Goal: Task Accomplishment & Management: Use online tool/utility

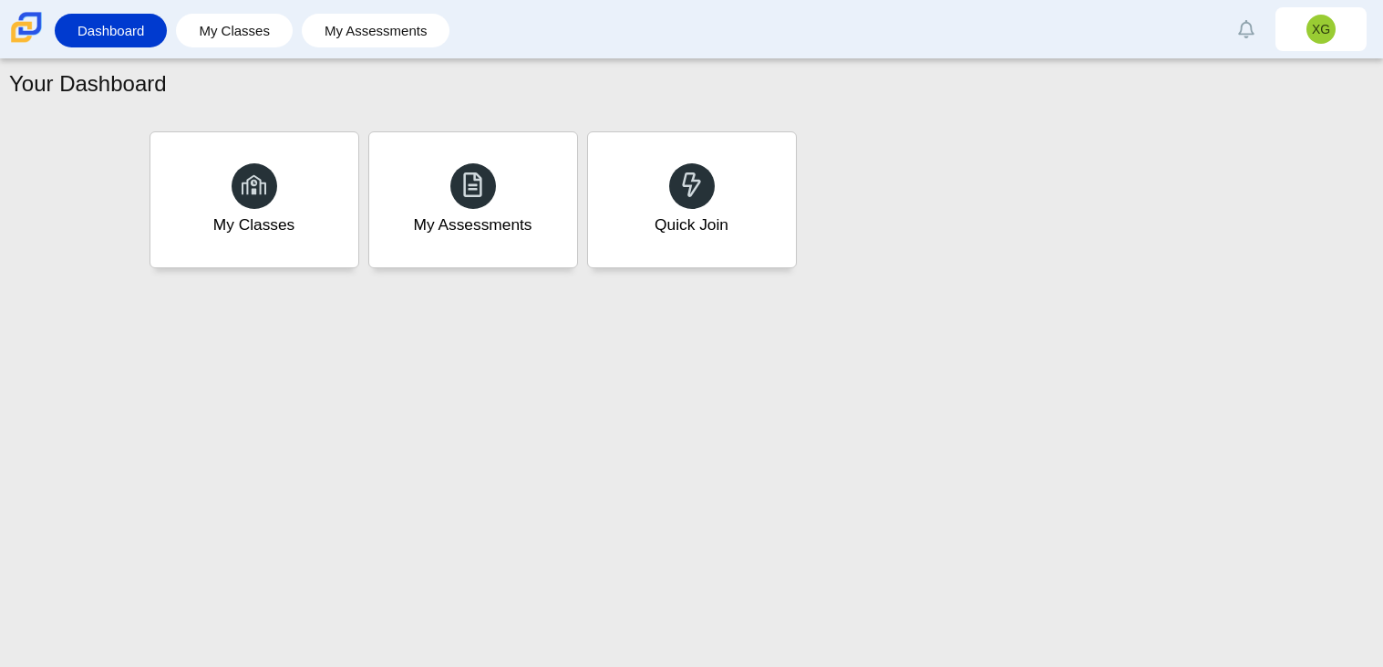
click at [684, 381] on div "Your Dashboard My Classes My Assessments Quick Join" at bounding box center [691, 362] width 1383 height 607
click at [350, 192] on div "My Classes" at bounding box center [254, 199] width 216 height 140
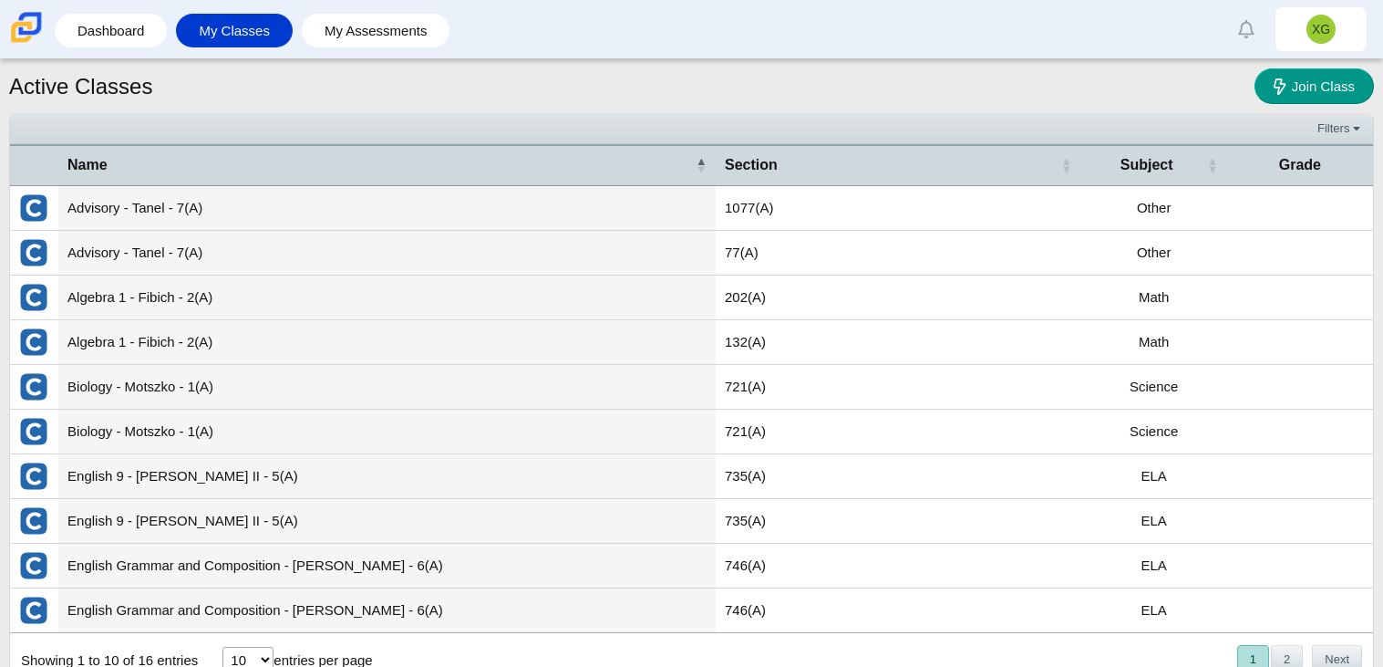
scroll to position [58, 0]
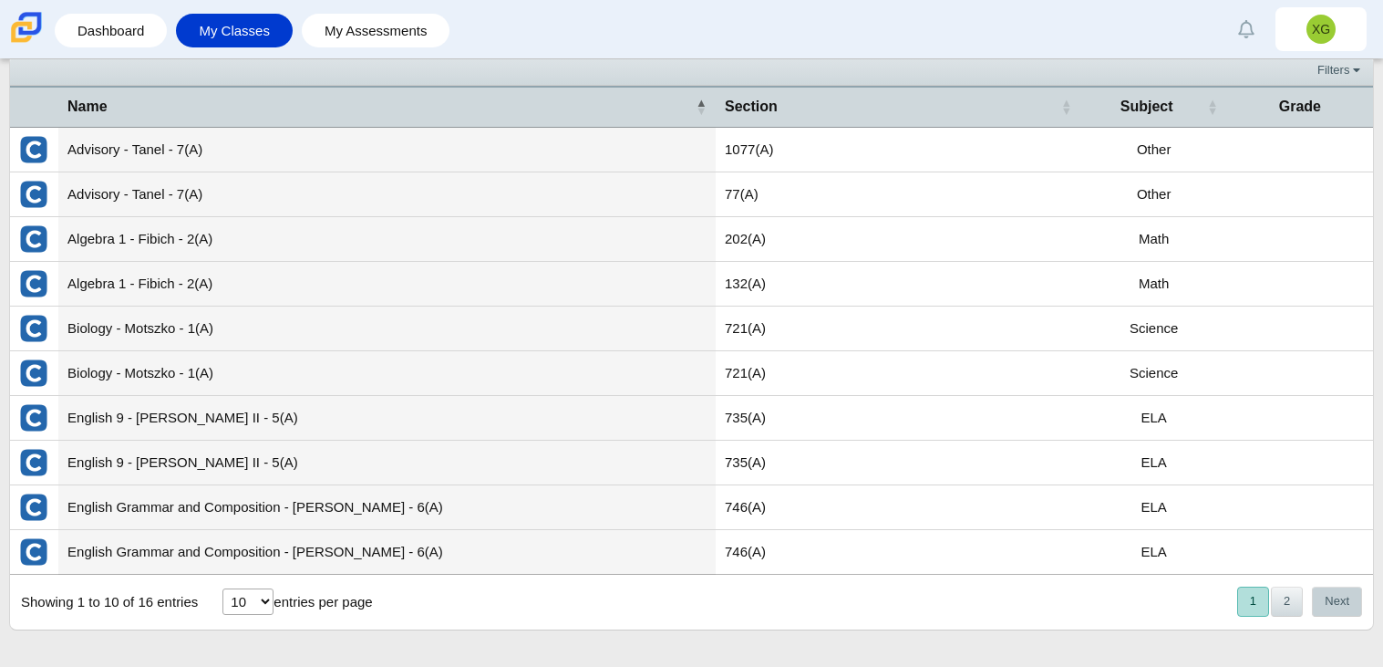
click at [1353, 600] on button "Next" at bounding box center [1337, 601] width 50 height 30
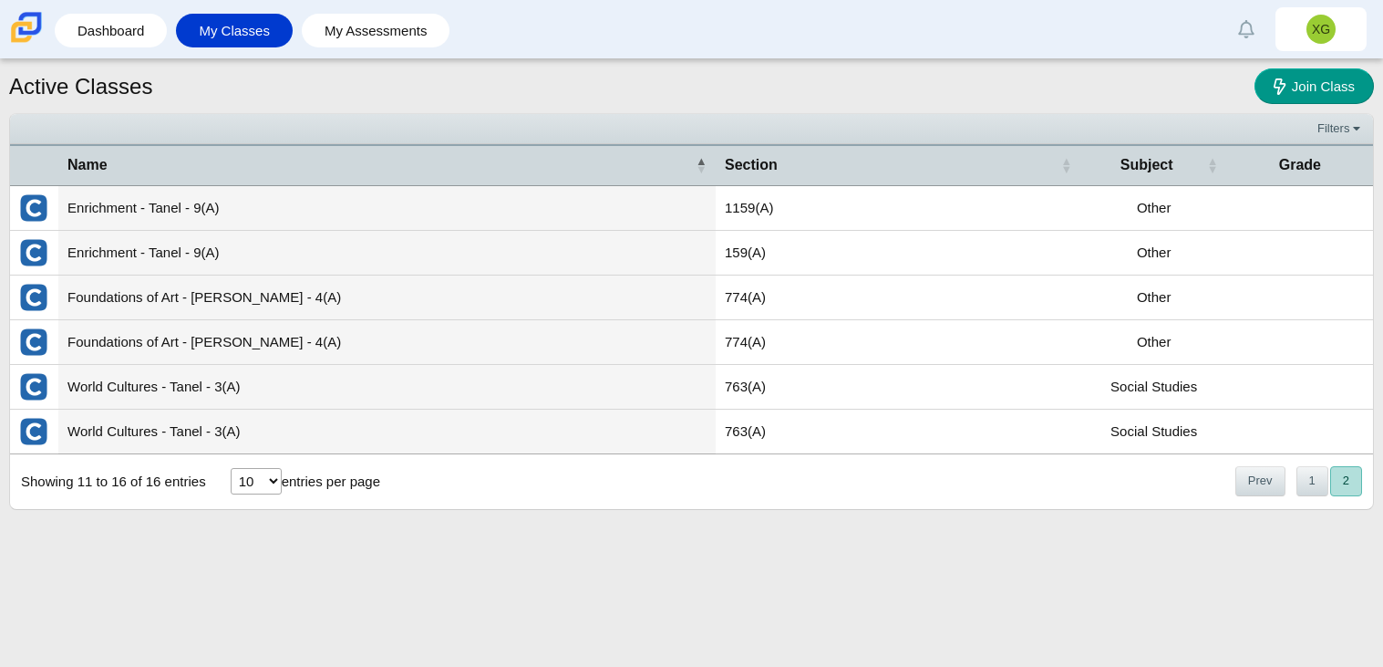
scroll to position [0, 0]
click at [1268, 497] on div "« Prev 1 2 Next »" at bounding box center [1298, 481] width 150 height 52
click at [1258, 492] on button "Prev" at bounding box center [1261, 481] width 50 height 30
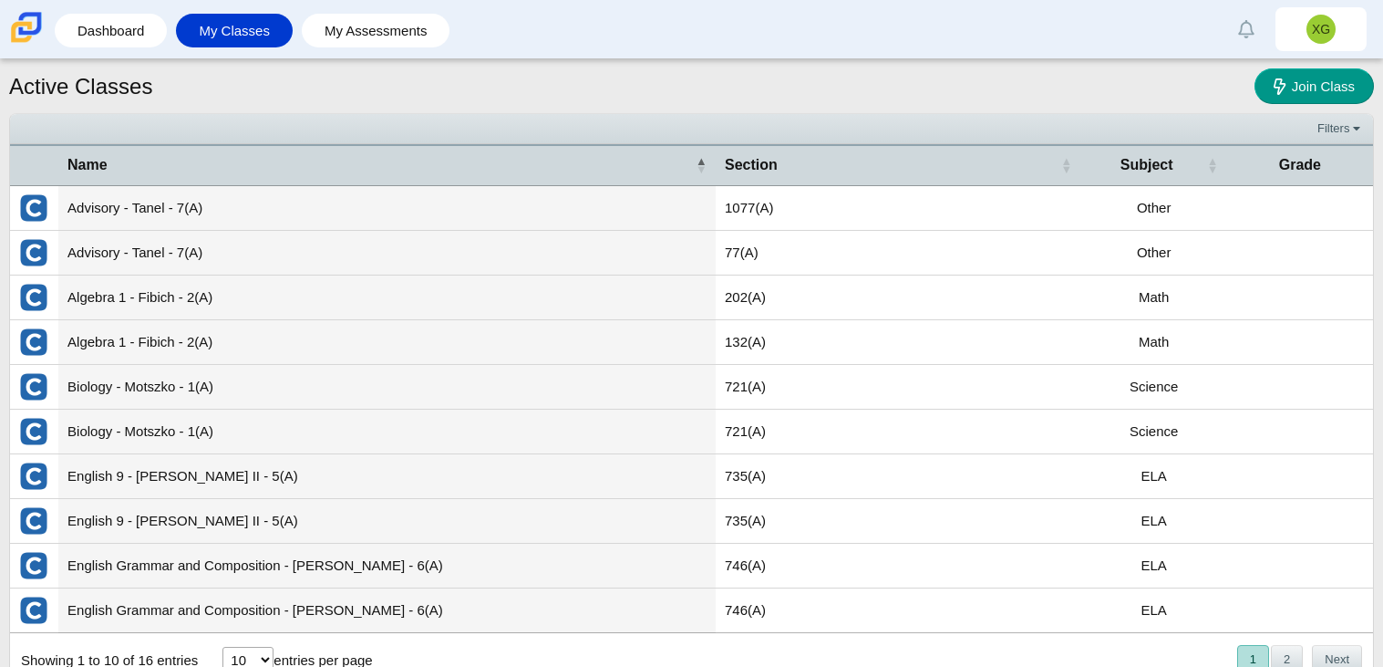
scroll to position [58, 0]
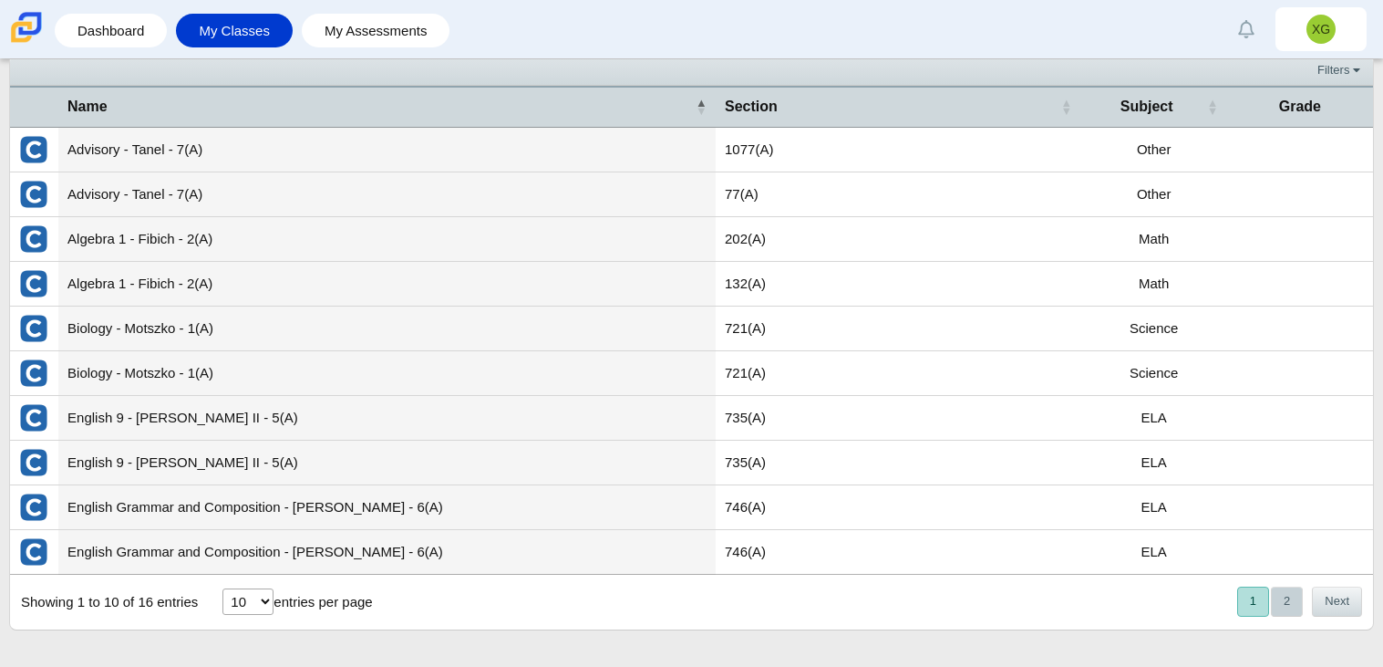
click at [1289, 599] on button "2" at bounding box center [1287, 601] width 32 height 30
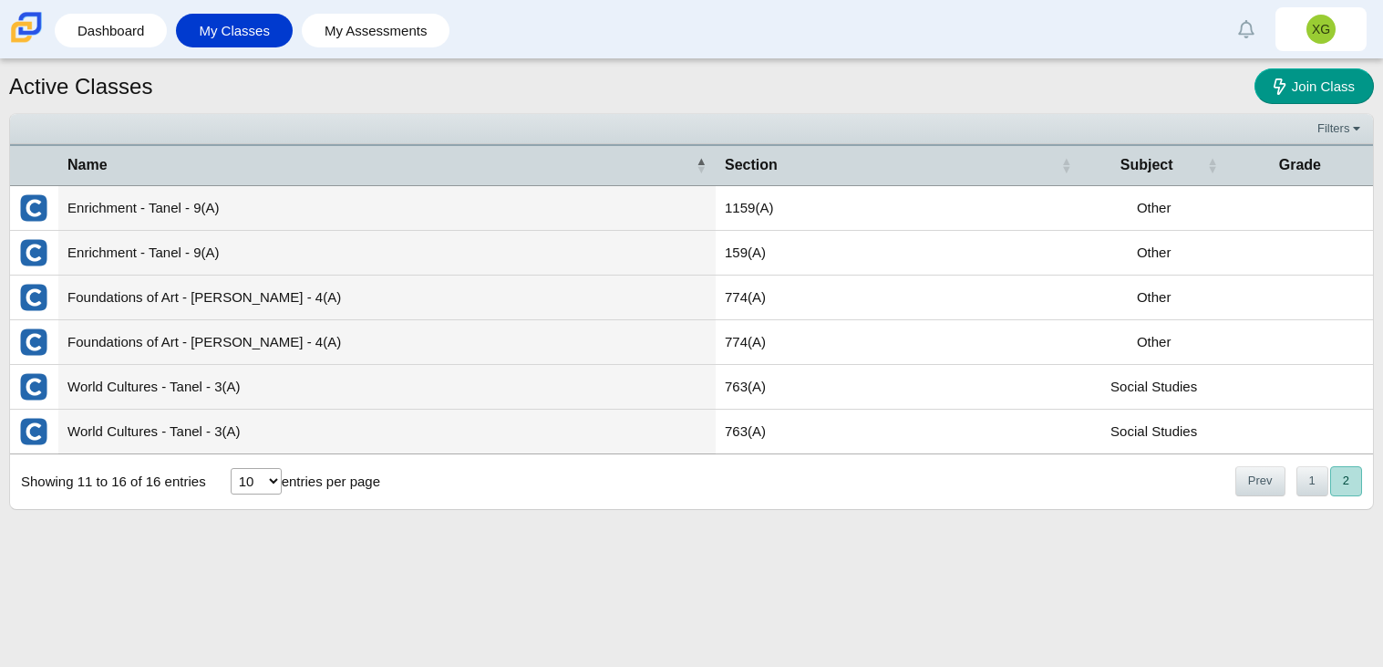
scroll to position [0, 0]
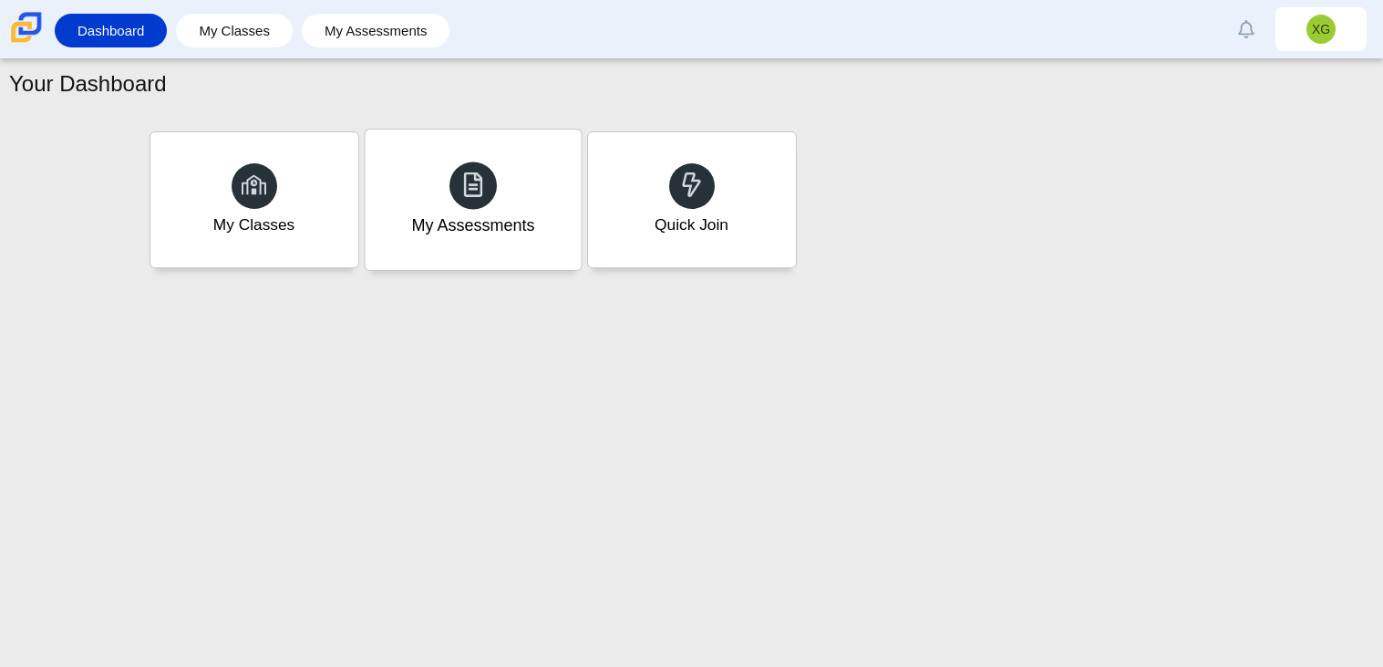
click at [531, 188] on div "My Assessments" at bounding box center [473, 199] width 216 height 140
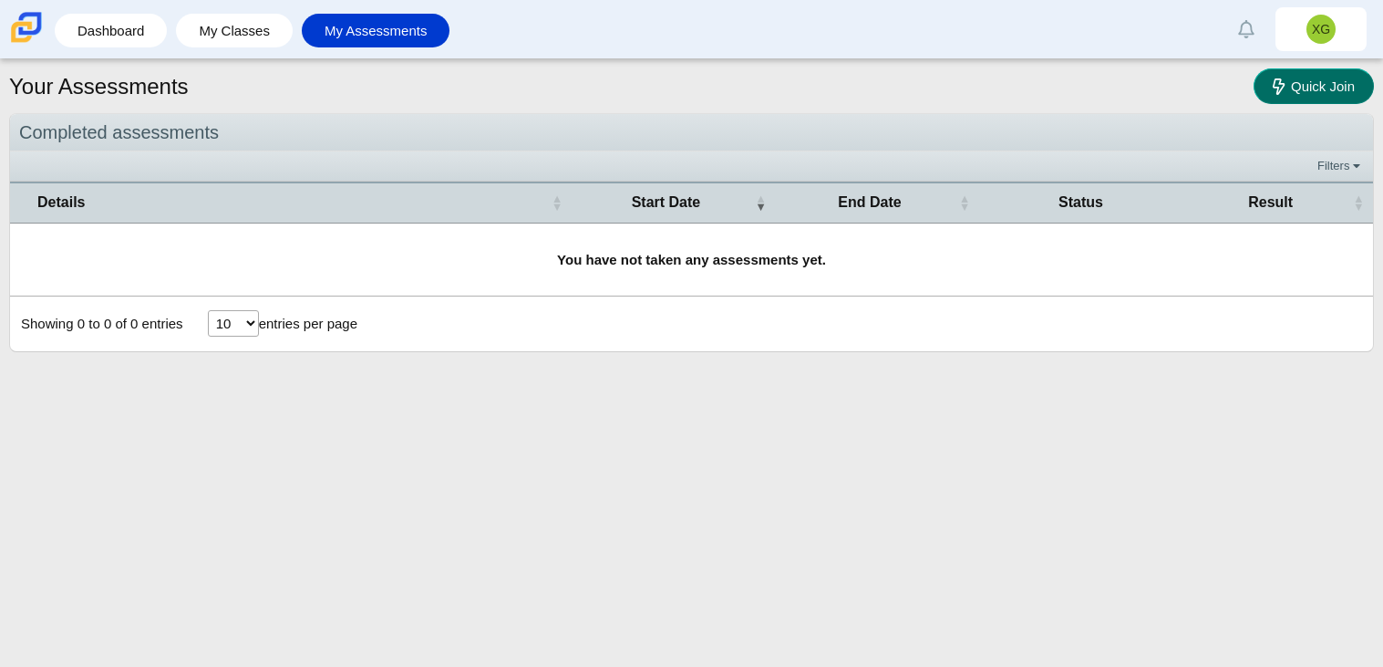
click at [1326, 95] on link "Quick Join" at bounding box center [1314, 86] width 120 height 36
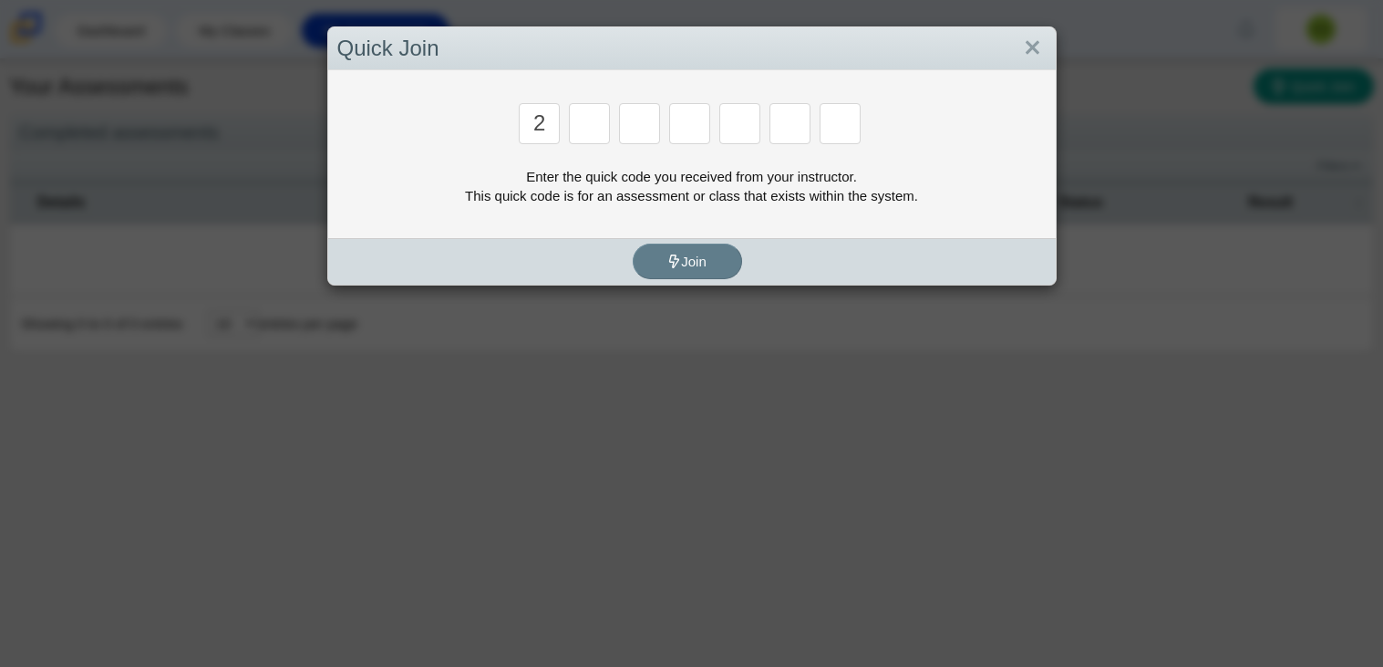
type input "2"
type input "c"
type input "u"
type input "p"
type input "s"
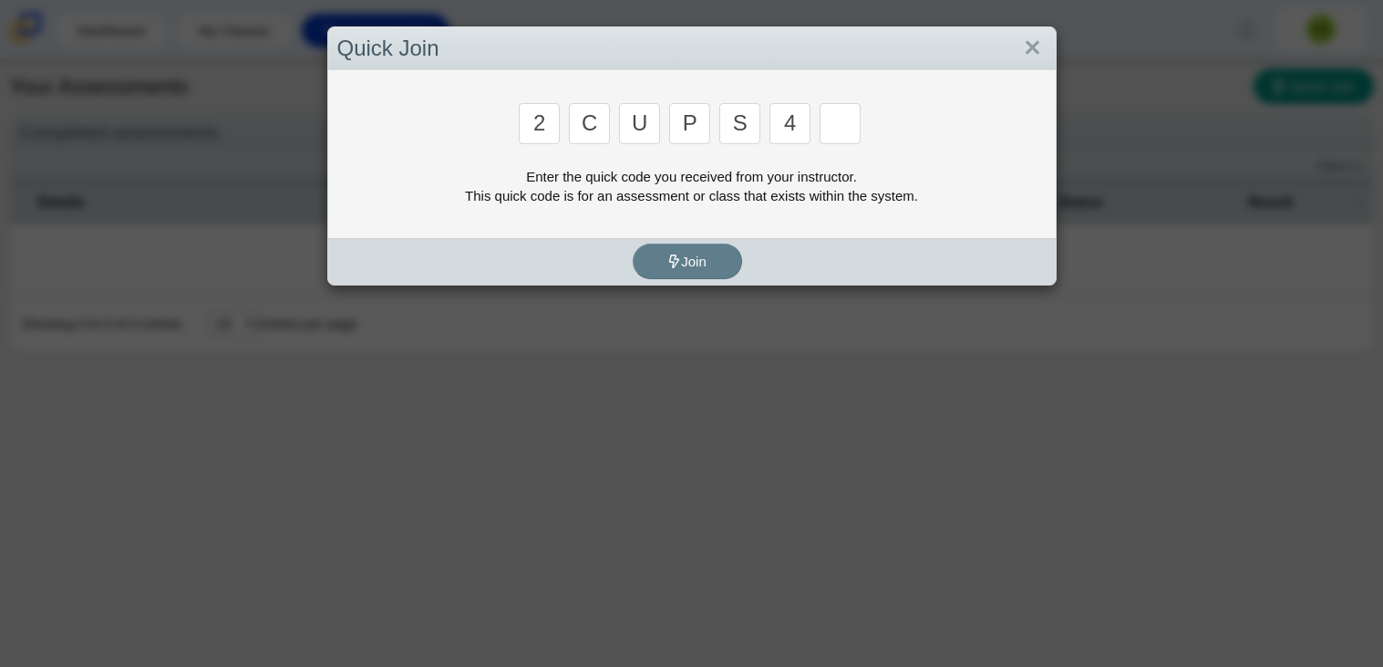
type input "4"
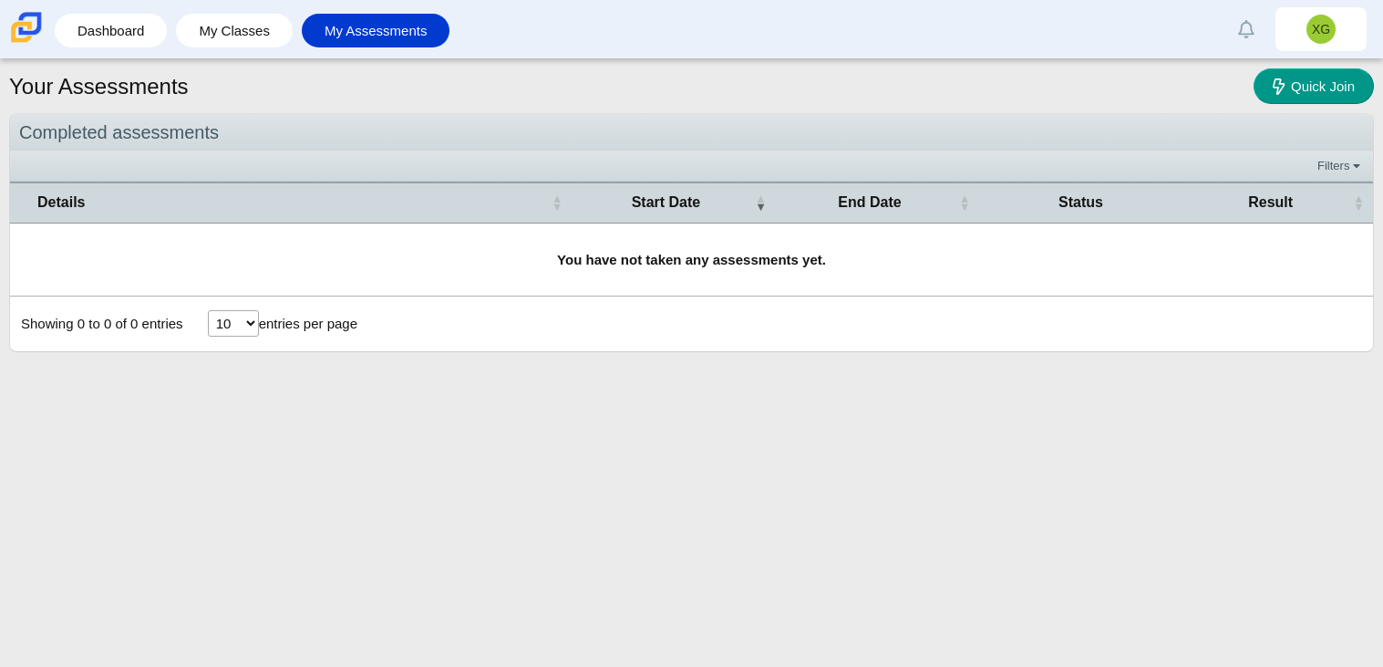
type input "a"
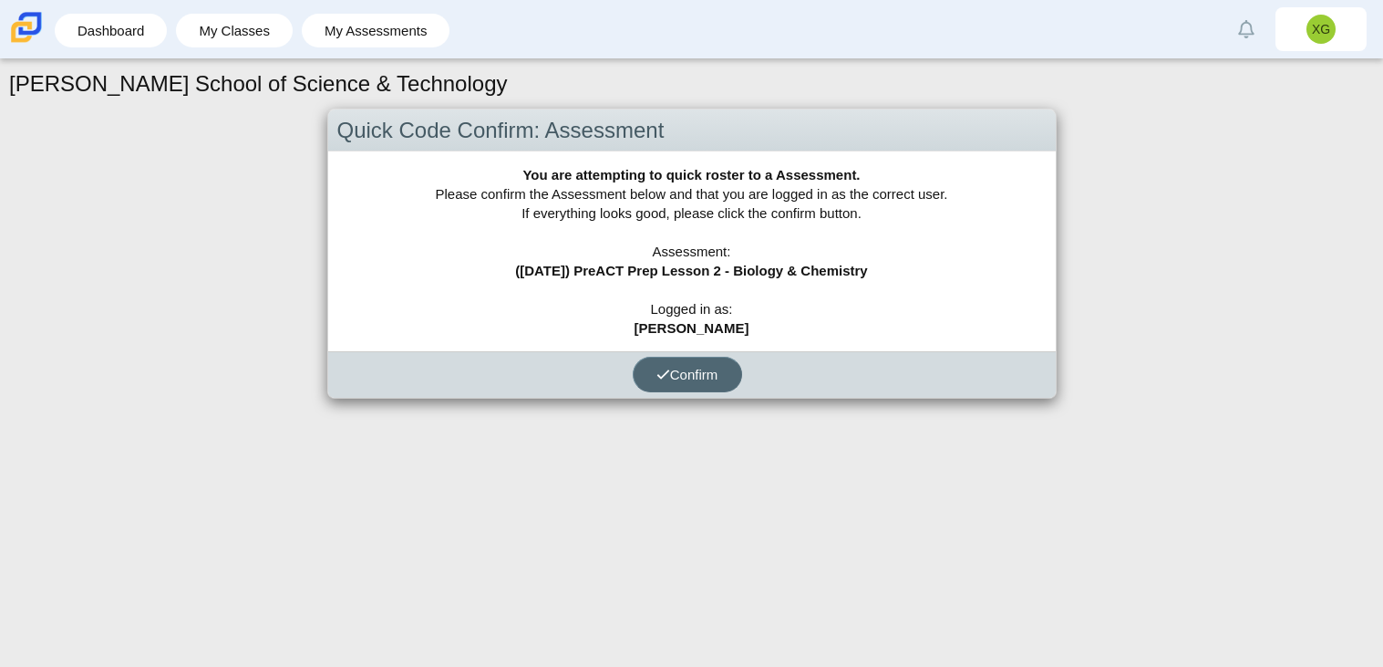
click at [703, 383] on button "Confirm" at bounding box center [687, 375] width 109 height 36
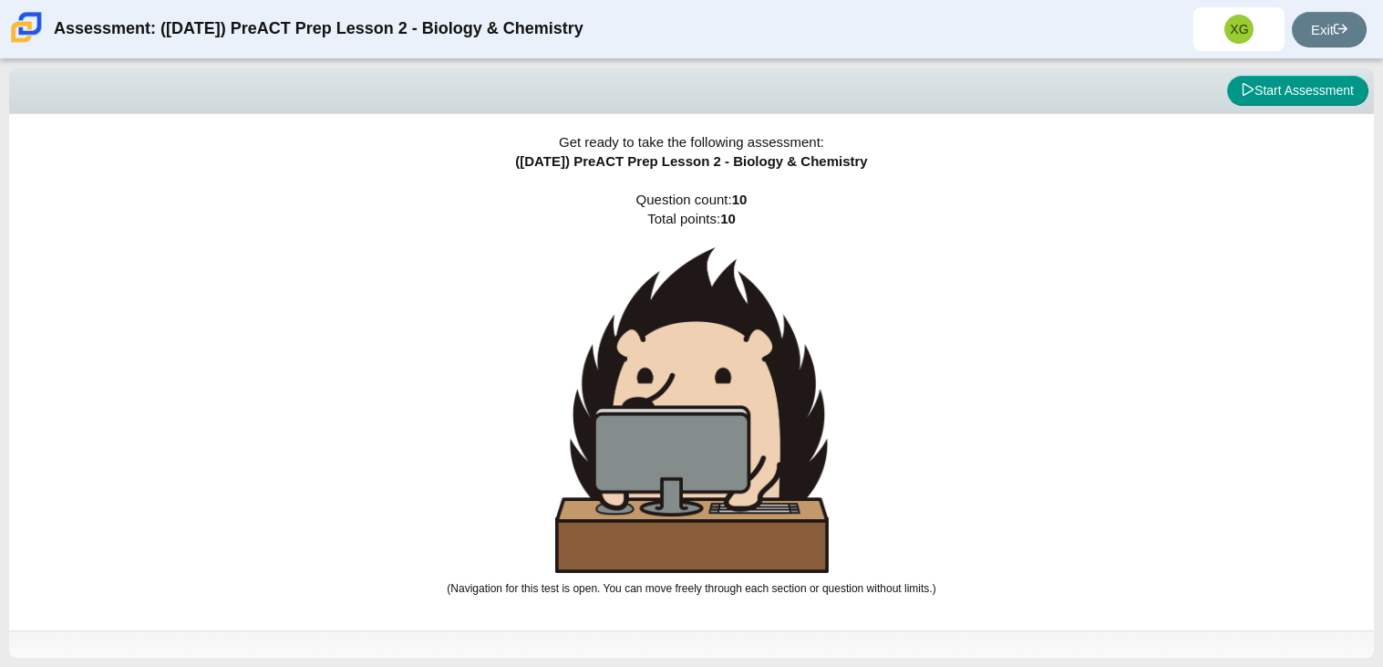
click at [650, 255] on img at bounding box center [692, 410] width 274 height 326
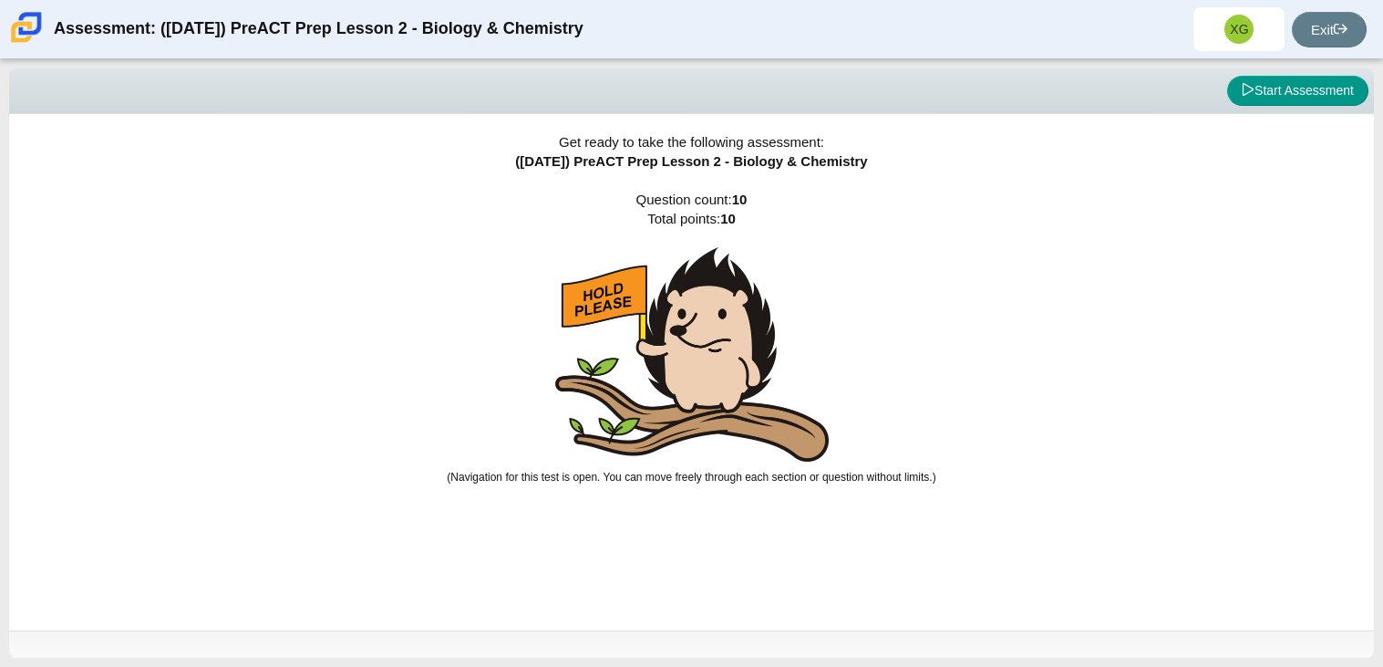
click at [751, 320] on img at bounding box center [692, 354] width 274 height 214
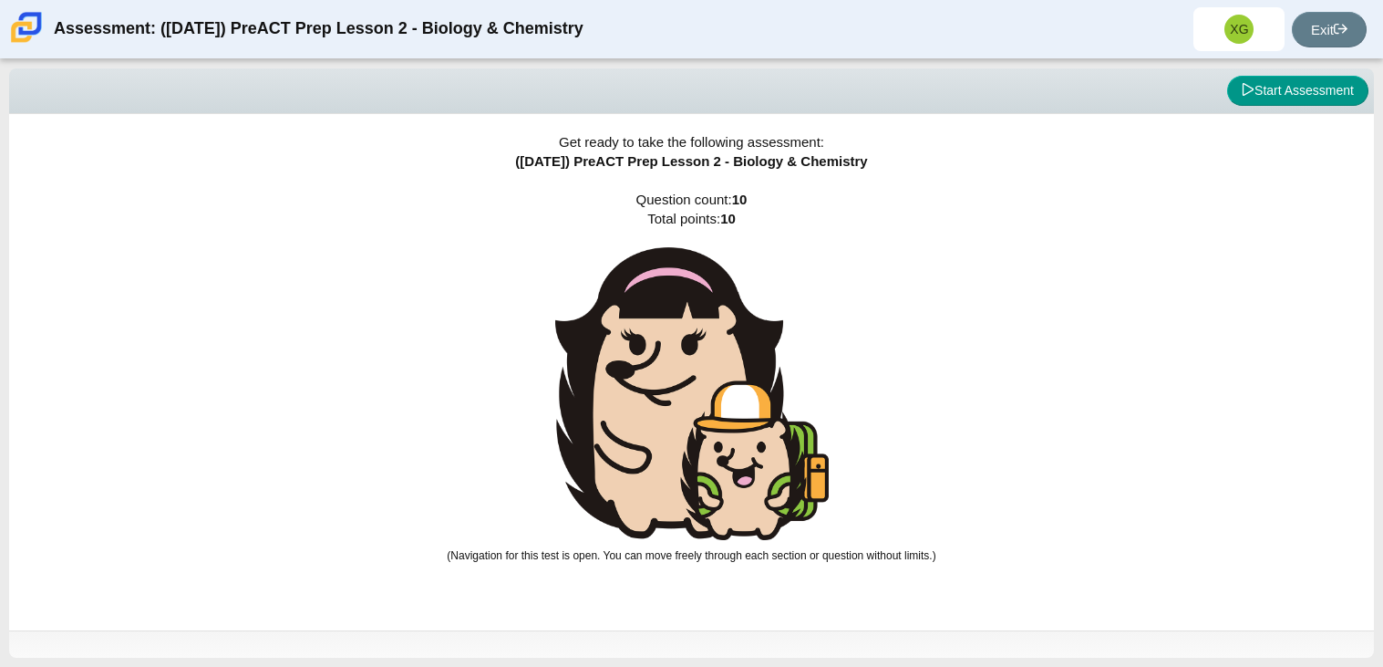
click at [736, 351] on img at bounding box center [692, 393] width 274 height 293
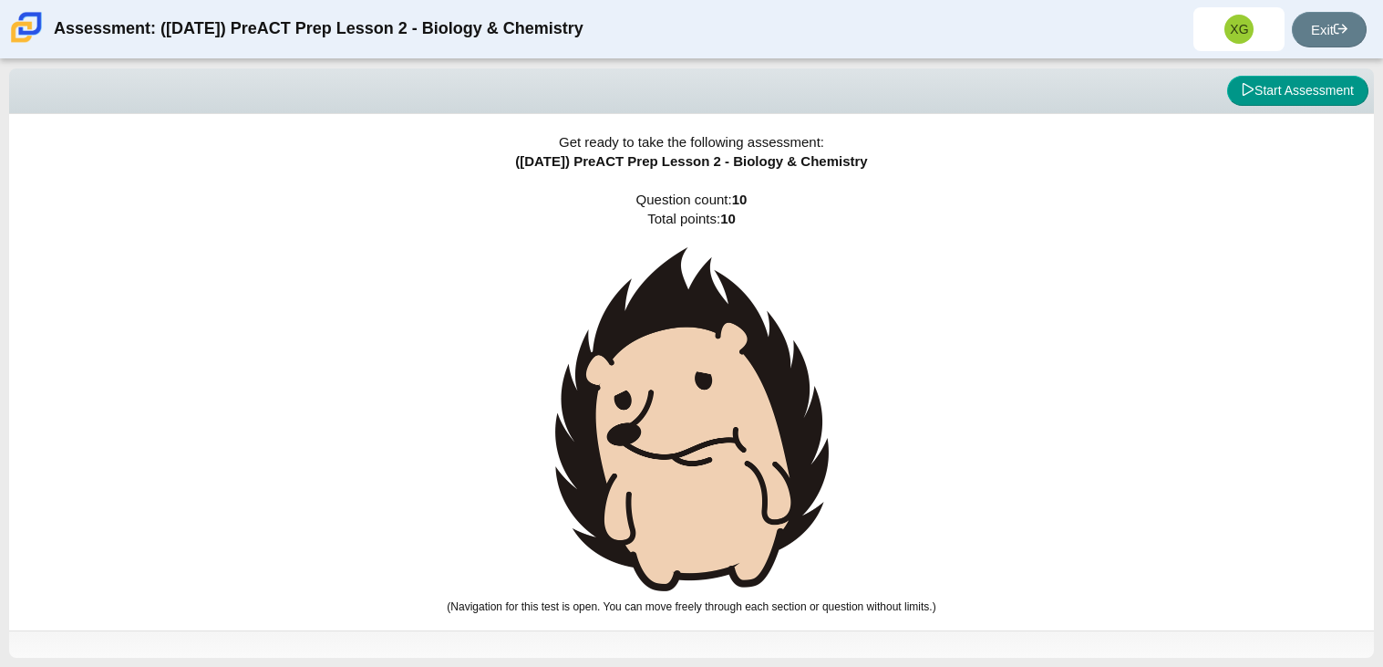
click at [737, 351] on img at bounding box center [692, 419] width 274 height 344
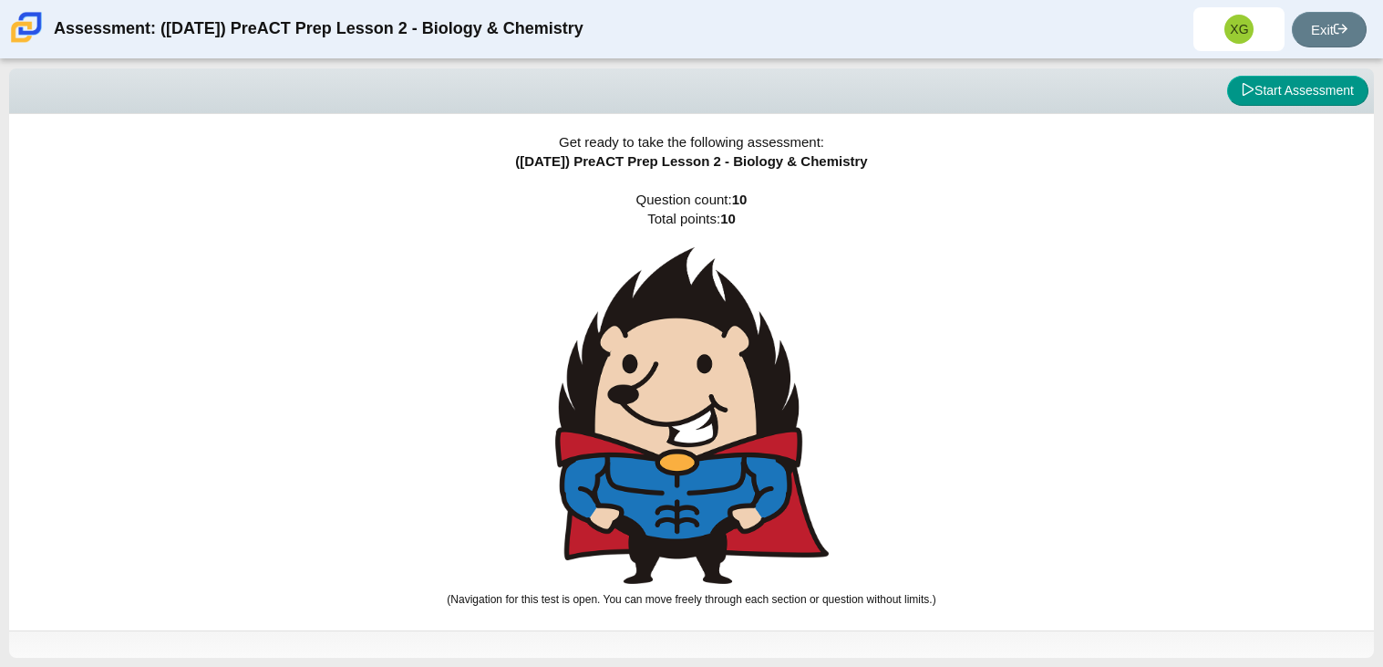
click at [737, 351] on img at bounding box center [692, 415] width 274 height 337
click at [739, 348] on img at bounding box center [692, 415] width 274 height 337
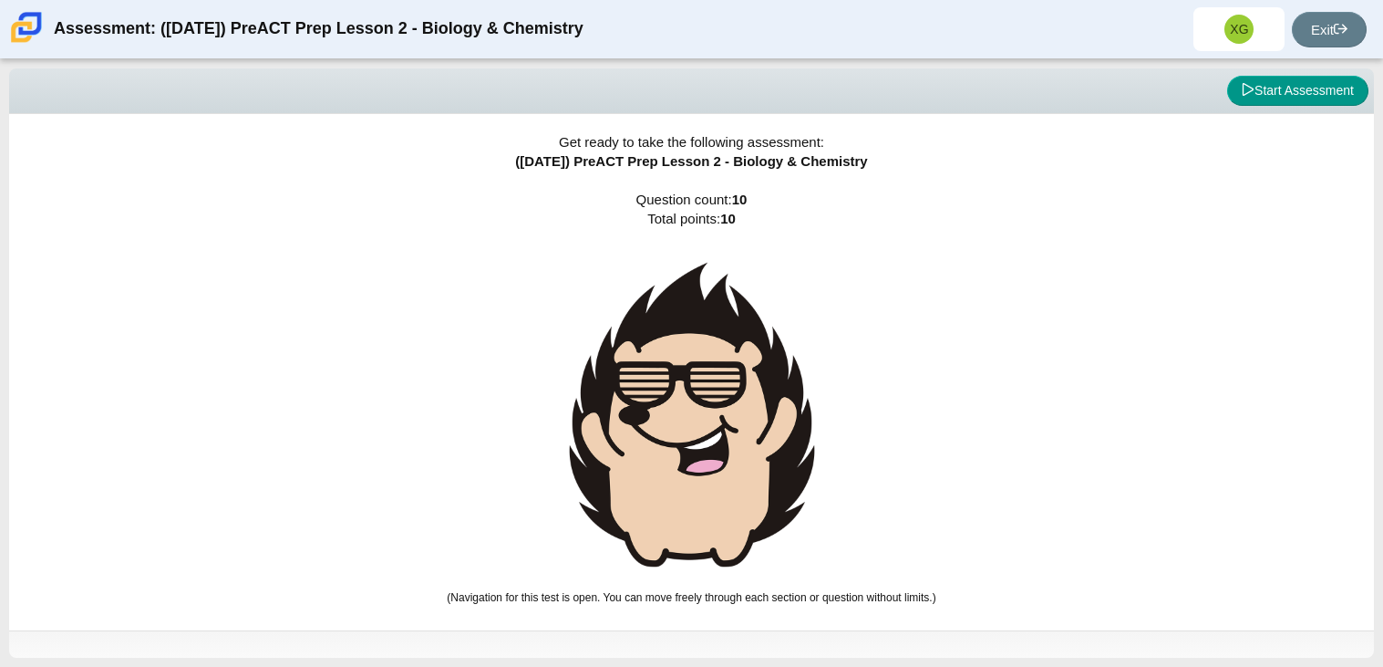
click at [738, 344] on img at bounding box center [692, 414] width 274 height 335
click at [736, 362] on img at bounding box center [692, 414] width 274 height 335
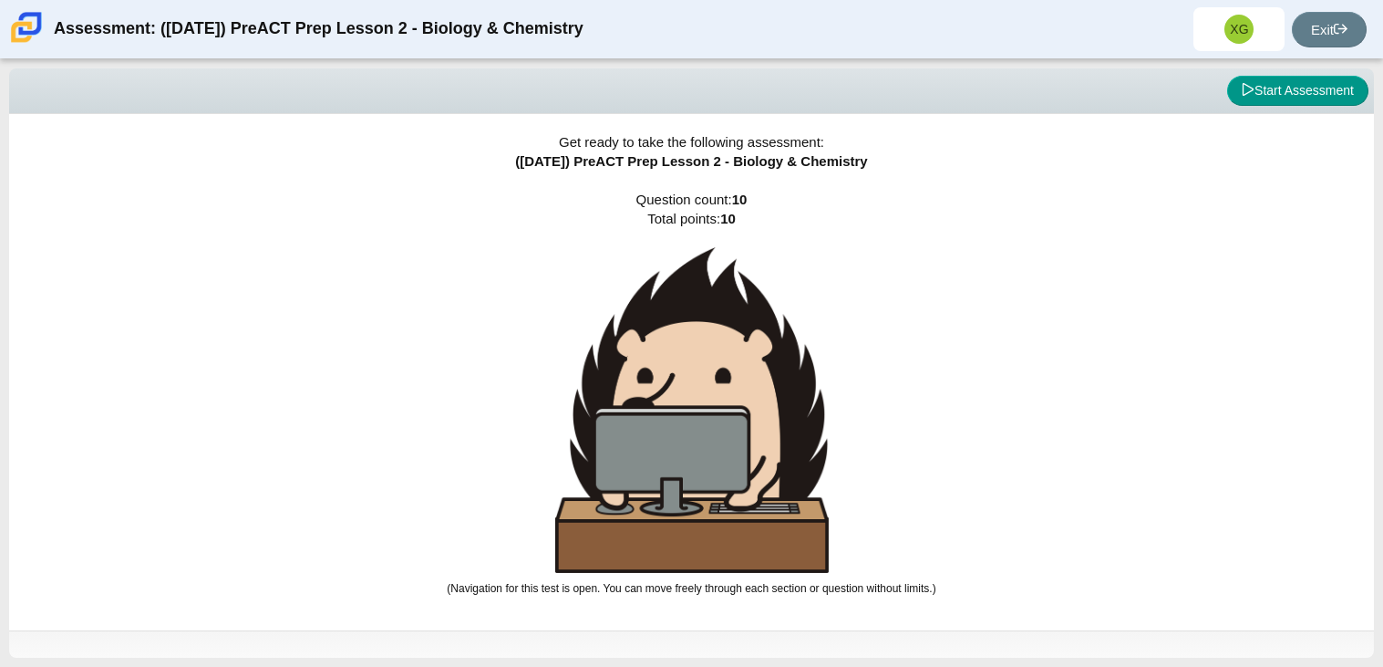
click at [736, 362] on img at bounding box center [692, 410] width 274 height 326
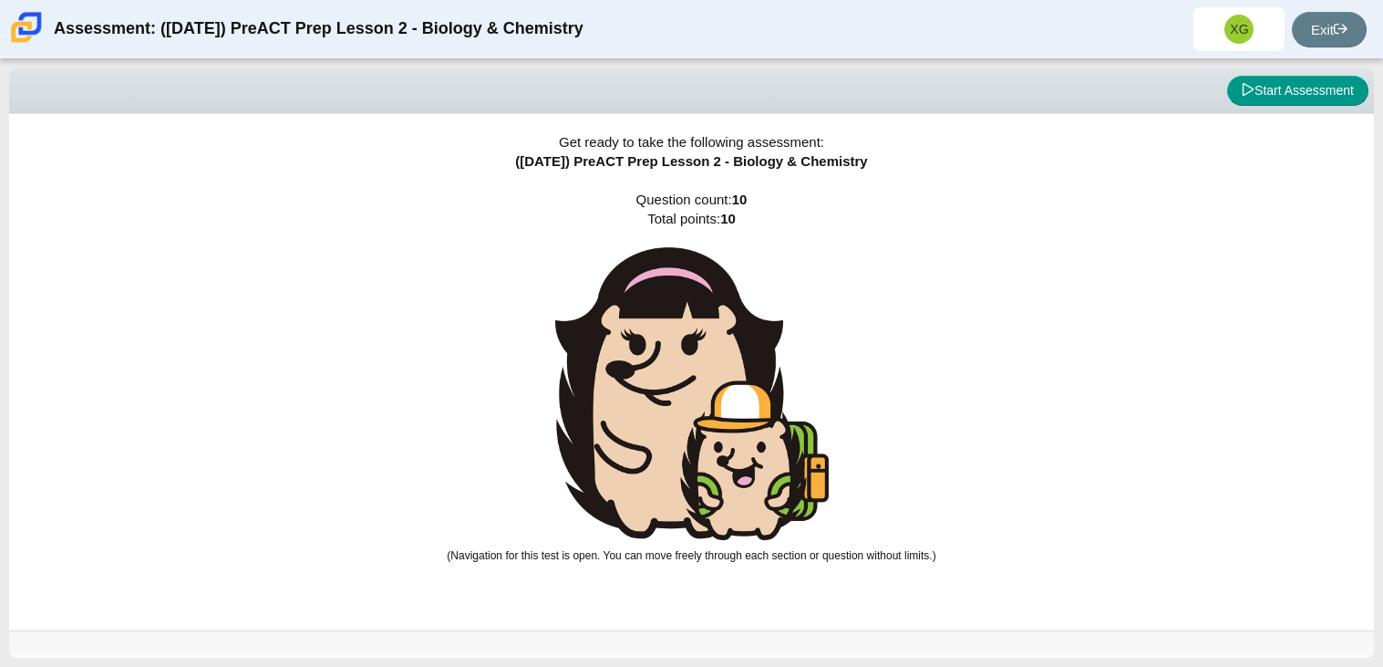
click at [735, 361] on img at bounding box center [692, 393] width 274 height 293
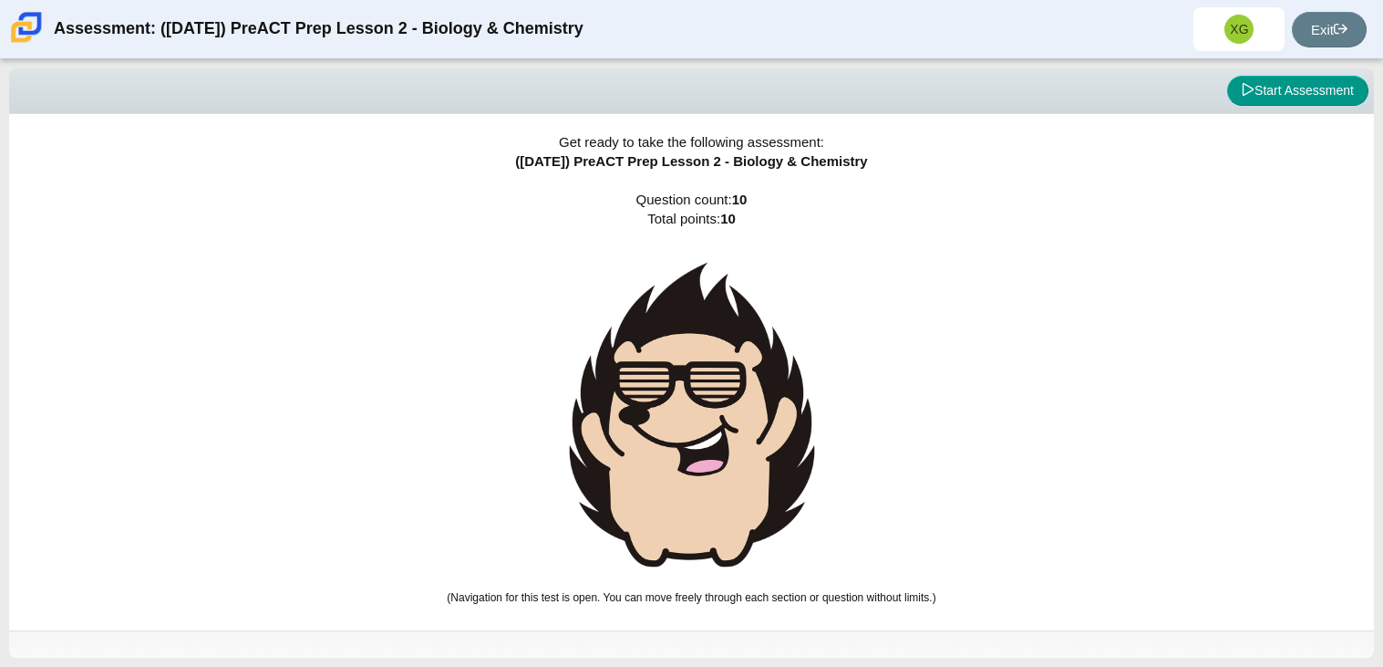
click at [735, 362] on img at bounding box center [692, 414] width 274 height 335
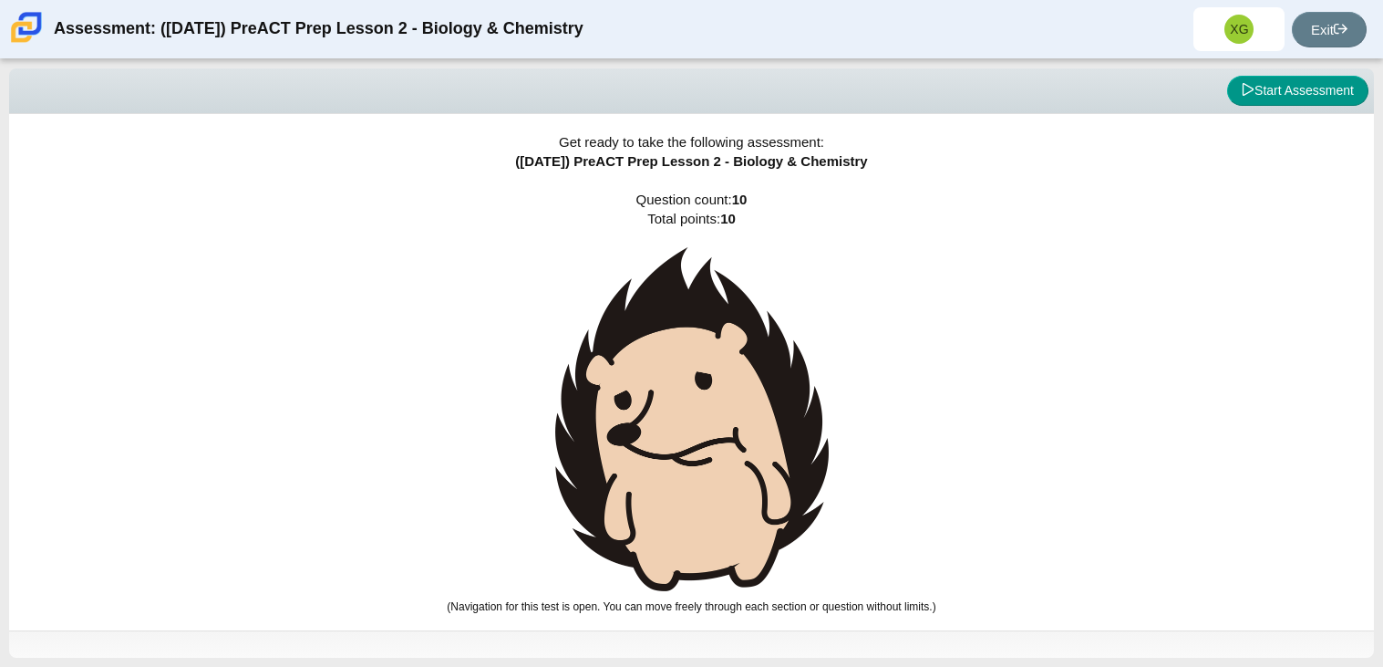
click at [735, 362] on img at bounding box center [692, 419] width 274 height 344
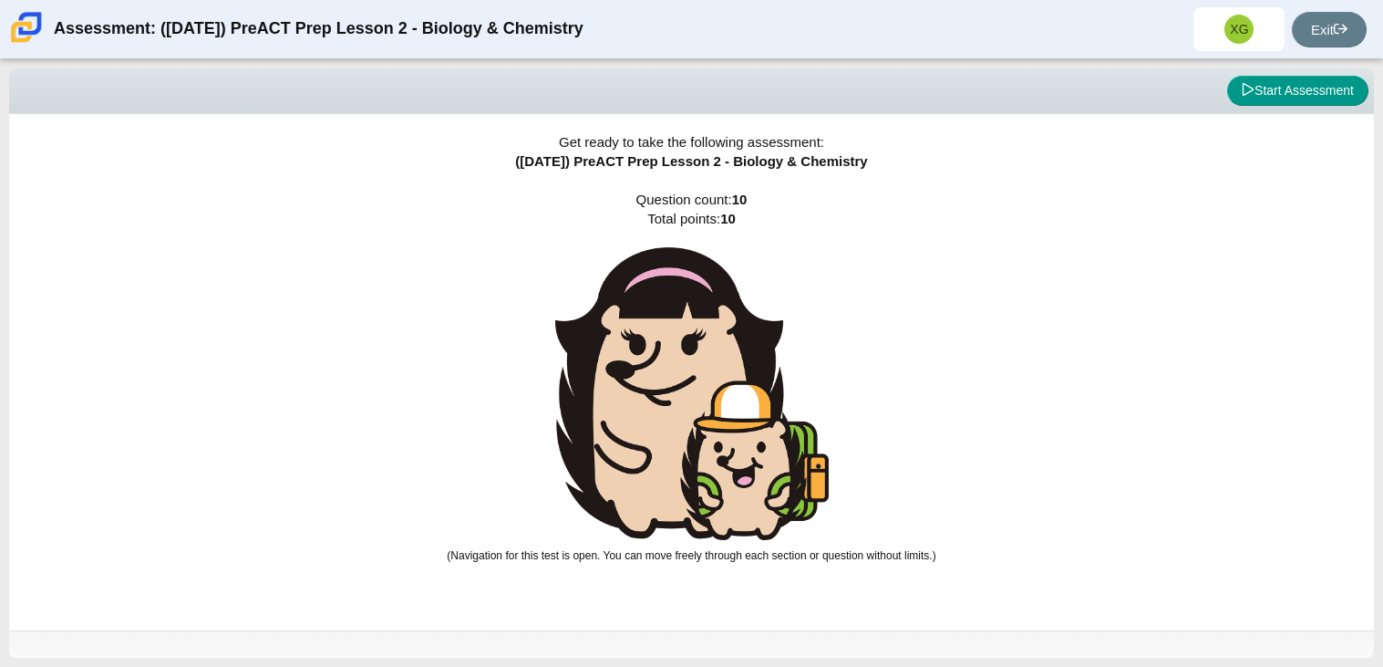
click at [735, 362] on img at bounding box center [692, 393] width 274 height 293
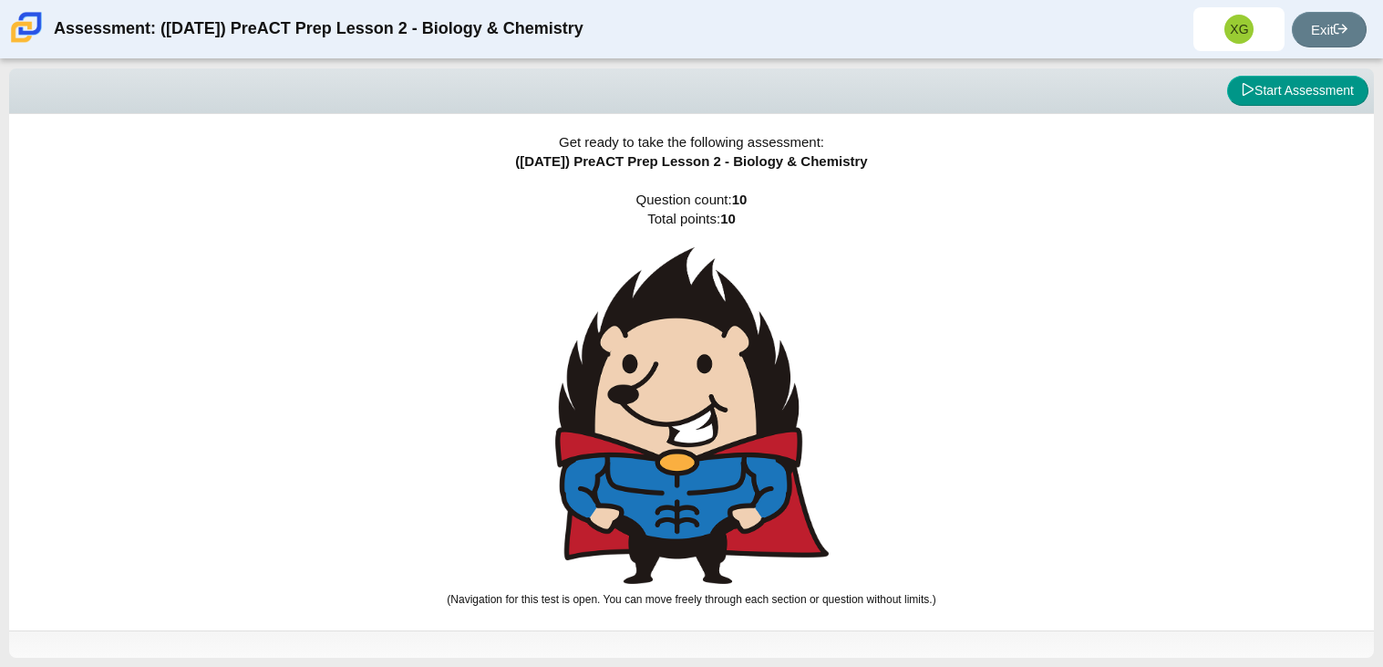
click at [735, 362] on img at bounding box center [692, 415] width 274 height 337
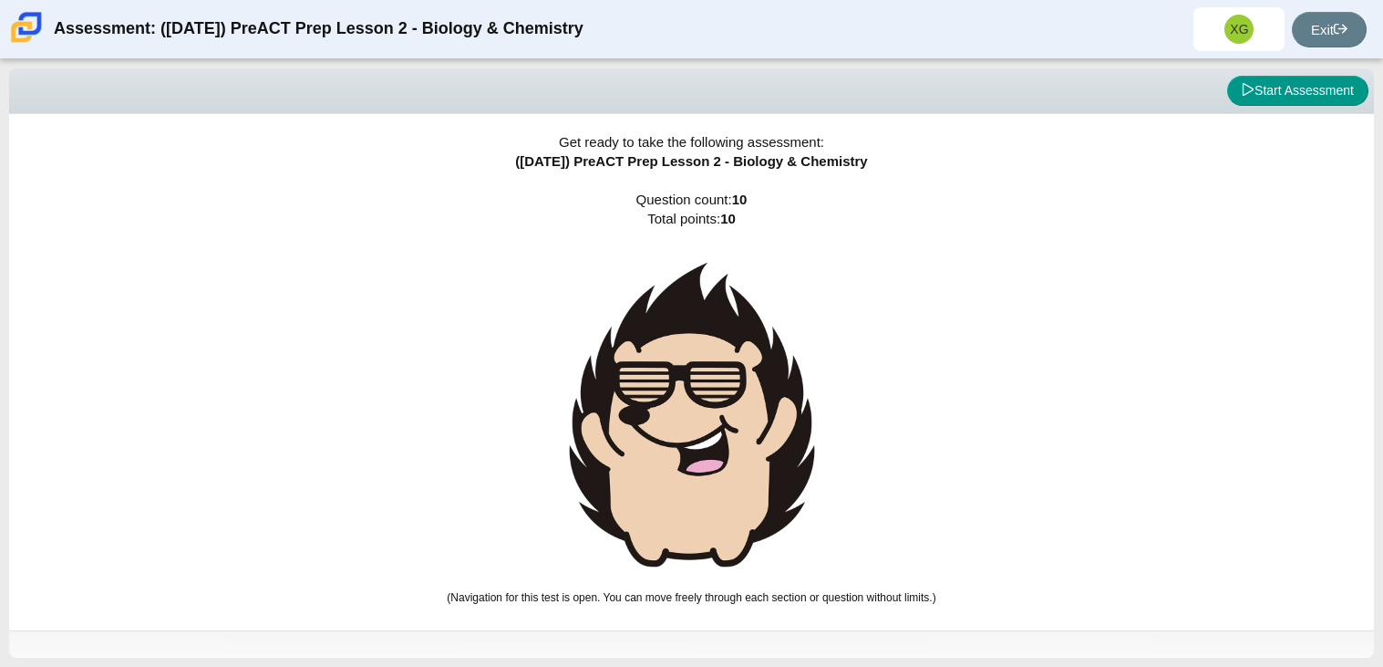
click at [735, 362] on img at bounding box center [692, 414] width 274 height 335
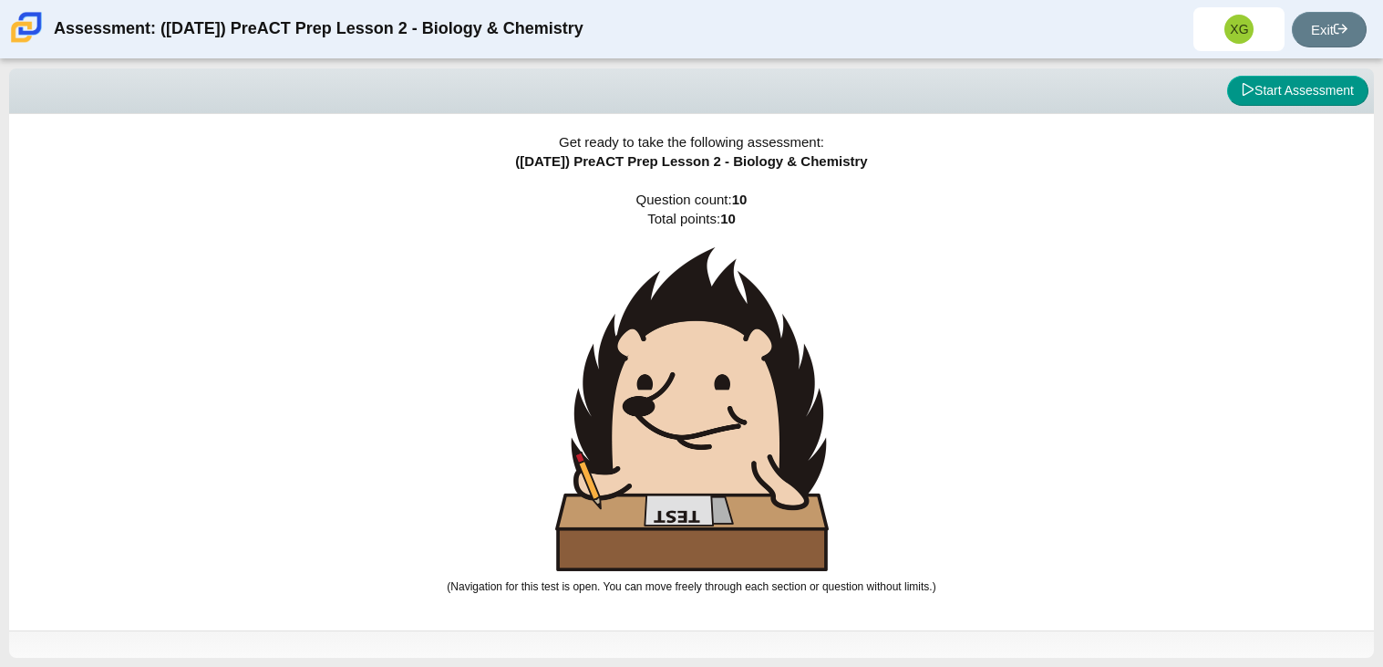
click at [735, 362] on img at bounding box center [692, 409] width 274 height 324
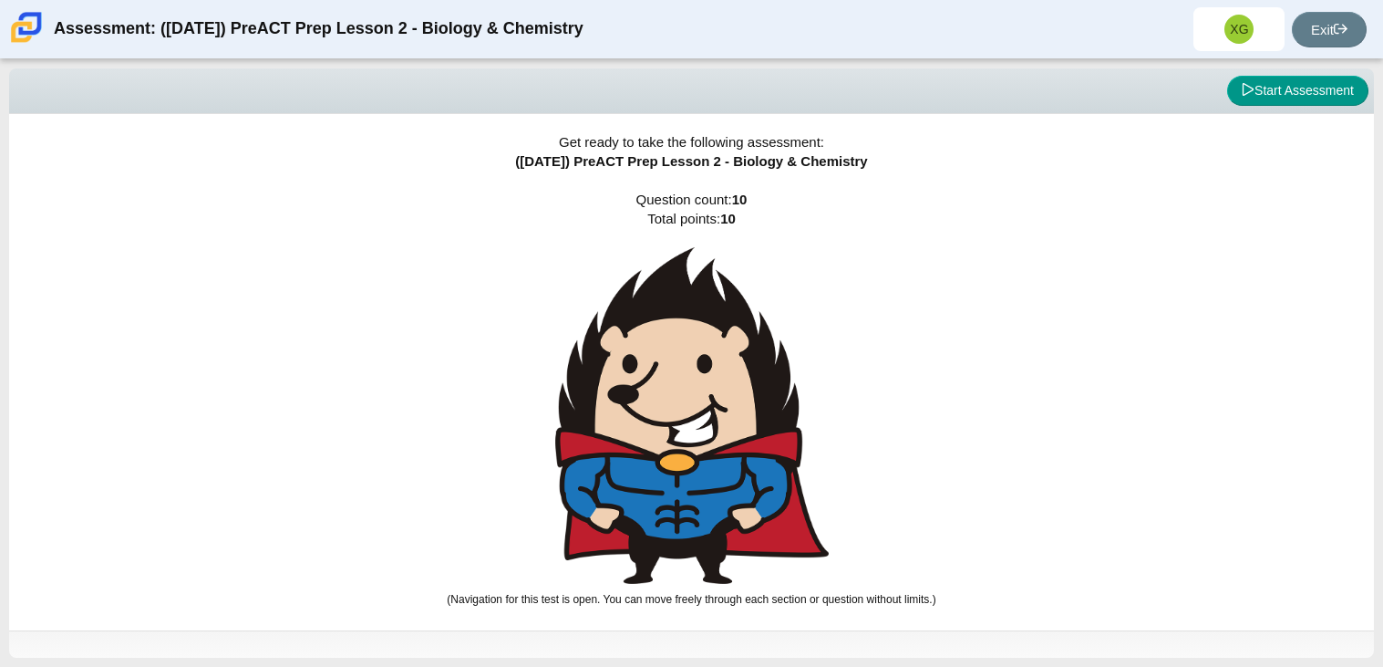
click at [735, 362] on img at bounding box center [692, 415] width 274 height 337
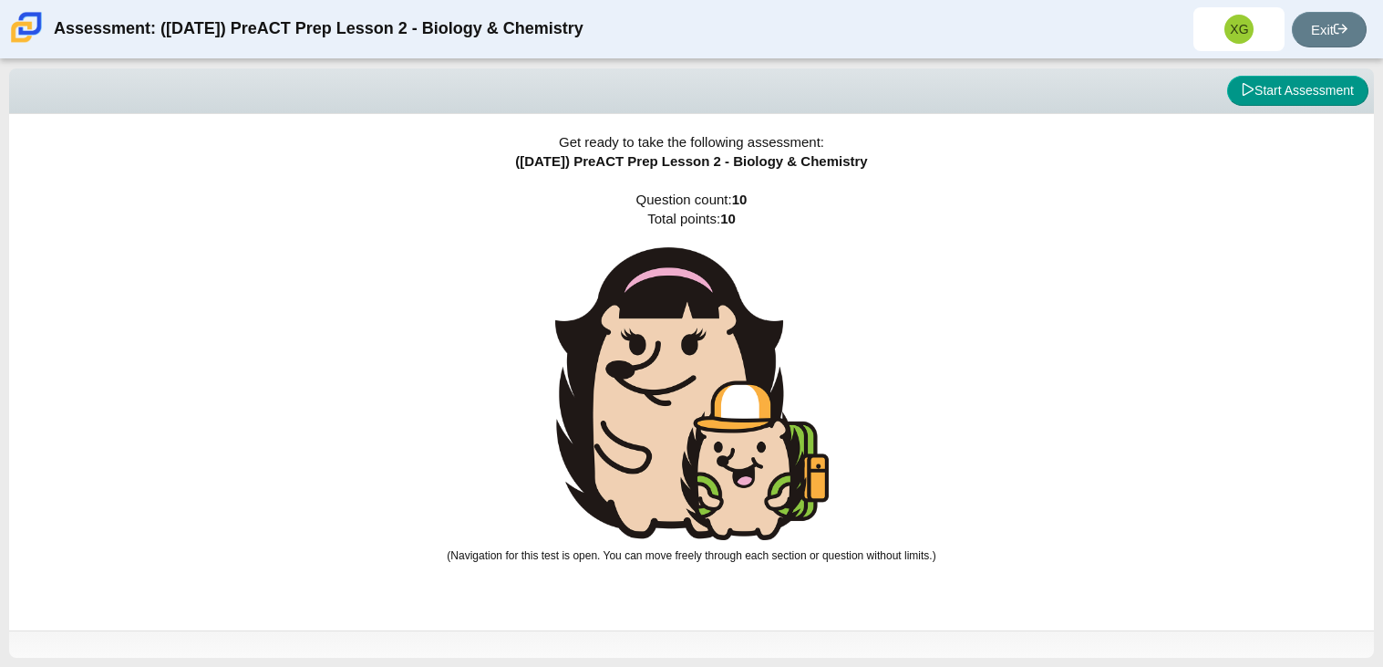
click at [735, 362] on img at bounding box center [692, 393] width 274 height 293
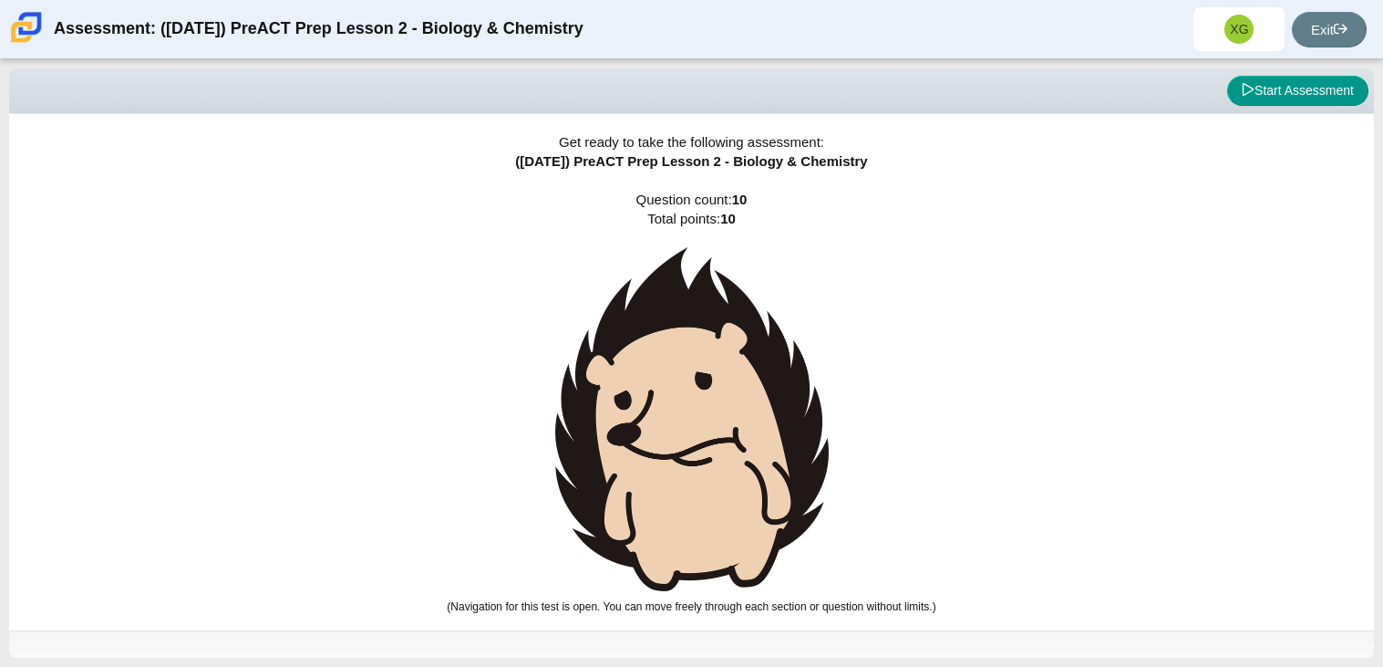
click at [735, 362] on img at bounding box center [692, 419] width 274 height 344
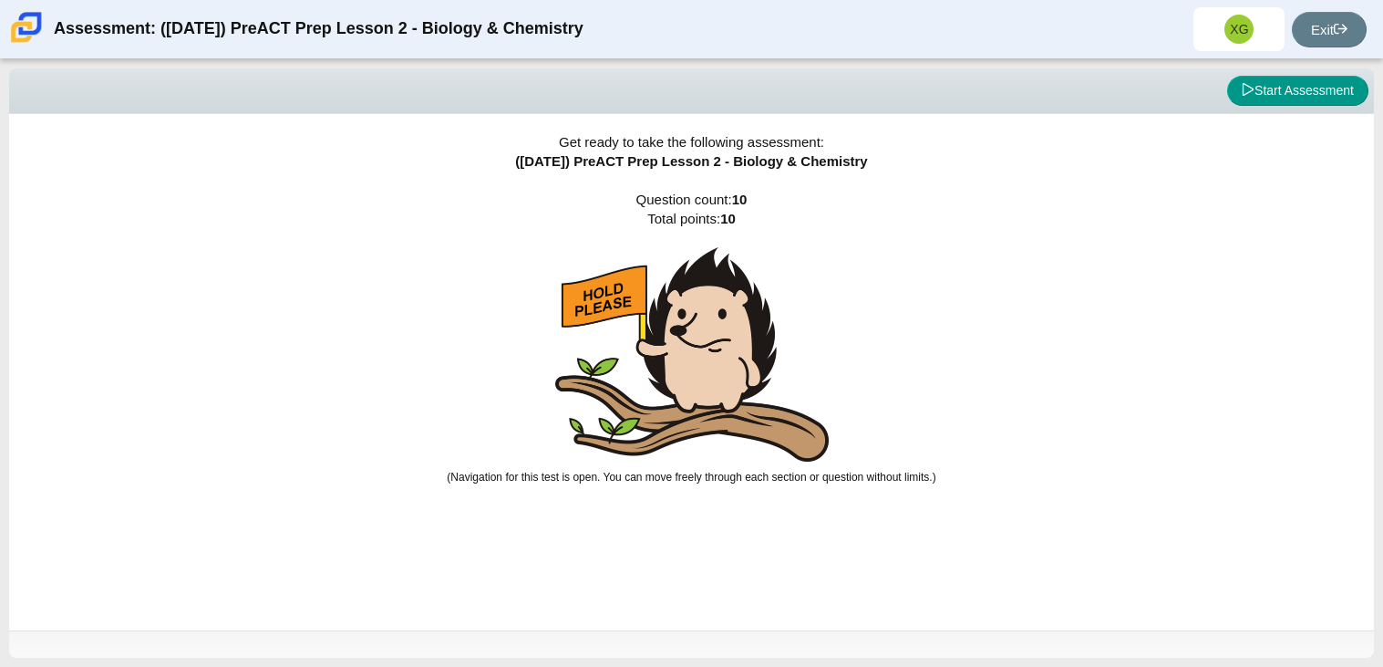
click at [735, 362] on img at bounding box center [692, 354] width 274 height 214
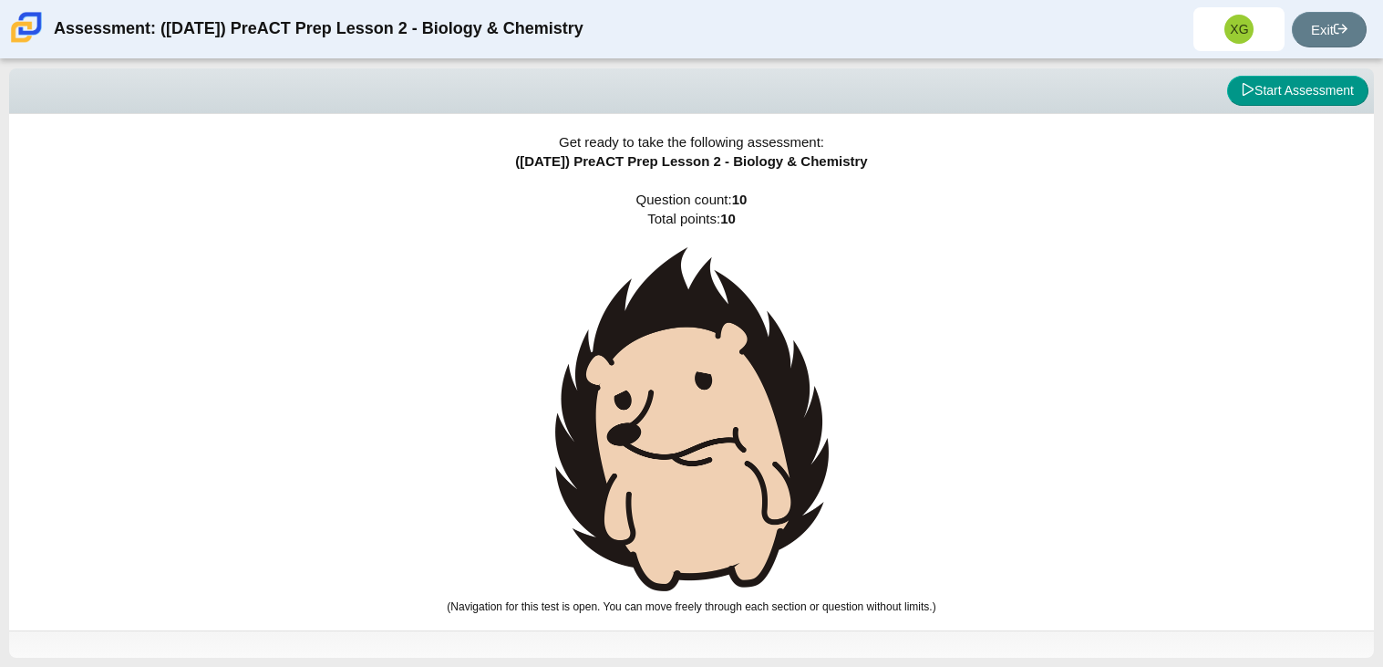
click at [735, 362] on img at bounding box center [692, 419] width 274 height 344
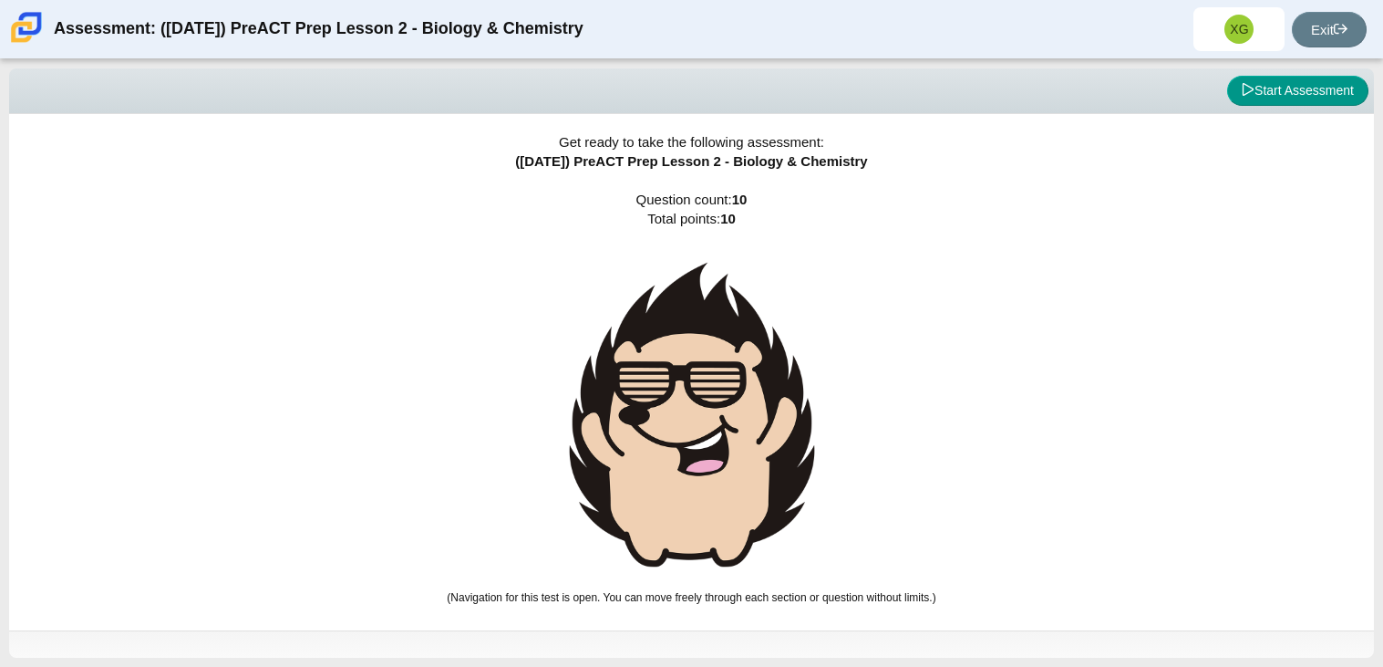
click at [735, 362] on img at bounding box center [692, 414] width 274 height 335
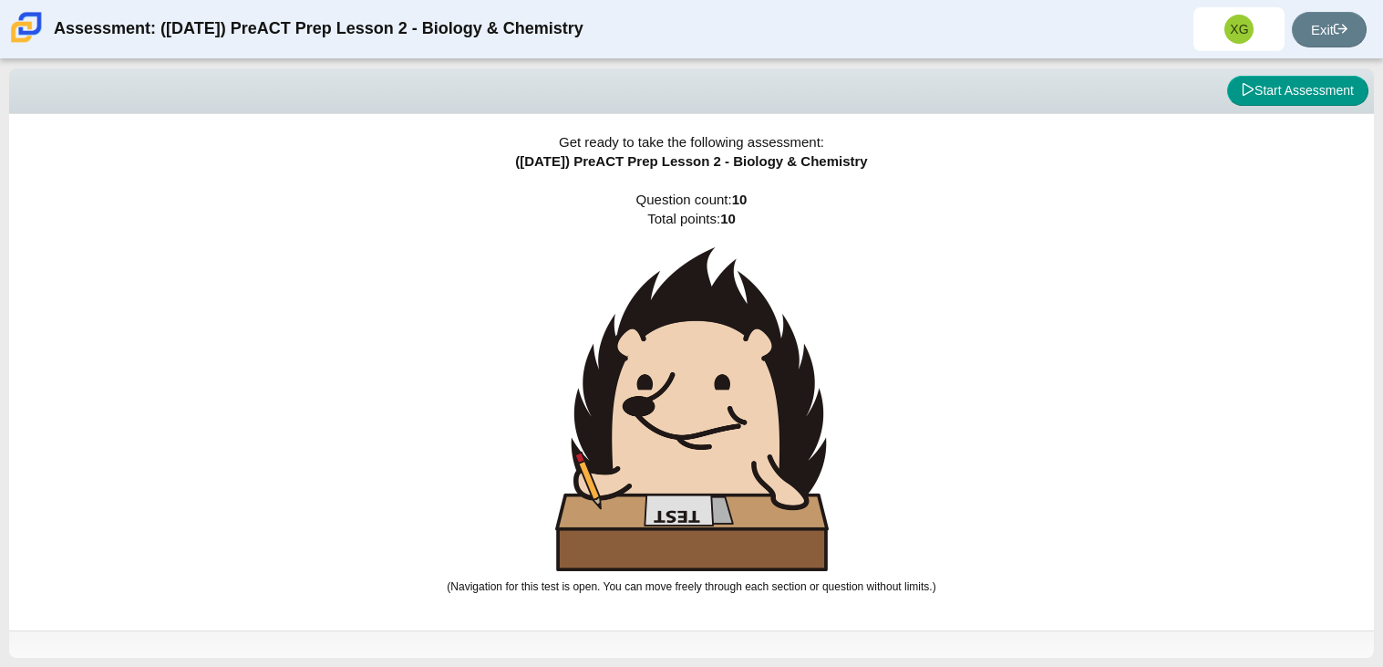
click at [735, 362] on img at bounding box center [692, 409] width 274 height 324
click at [737, 366] on img at bounding box center [692, 409] width 274 height 324
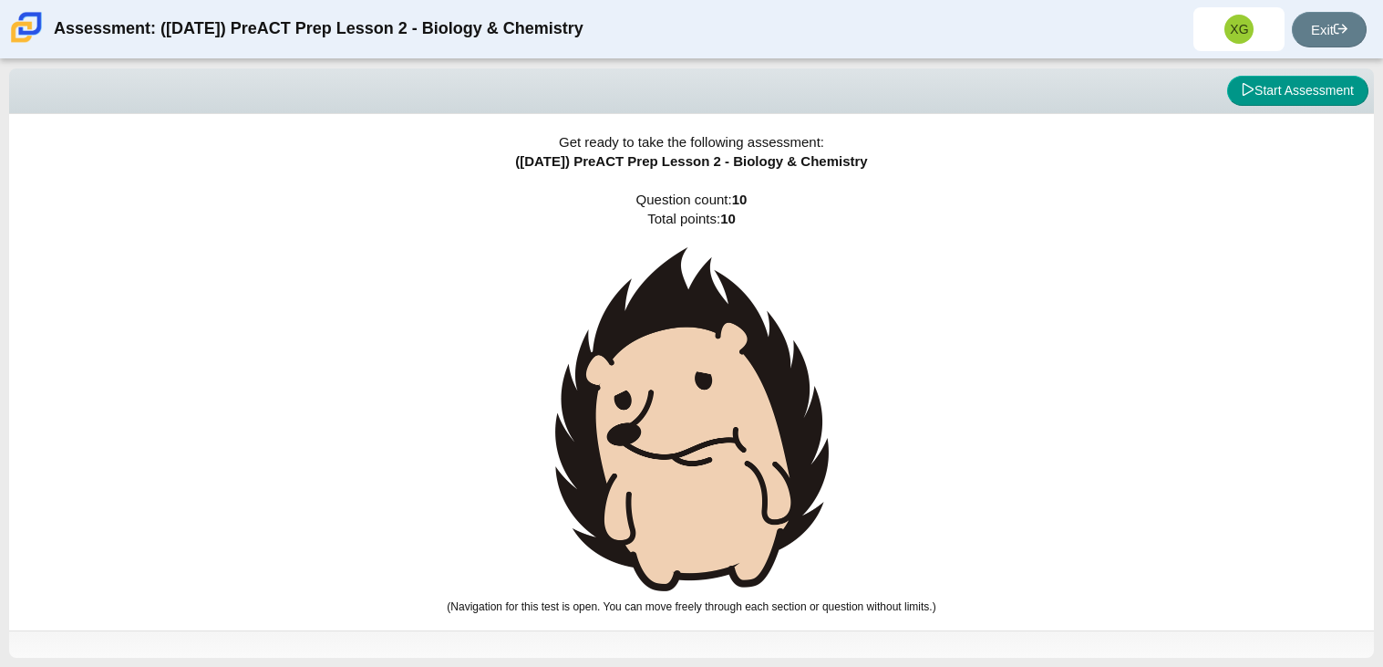
click at [737, 366] on img at bounding box center [692, 419] width 274 height 344
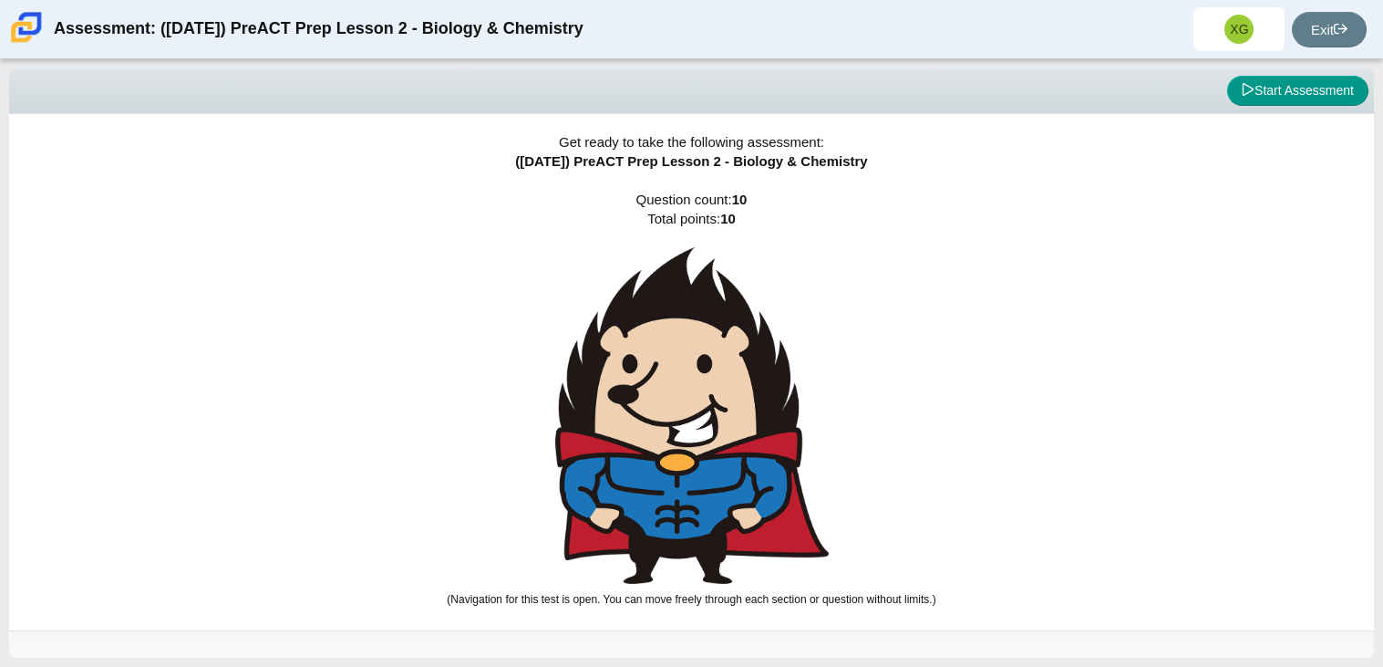
click at [737, 366] on img at bounding box center [692, 415] width 274 height 337
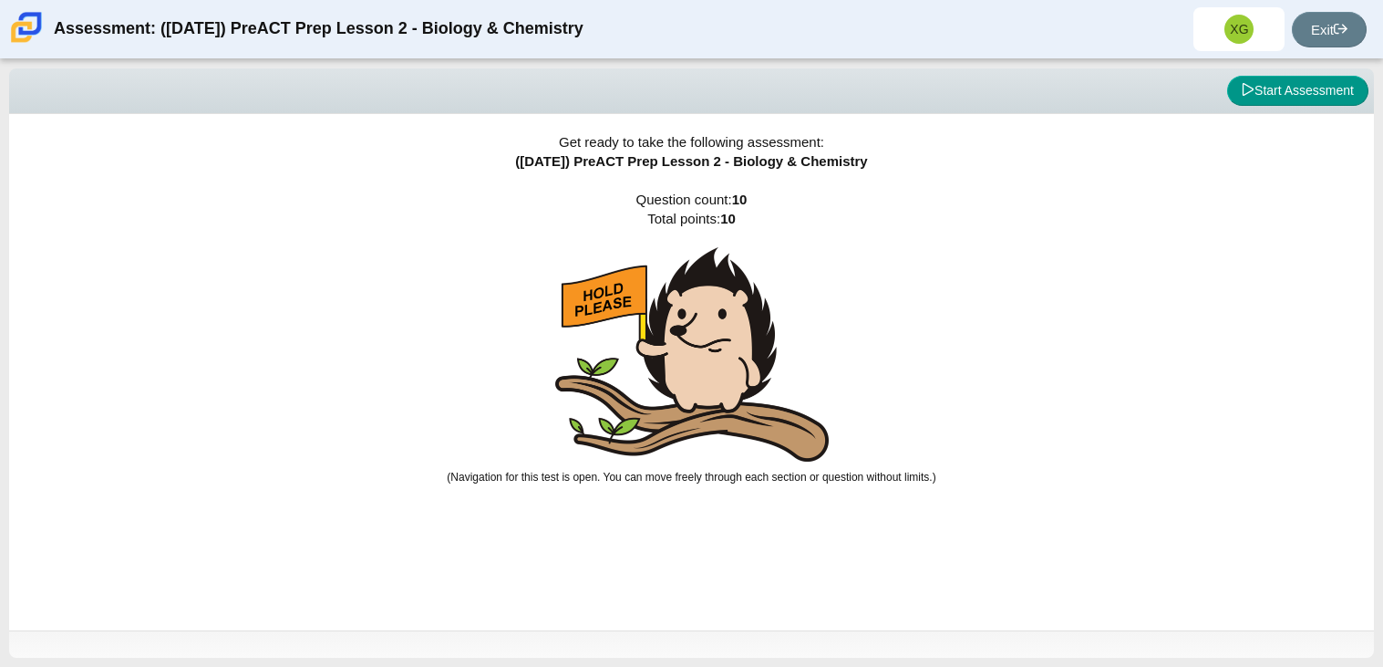
click at [738, 367] on img at bounding box center [692, 354] width 274 height 214
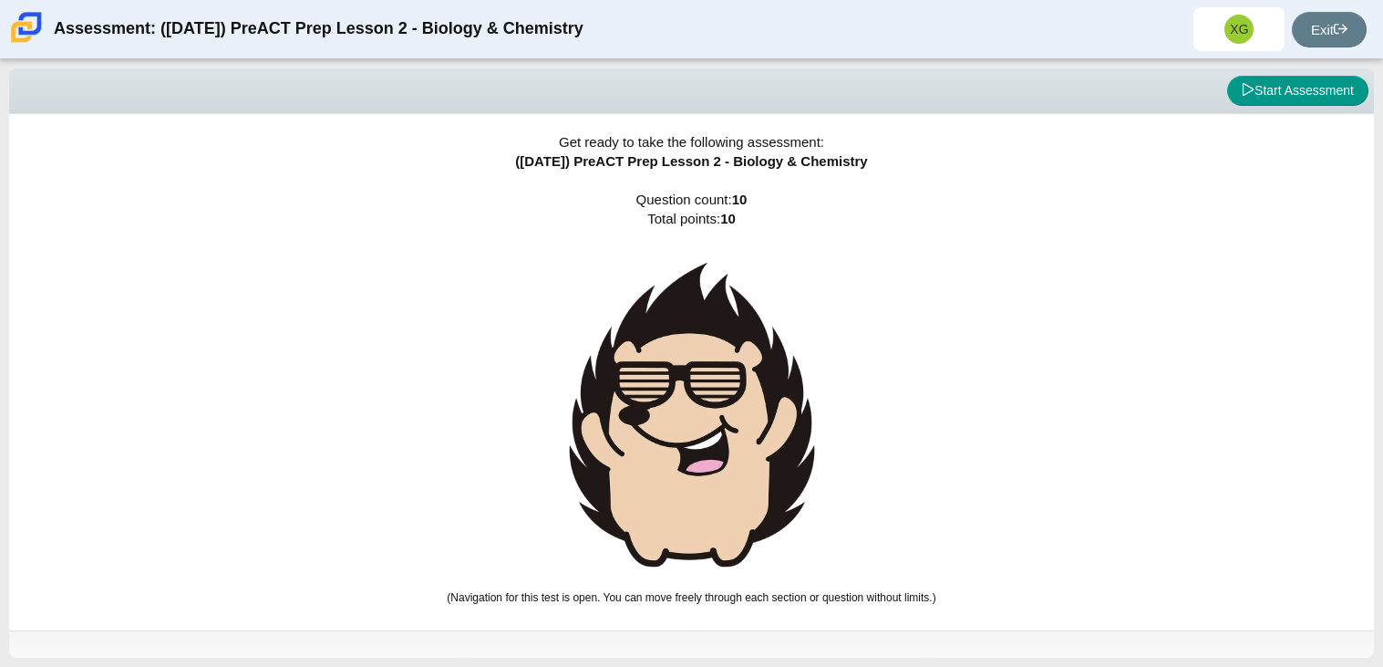
click at [738, 367] on img at bounding box center [692, 414] width 274 height 335
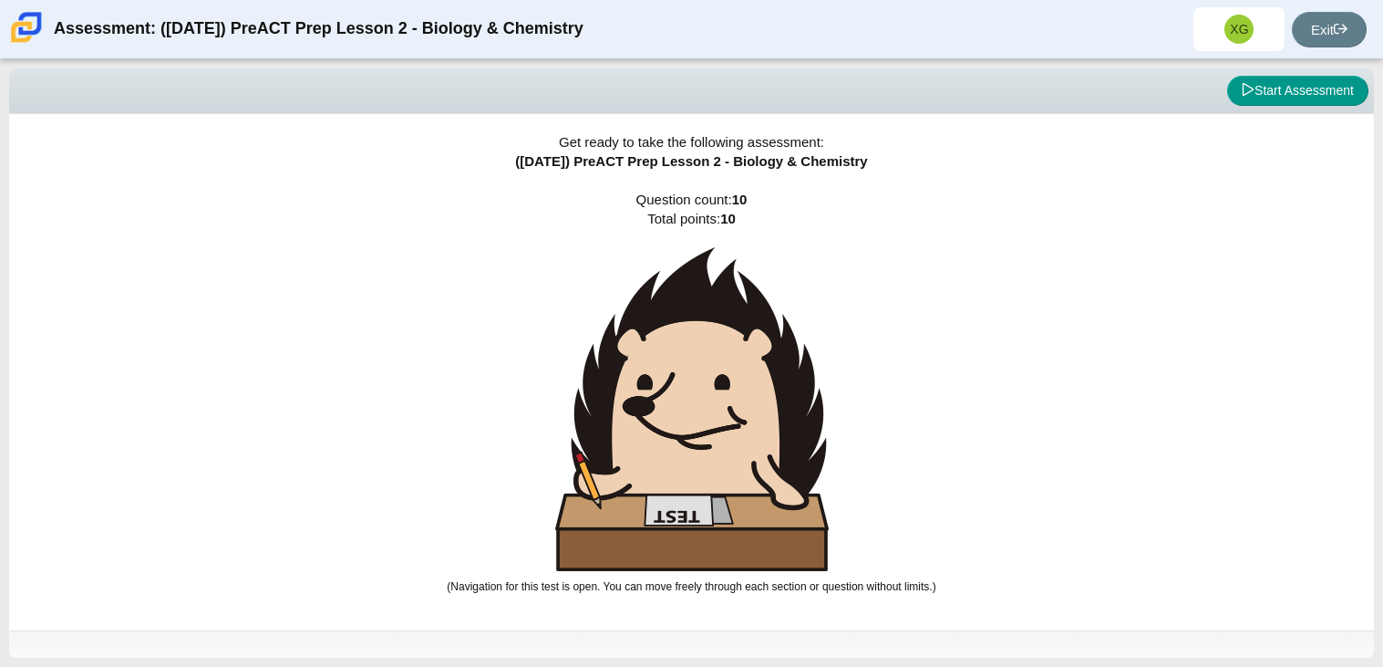
click at [738, 367] on img at bounding box center [692, 409] width 274 height 324
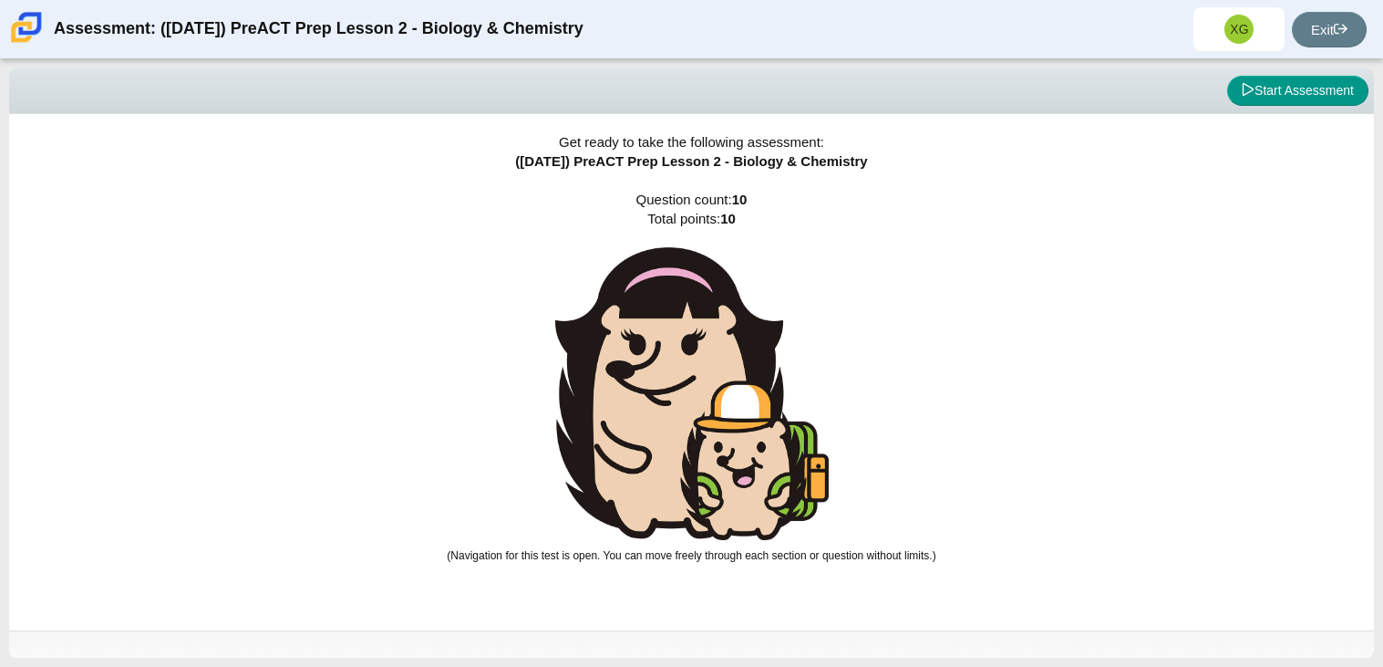
click at [738, 367] on img at bounding box center [692, 393] width 274 height 293
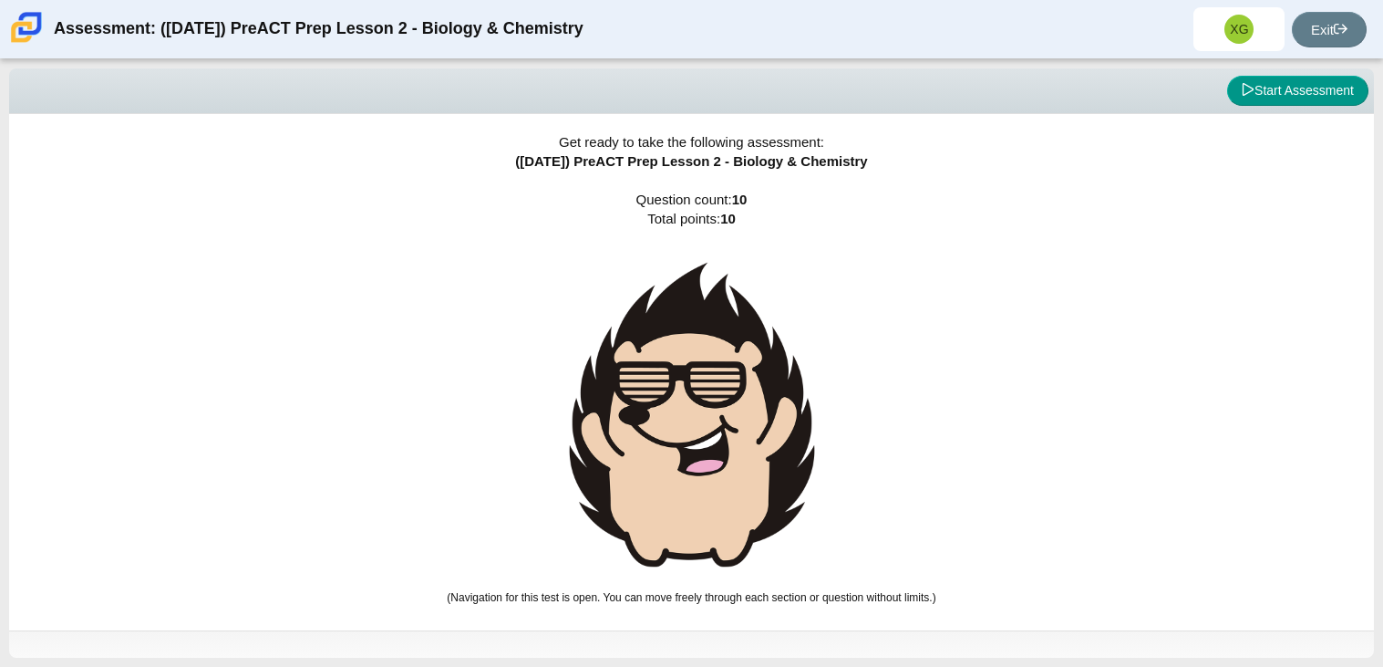
click at [738, 367] on img at bounding box center [692, 414] width 274 height 335
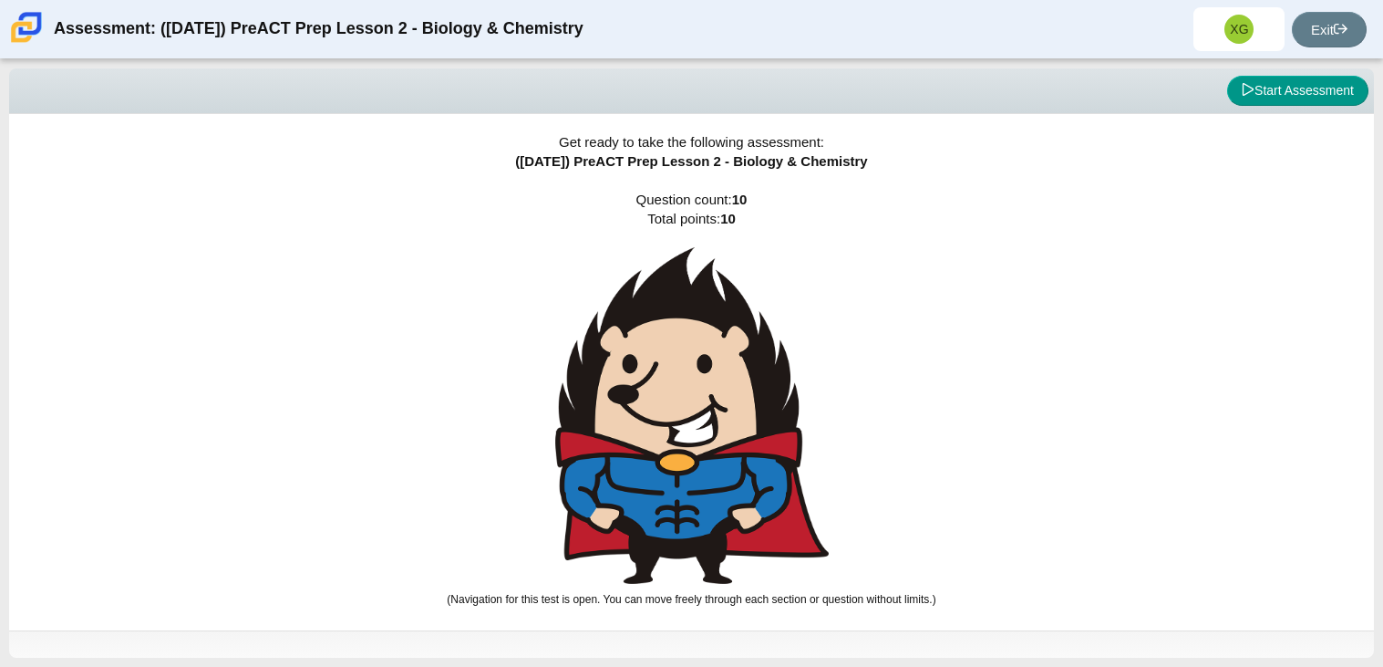
click at [738, 367] on img at bounding box center [692, 415] width 274 height 337
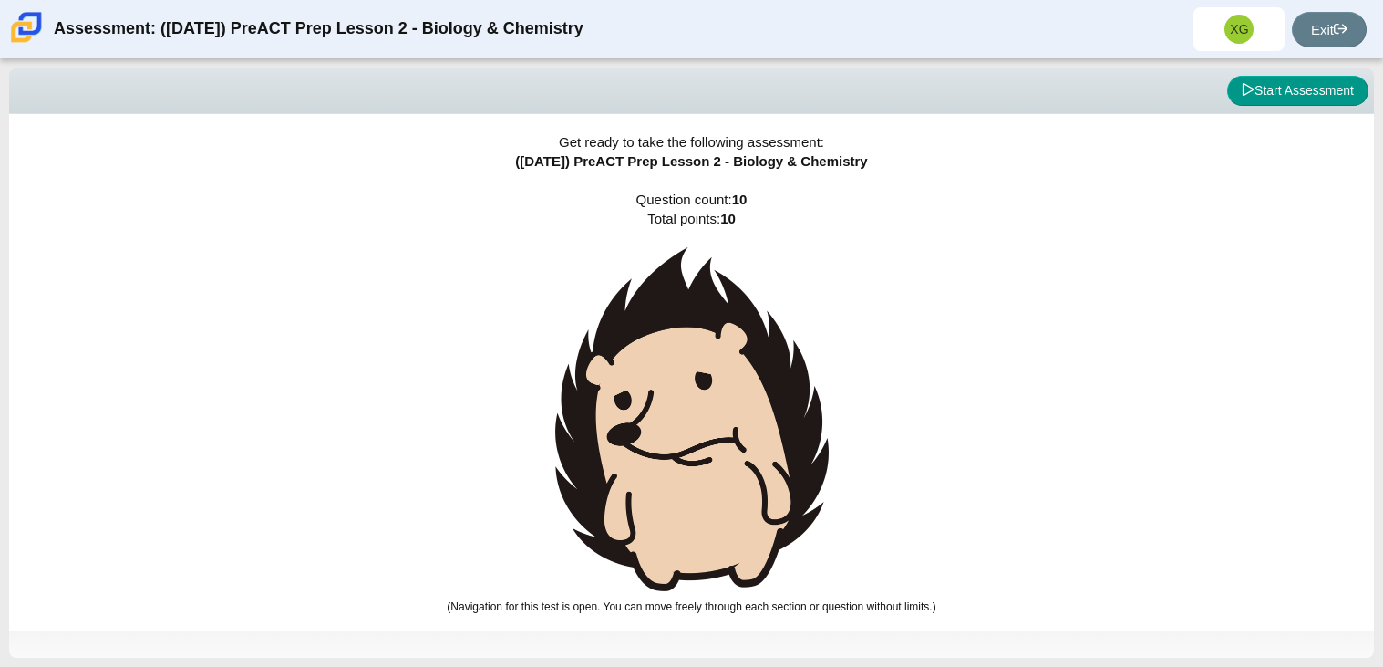
click at [738, 367] on img at bounding box center [692, 419] width 274 height 344
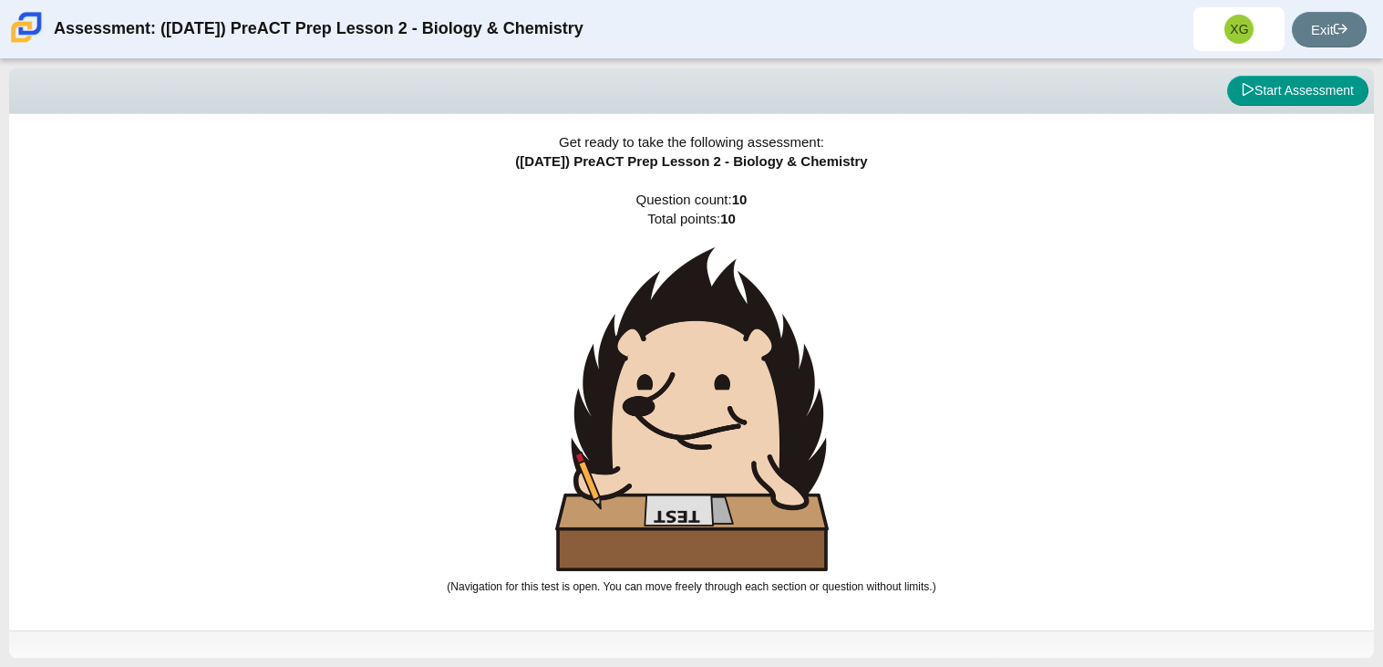
click at [738, 367] on img at bounding box center [692, 409] width 274 height 324
click at [758, 369] on img at bounding box center [692, 409] width 274 height 324
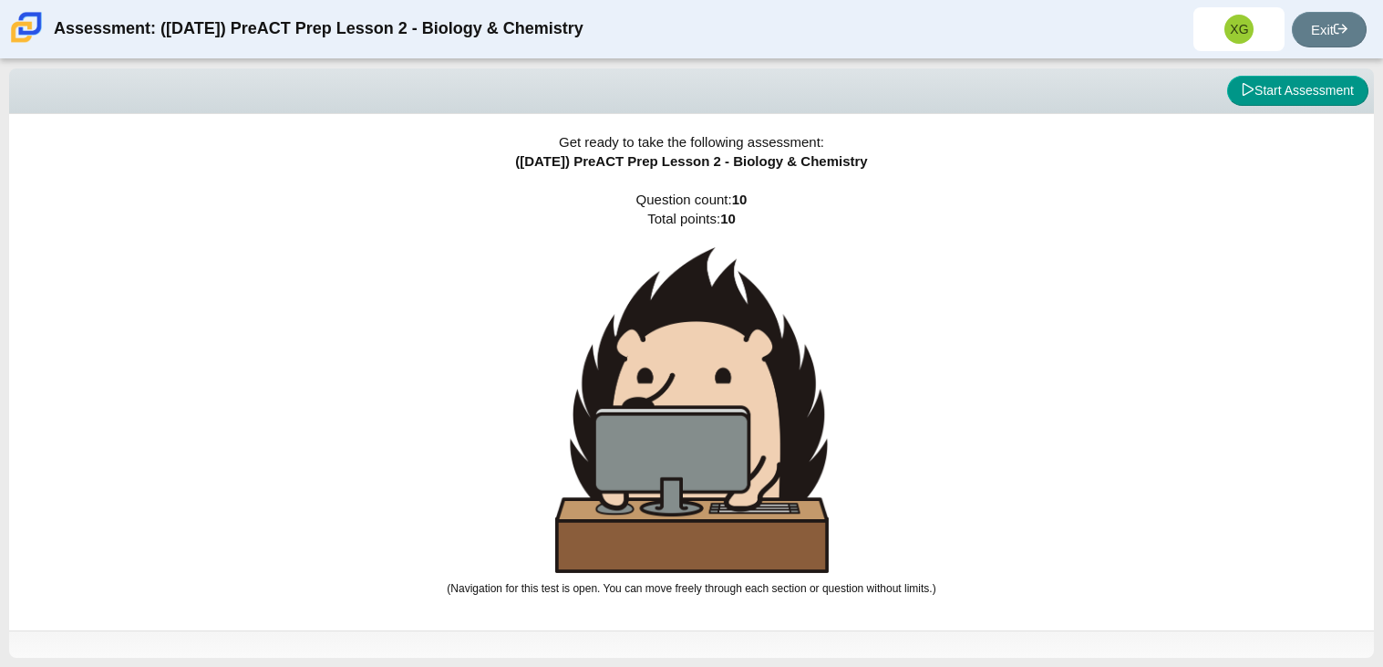
click at [758, 369] on img at bounding box center [692, 410] width 274 height 326
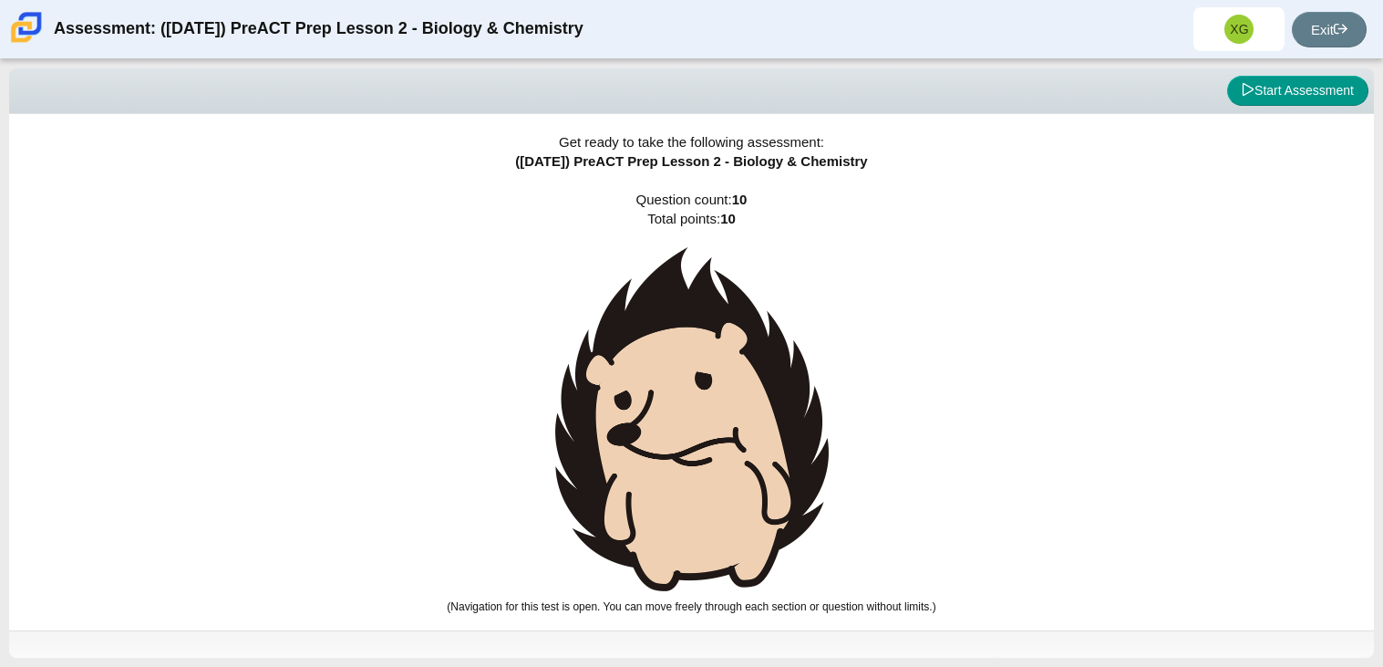
click at [758, 369] on img at bounding box center [692, 419] width 274 height 344
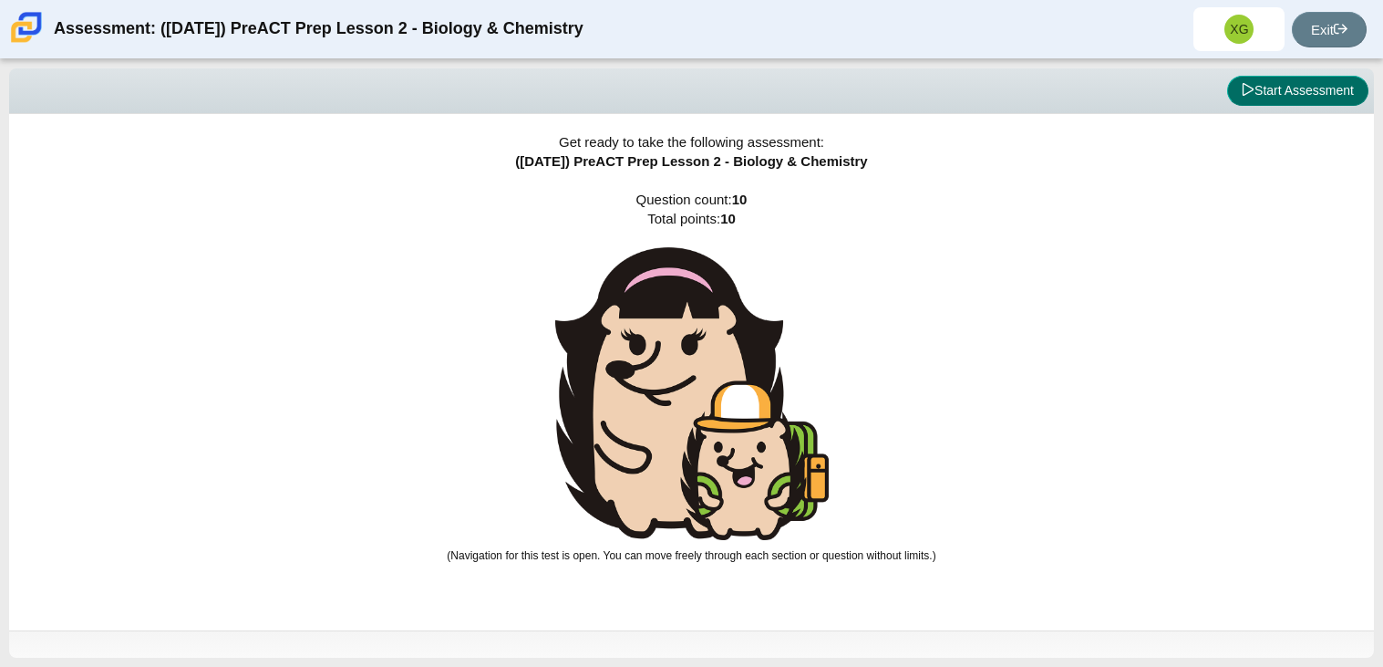
click at [1290, 102] on button "Start Assessment" at bounding box center [1297, 91] width 141 height 31
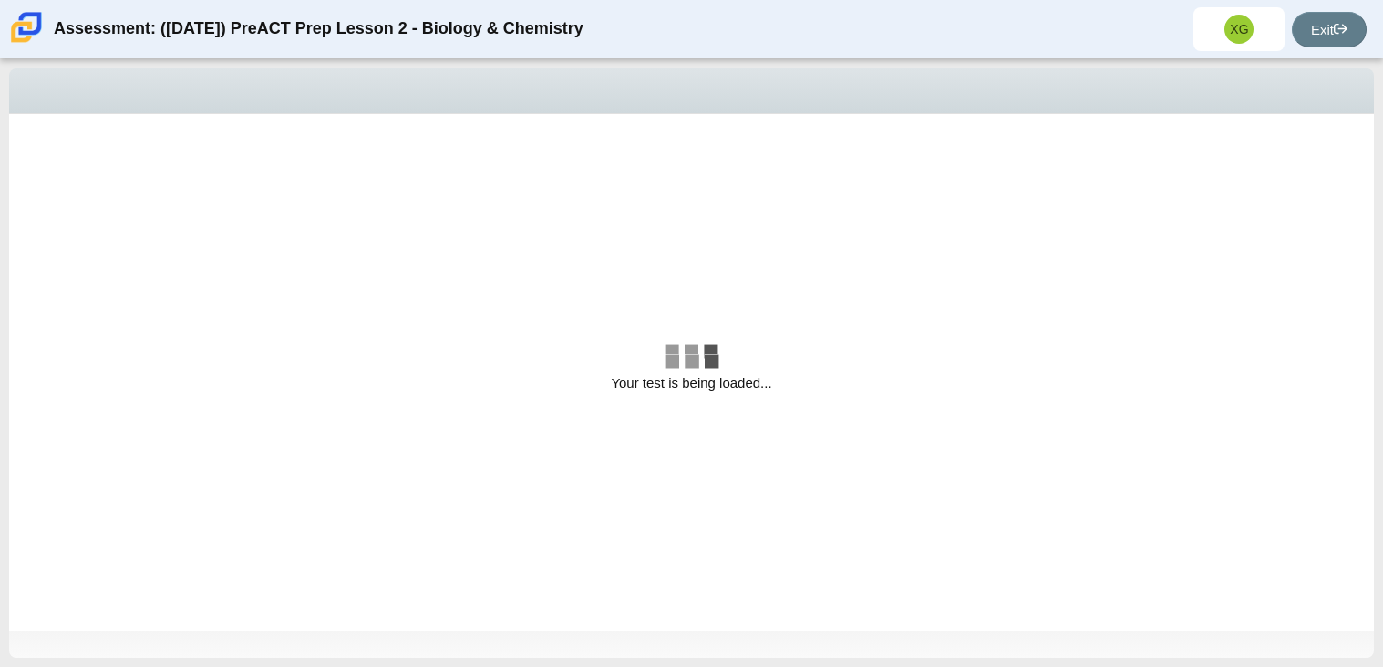
select select "88c27e0d-eae0-4ba9-ac20-9160ce6547ef"
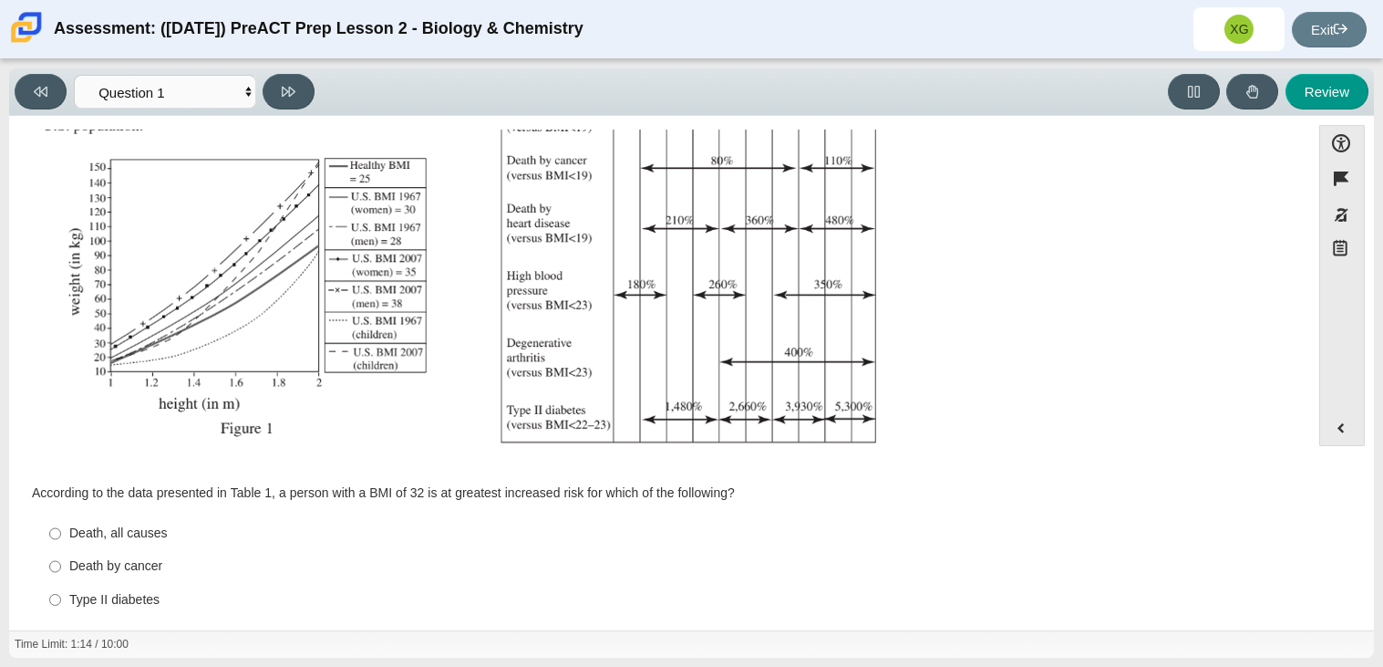
scroll to position [344, 0]
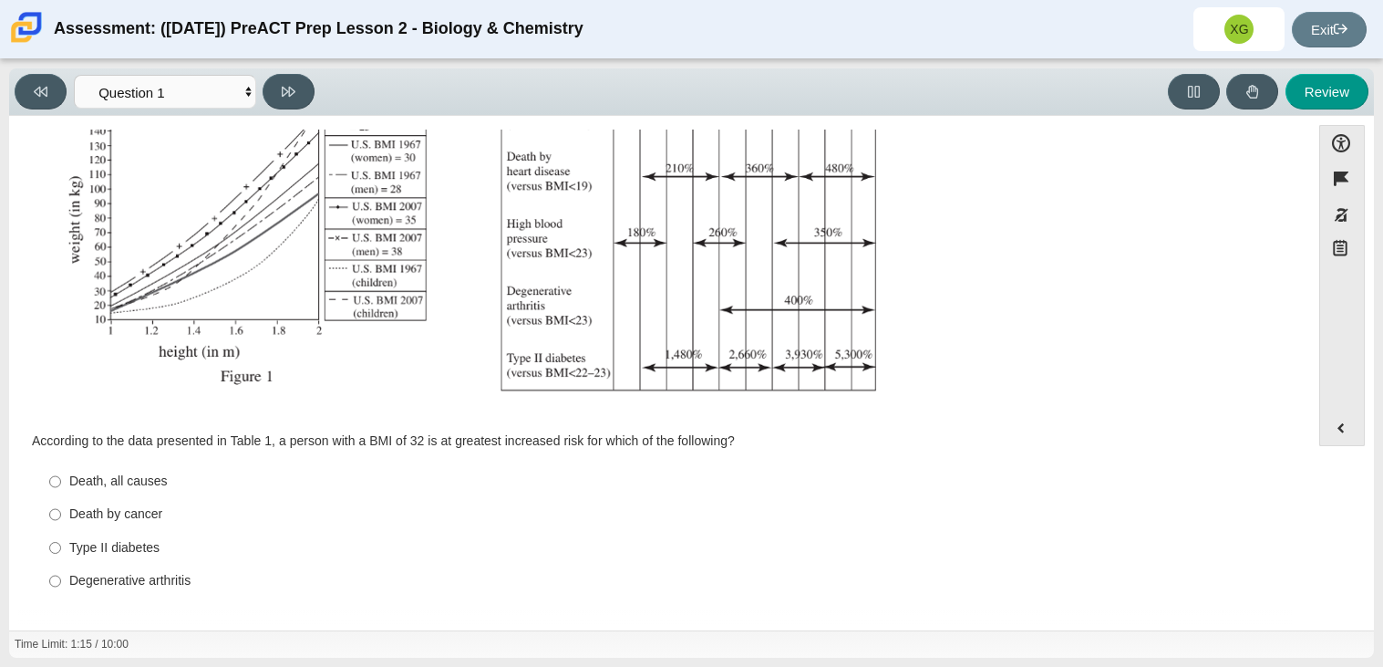
click at [153, 590] on label "Degenerative [MEDICAL_DATA] Degenerative [MEDICAL_DATA]" at bounding box center [660, 580] width 1249 height 33
click at [61, 590] on input "Degenerative [MEDICAL_DATA] Degenerative [MEDICAL_DATA]" at bounding box center [55, 580] width 12 height 33
radio input "true"
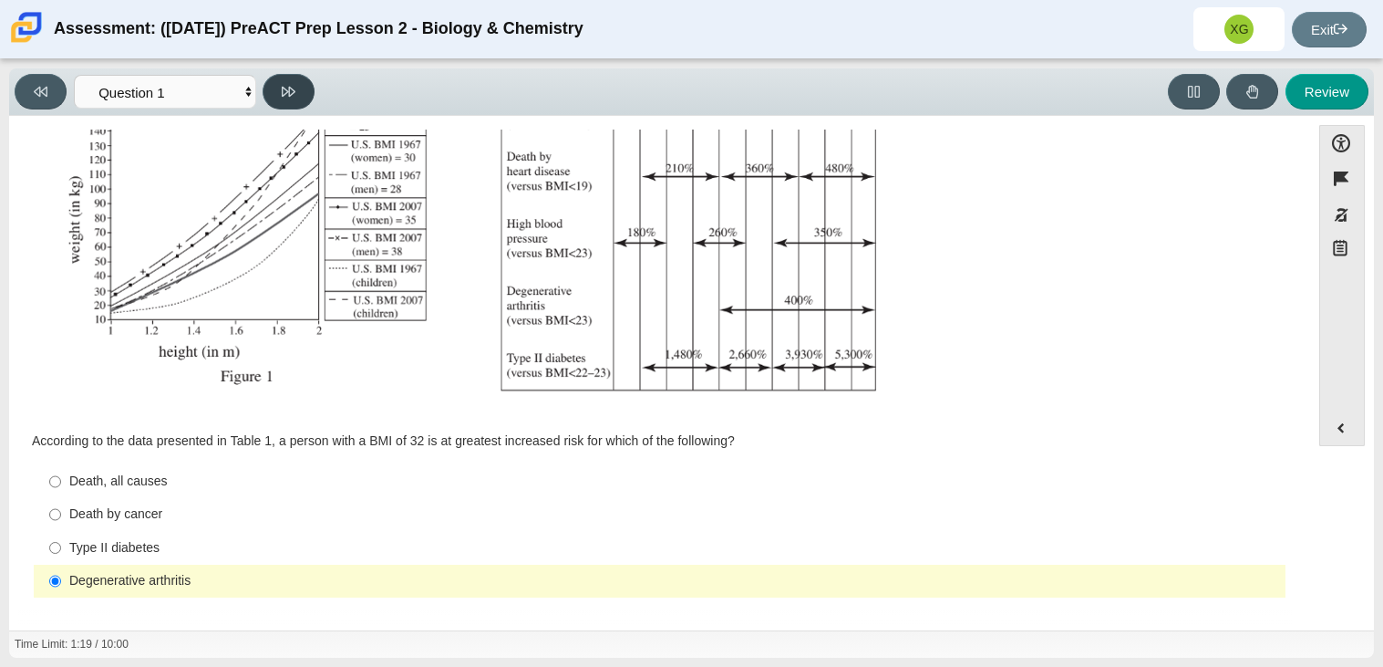
click at [309, 100] on button at bounding box center [289, 92] width 52 height 36
select select "f31ee183-ab53-48c9-9374-3a18949ab500"
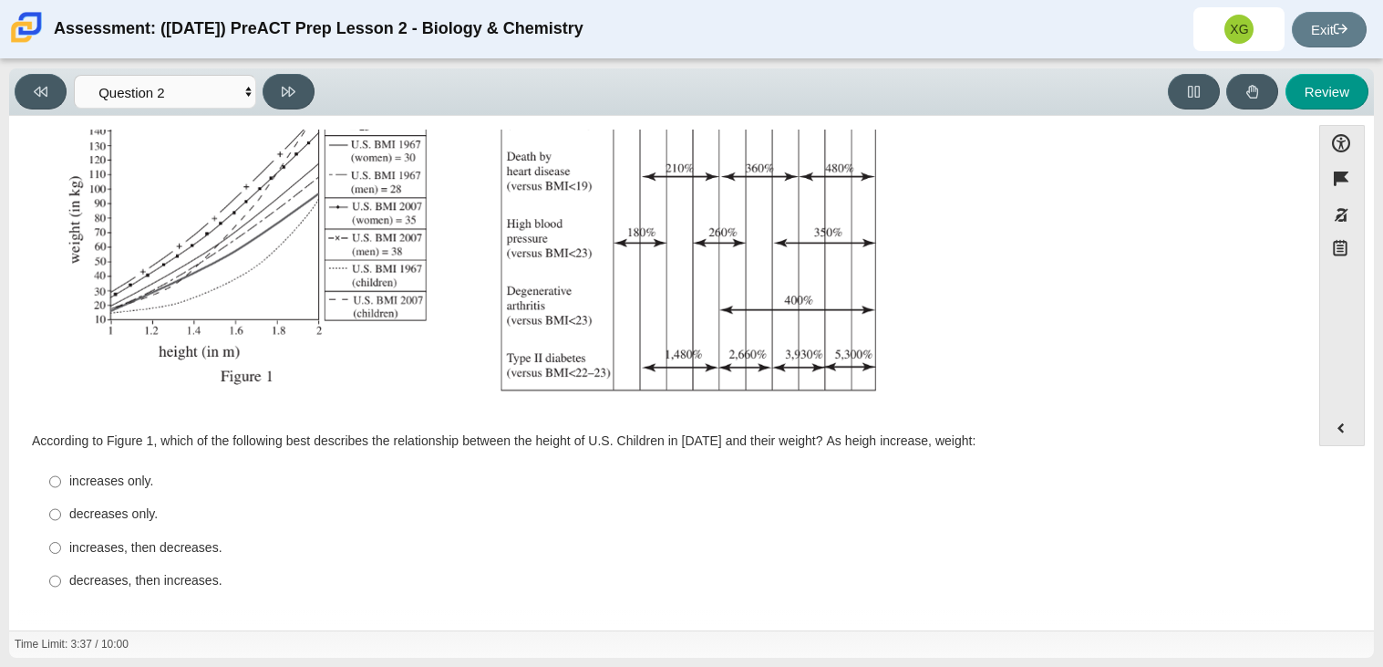
click at [145, 483] on div "increases only." at bounding box center [673, 481] width 1209 height 18
click at [61, 483] on input "increases only. increases only." at bounding box center [55, 481] width 12 height 33
radio input "true"
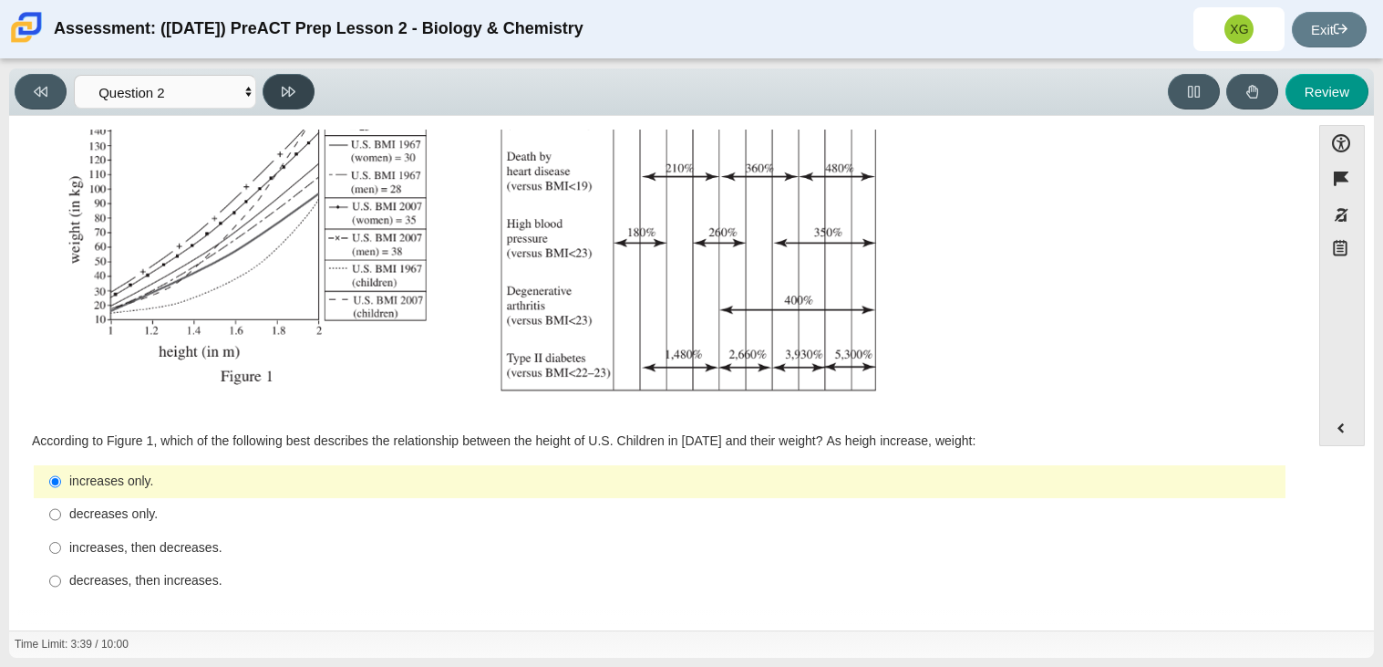
click at [298, 92] on button at bounding box center [289, 92] width 52 height 36
select select "45e82964-709e-4180-9336-970e18221224"
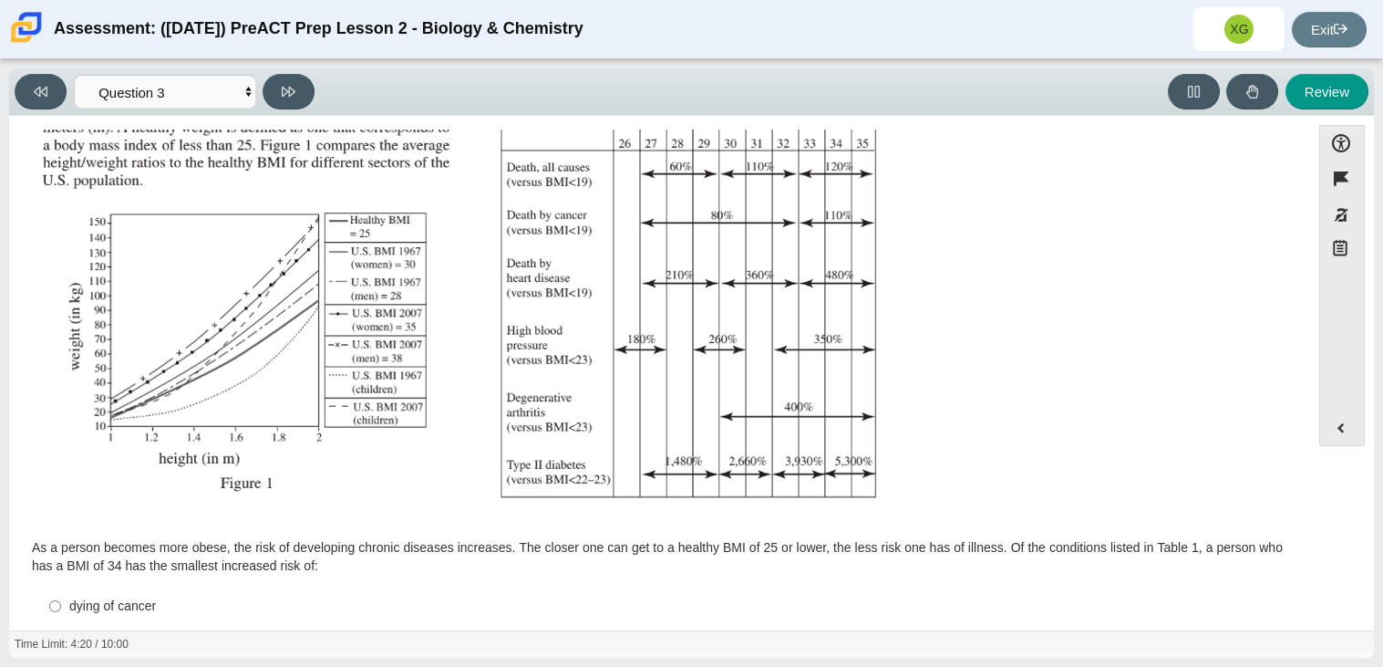
scroll to position [362, 0]
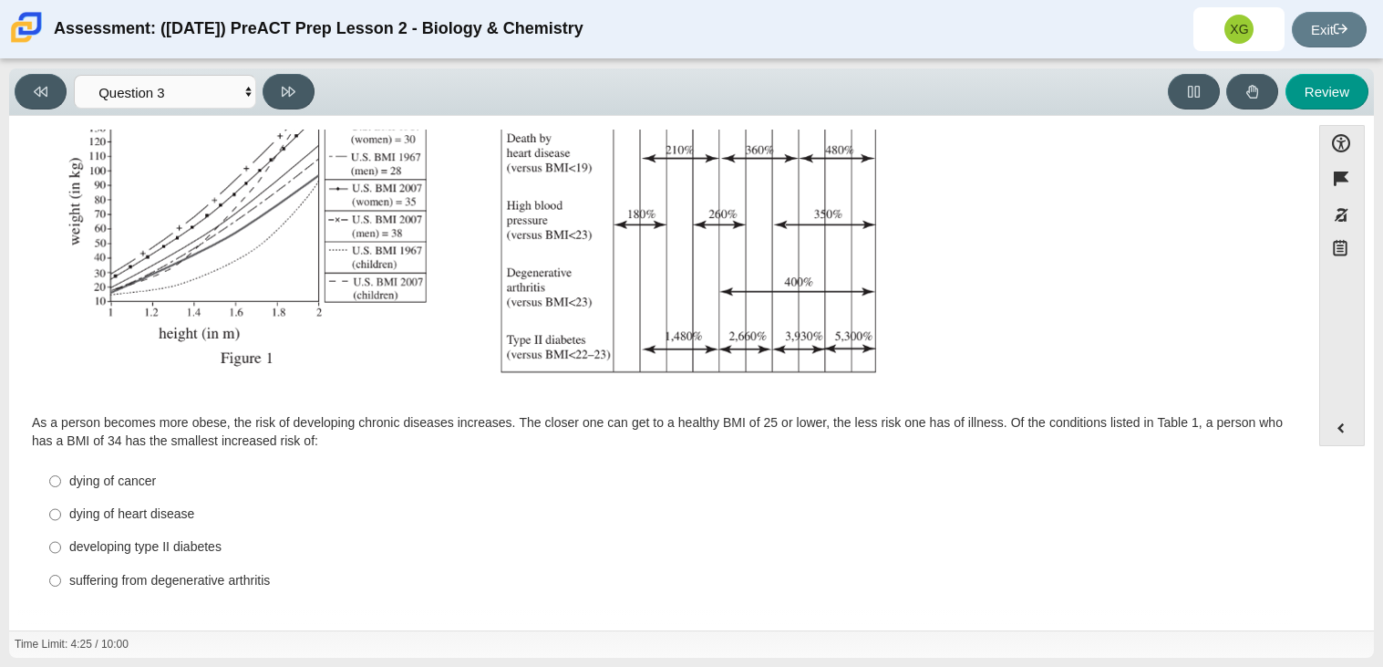
click at [264, 579] on div "suffering from degenerative arthritis" at bounding box center [673, 581] width 1209 height 18
click at [61, 579] on input "suffering from degenerative [MEDICAL_DATA] suffering from degenerative [MEDICAL…" at bounding box center [55, 580] width 12 height 33
radio input "true"
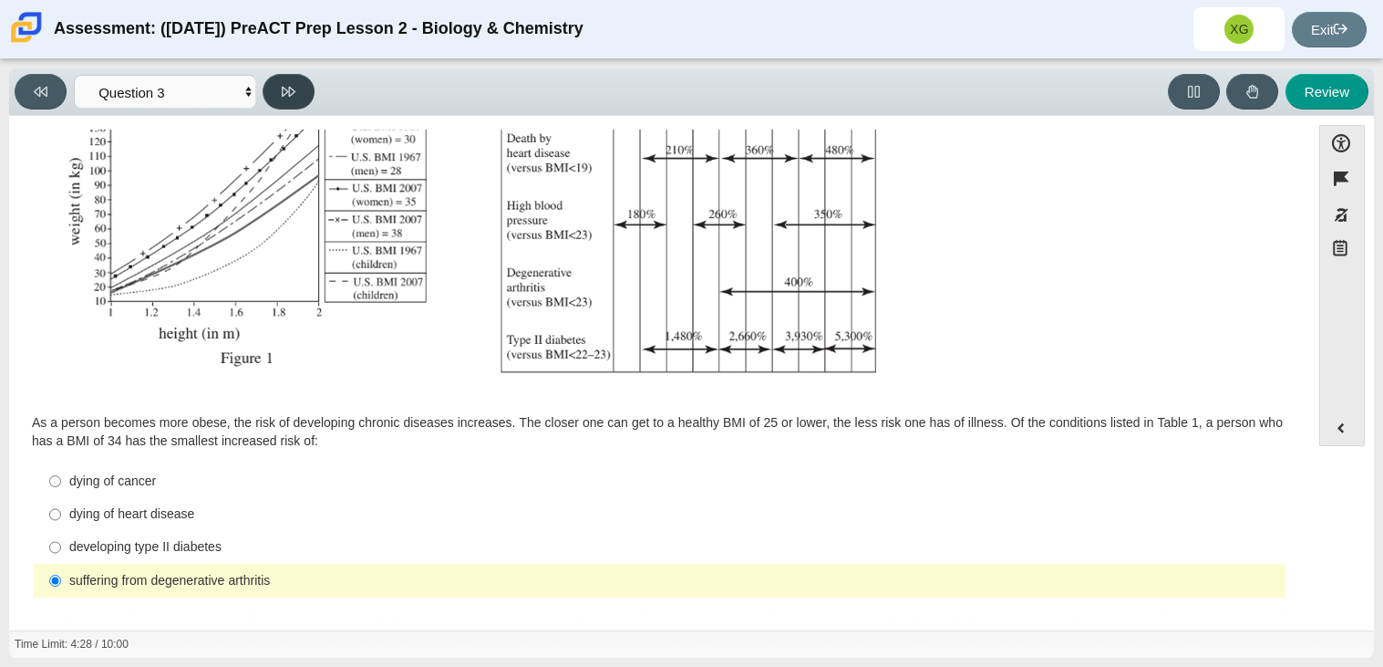
click at [302, 99] on button at bounding box center [289, 92] width 52 height 36
select select "71dcacfe-cf8b-4cdc-be22-b82c8aec5da2"
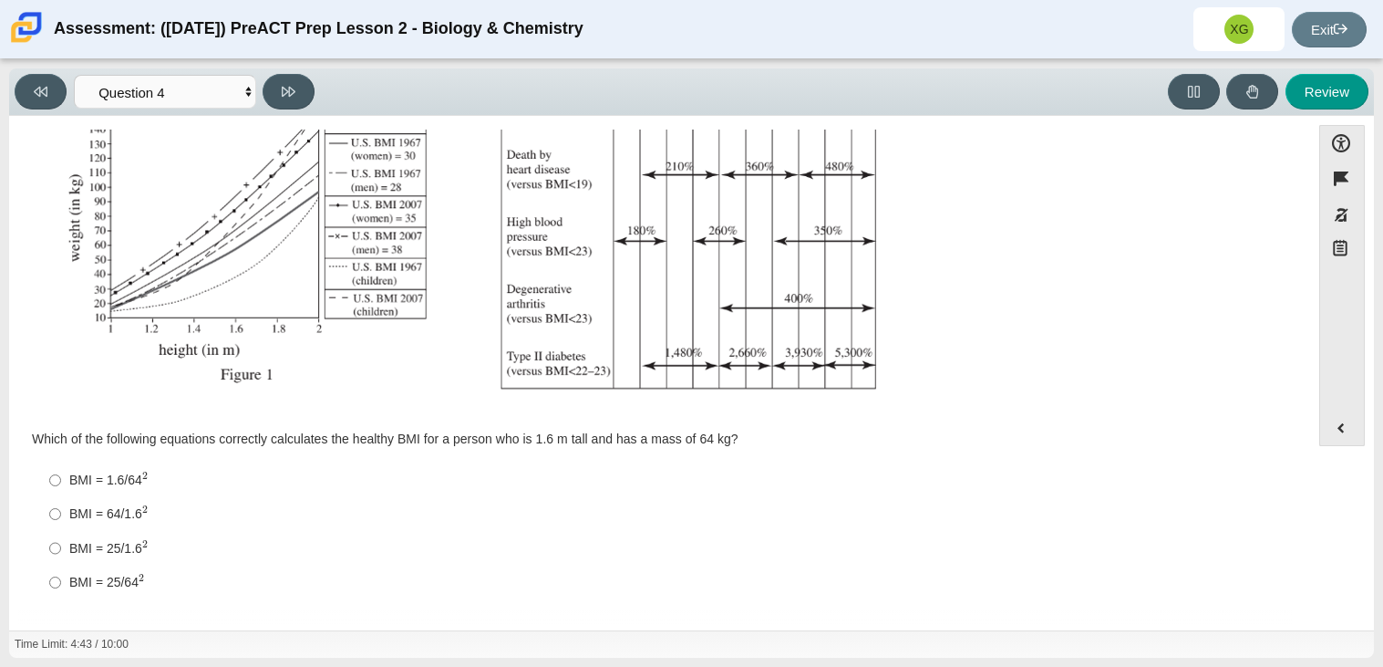
scroll to position [345, 0]
click at [142, 514] on mjx-script "Assessment items" at bounding box center [144, 514] width 5 height 4
click at [61, 514] on input "BMI = 64/1.6 2 BMI = 64/1.62" at bounding box center [55, 515] width 12 height 34
radio input "true"
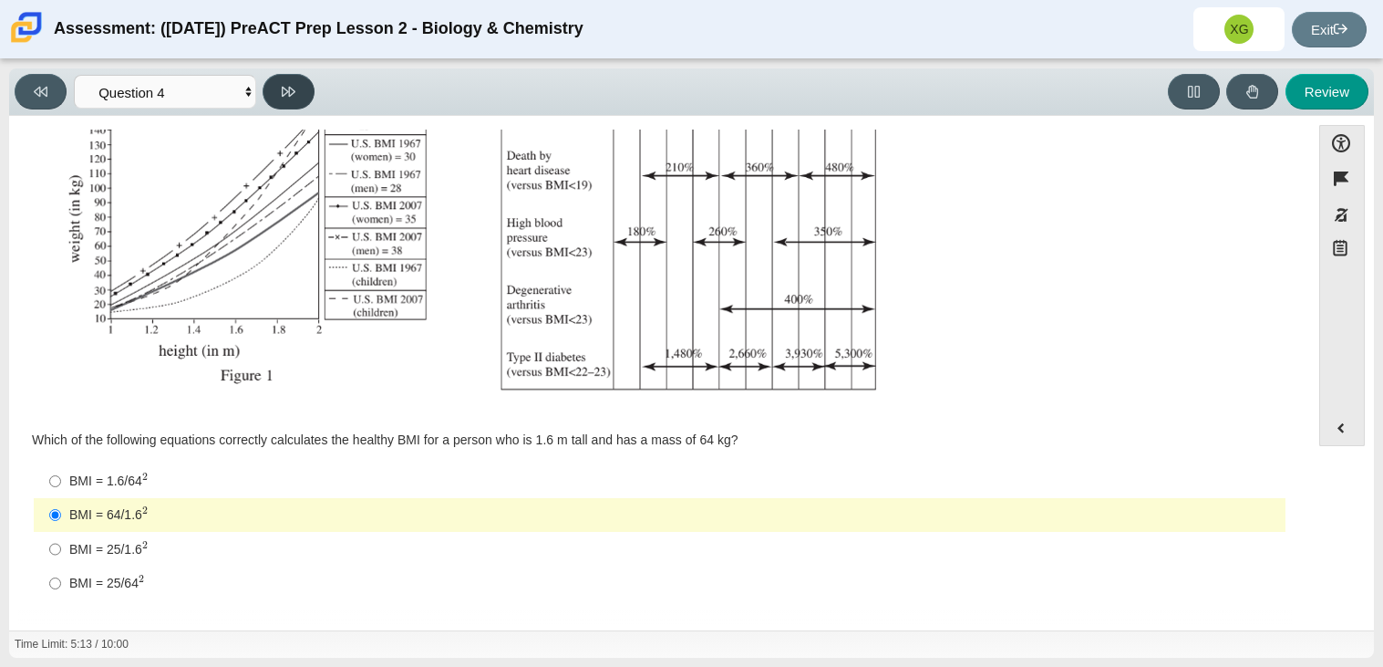
click at [298, 99] on button at bounding box center [289, 92] width 52 height 36
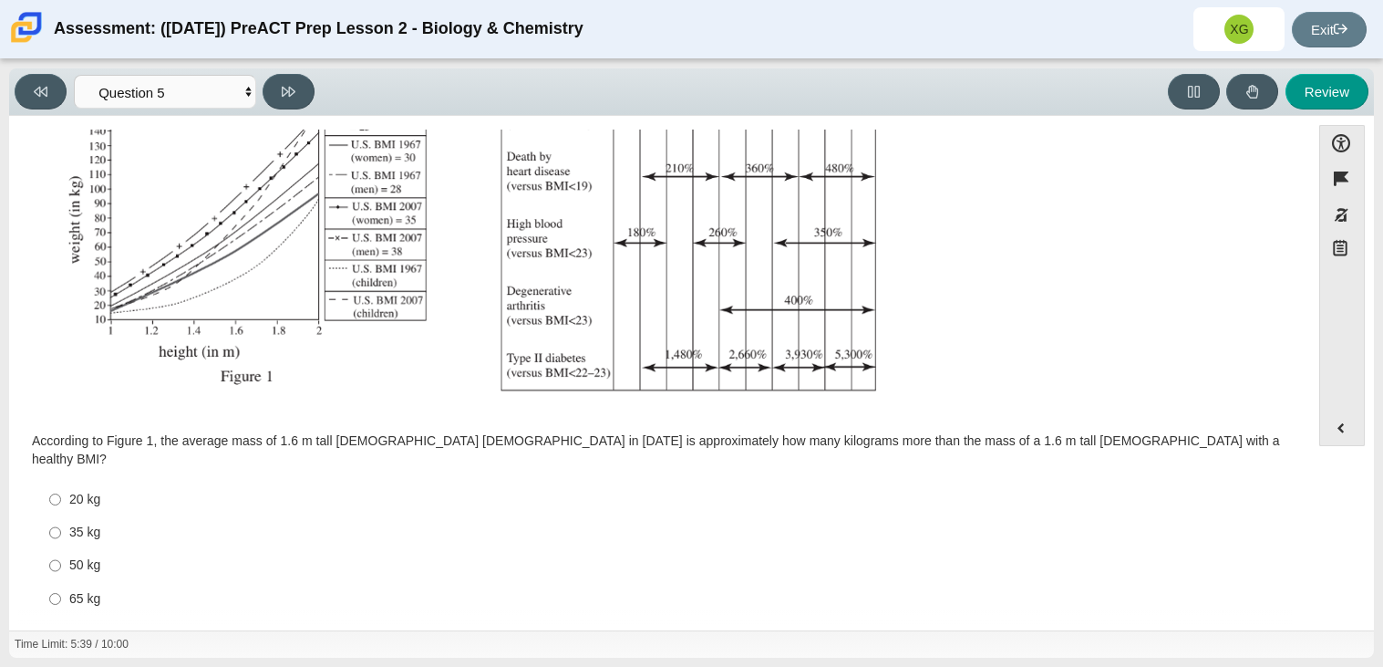
scroll to position [0, 0]
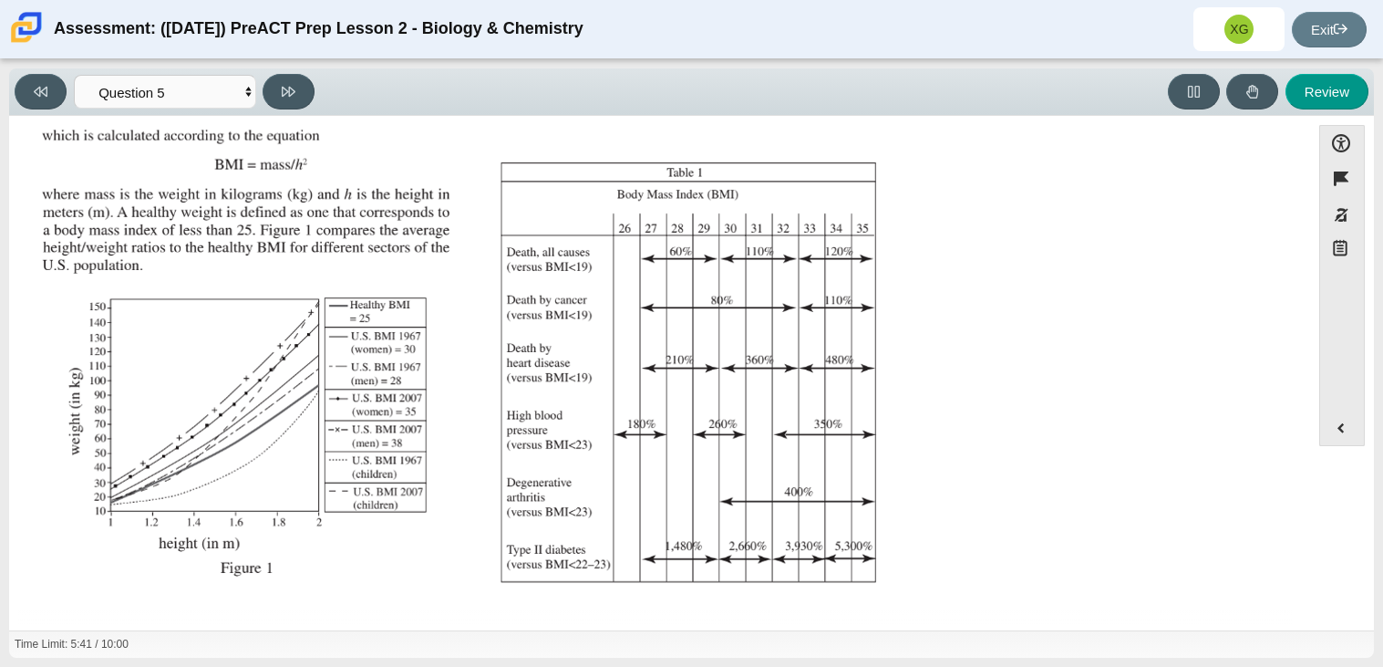
click at [577, 280] on img "Assessment items" at bounding box center [468, 300] width 867 height 612
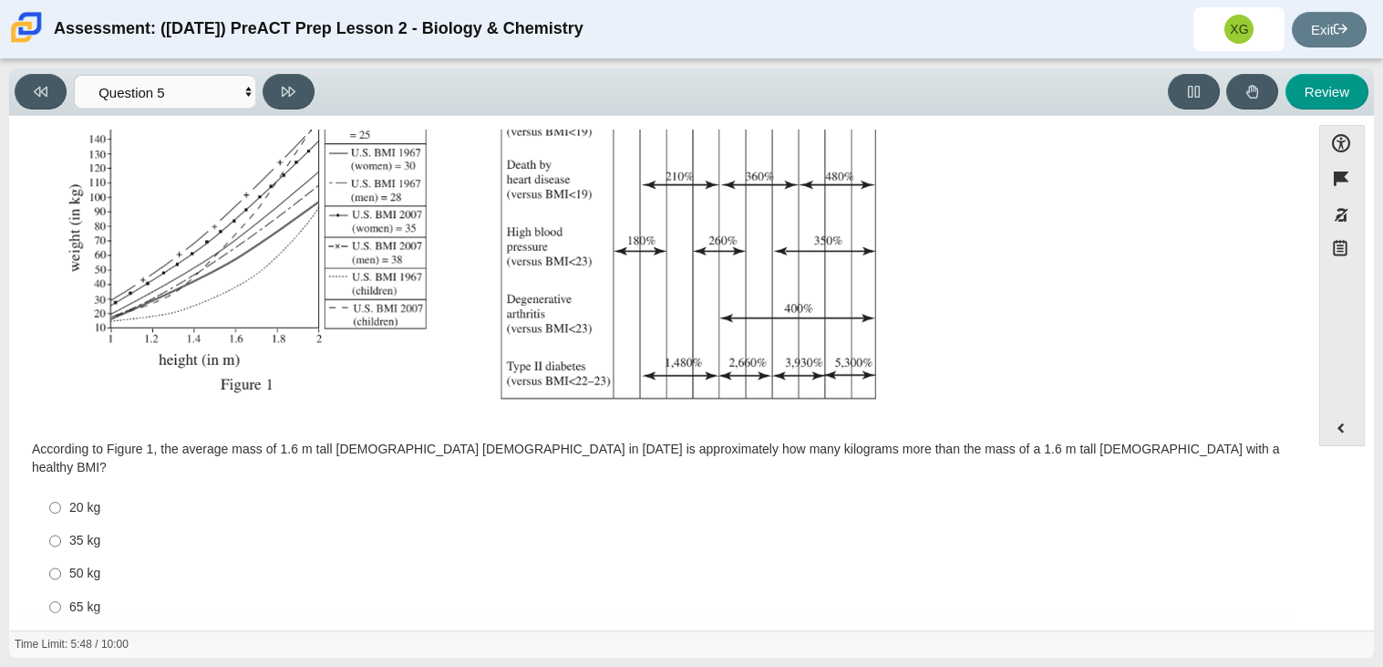
scroll to position [344, 0]
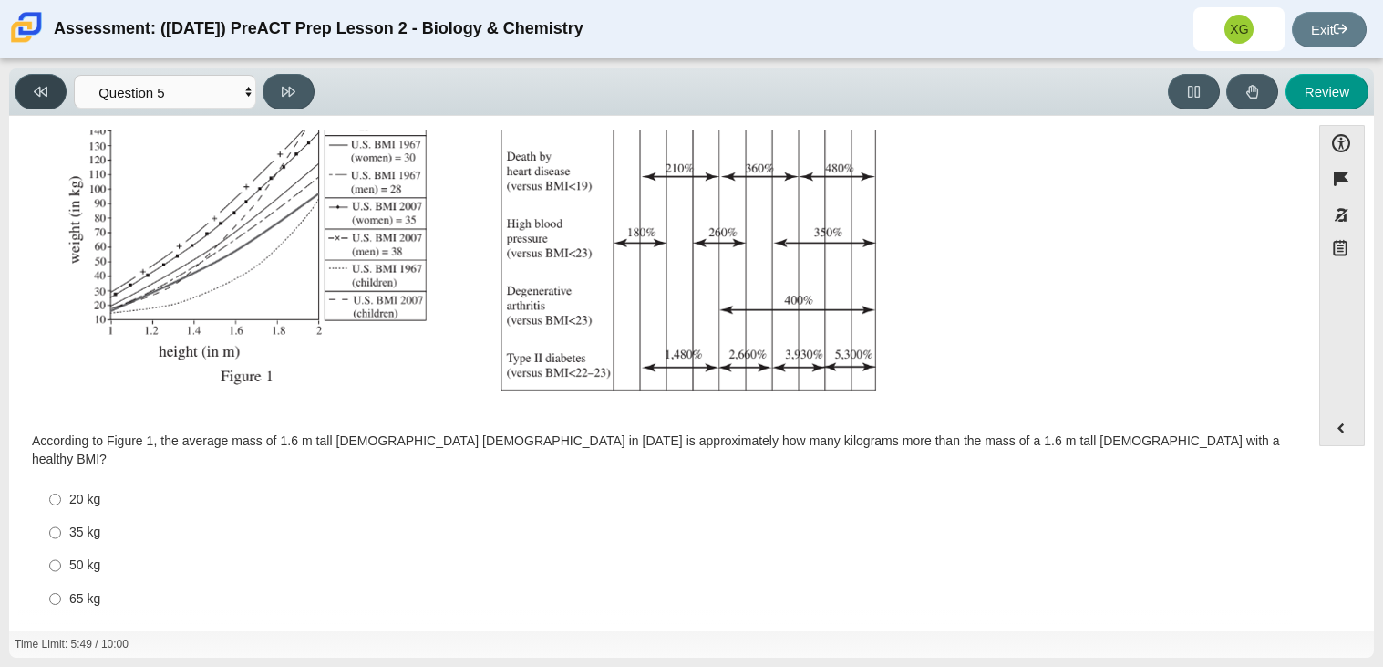
click at [44, 89] on icon at bounding box center [41, 92] width 14 height 14
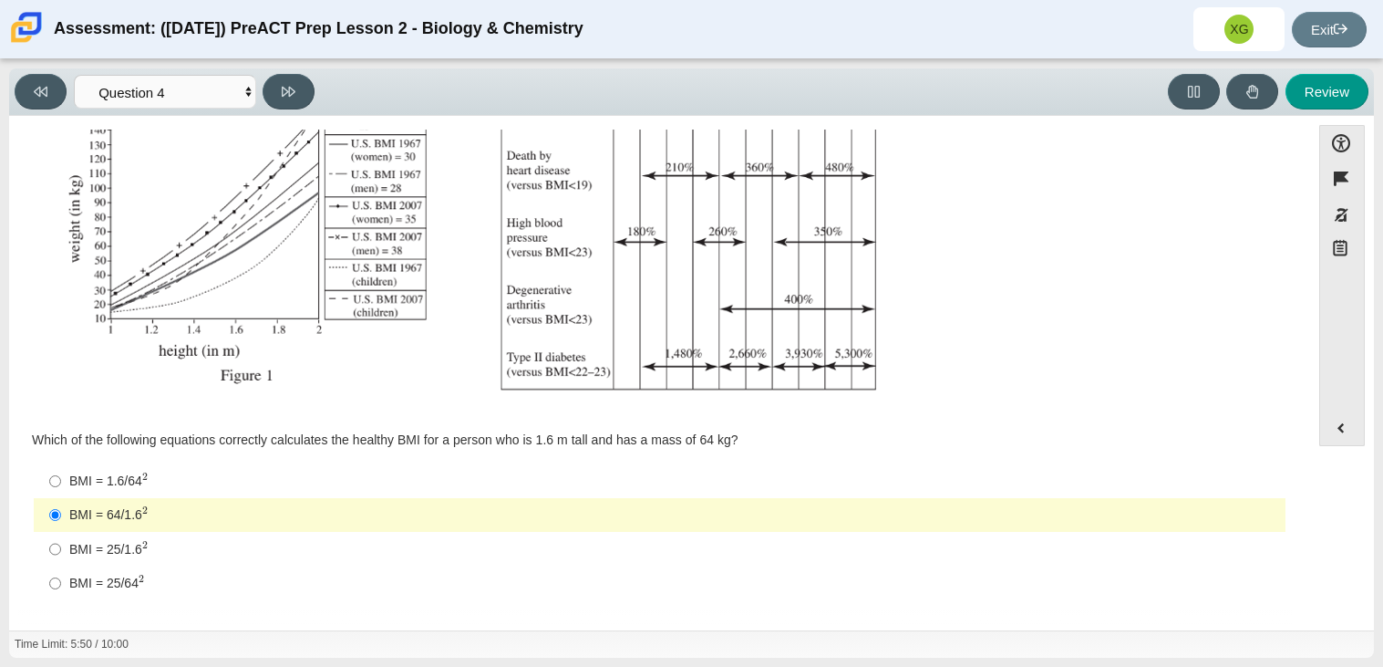
scroll to position [346, 0]
click at [303, 89] on button at bounding box center [289, 92] width 52 height 36
select select "c6558c8b-086a-4b4c-b582-9428309971ba"
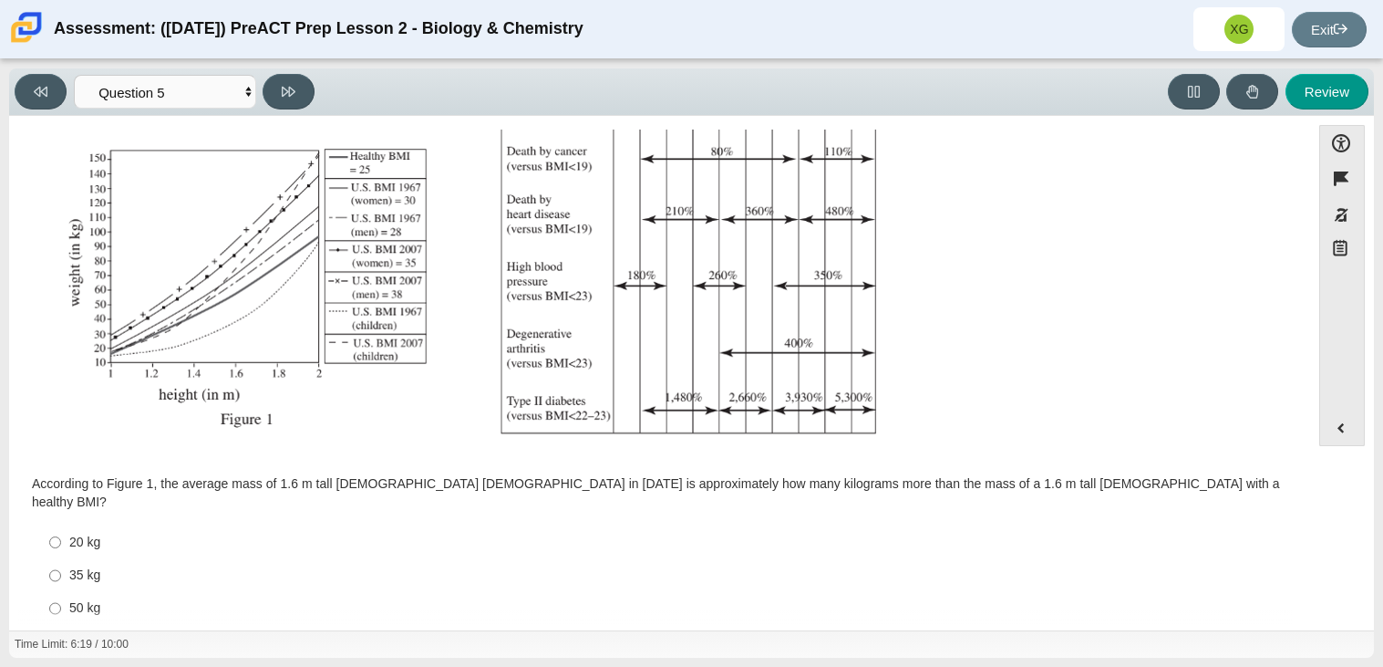
scroll to position [344, 0]
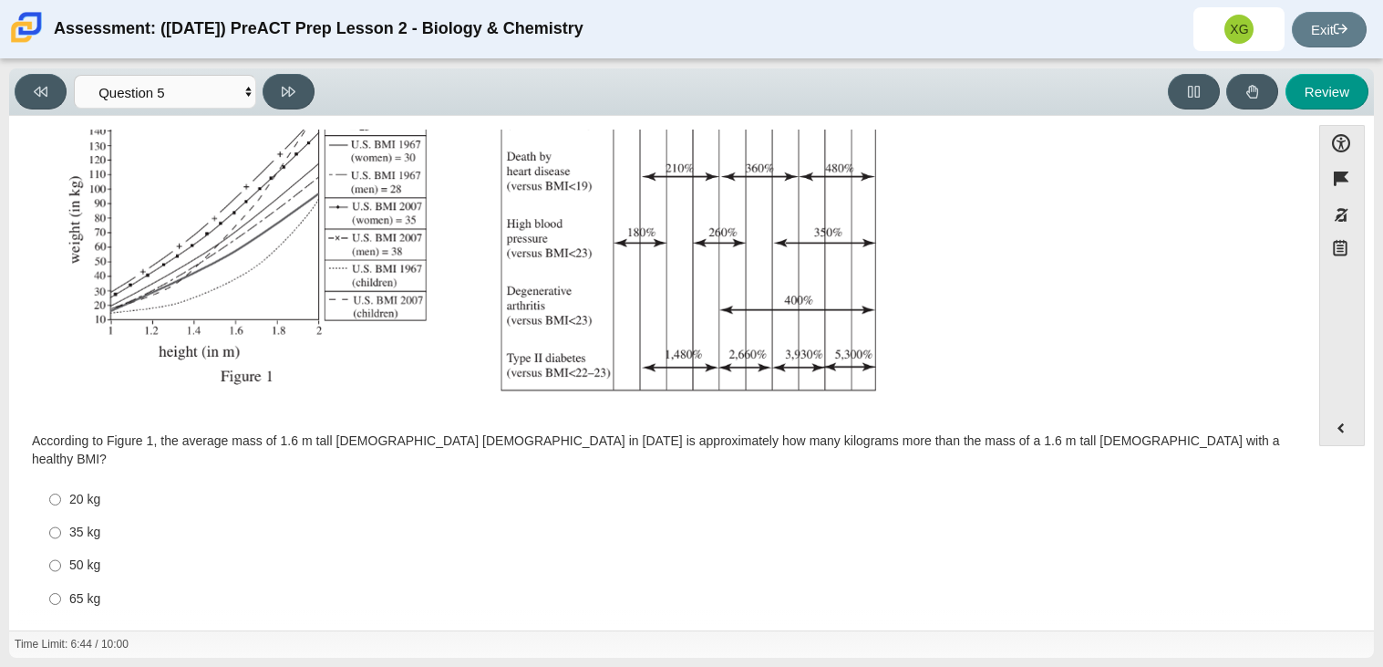
click at [98, 556] on div "50 kg" at bounding box center [673, 565] width 1209 height 18
click at [61, 554] on input "50 kg 50 kg" at bounding box center [55, 565] width 12 height 33
radio input "true"
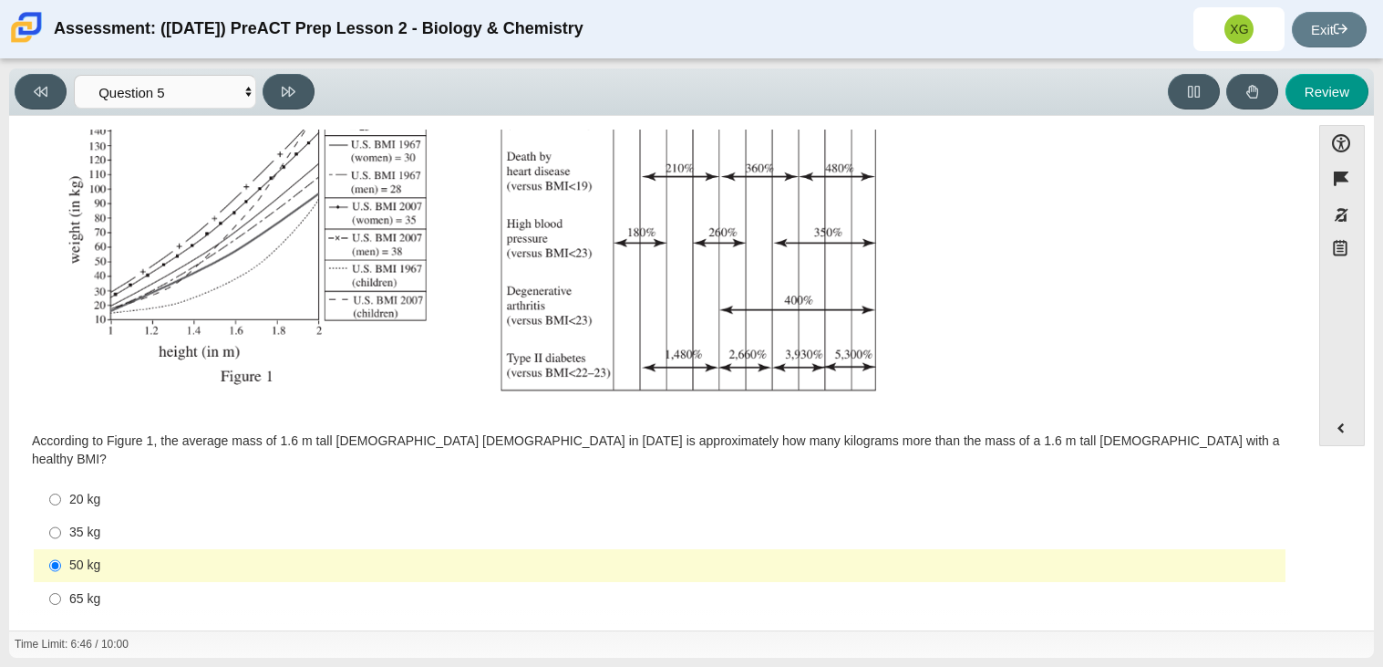
click at [95, 590] on div "65 kg" at bounding box center [673, 599] width 1209 height 18
click at [61, 582] on input "65 kg 65 kg" at bounding box center [55, 598] width 12 height 33
radio input "true"
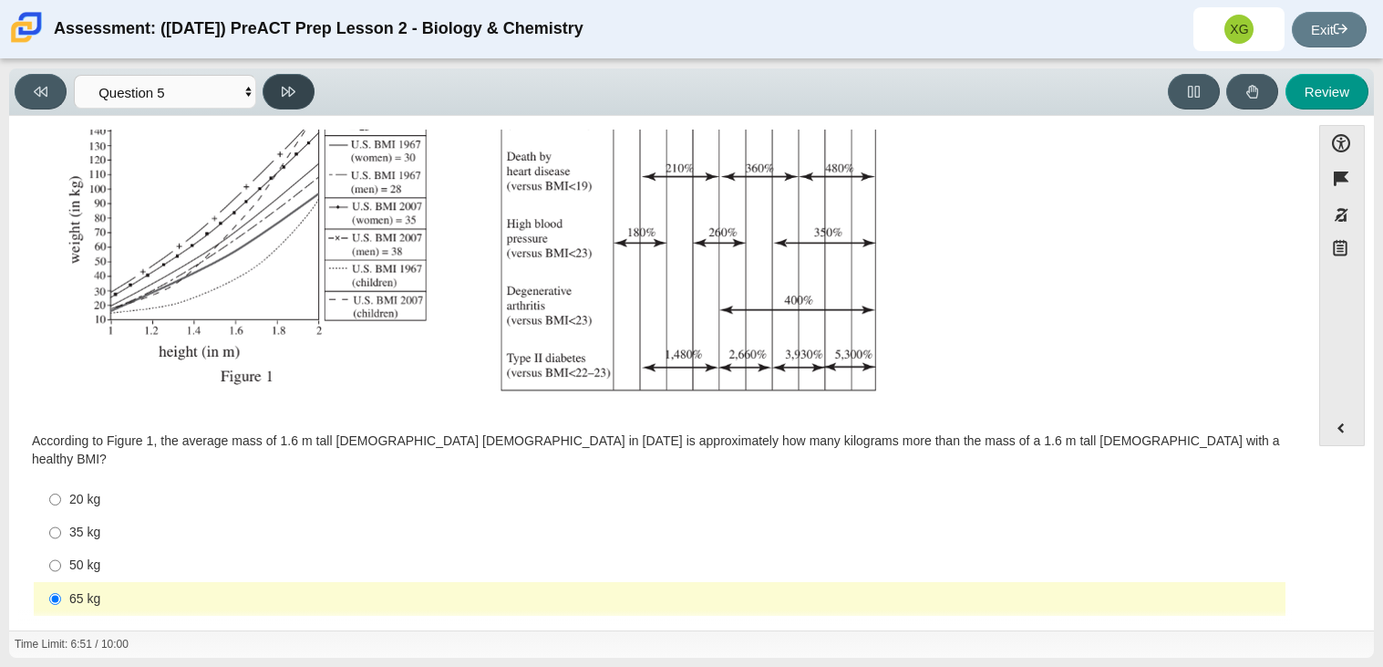
click at [286, 81] on button at bounding box center [289, 92] width 52 height 36
select select "74d98ab6-2529-481e-9250-4e9263ec31cd"
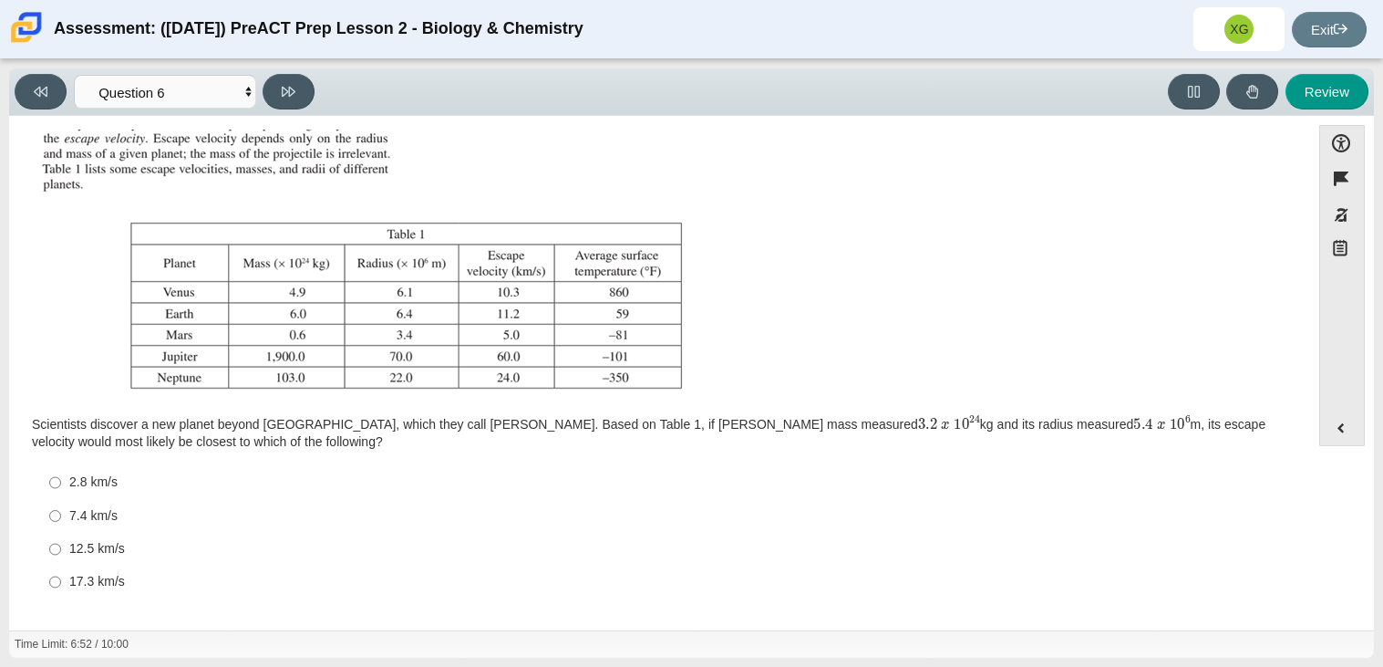
scroll to position [166, 0]
click at [55, 520] on input "7.4 km/s 7.4 km/s" at bounding box center [55, 514] width 12 height 33
radio input "true"
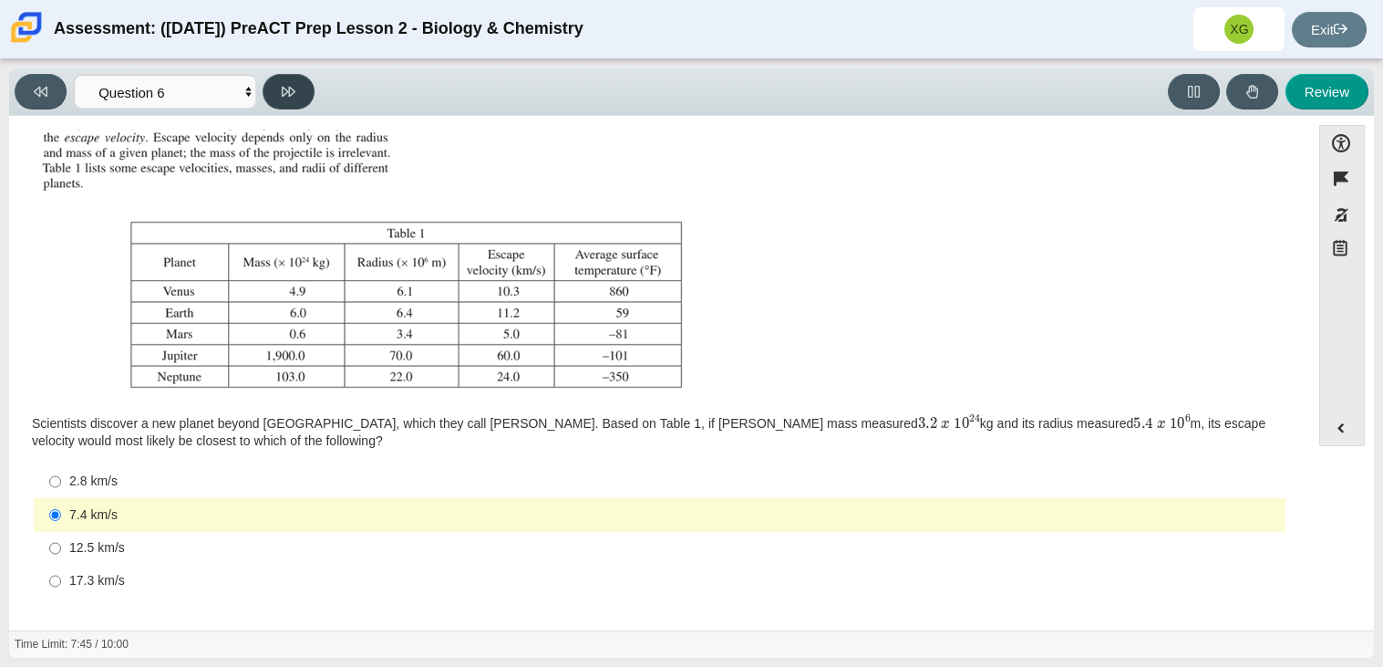
click at [293, 88] on icon at bounding box center [289, 92] width 14 height 10
select select "31694628-7769-4744-9964-d3ed6115c03c"
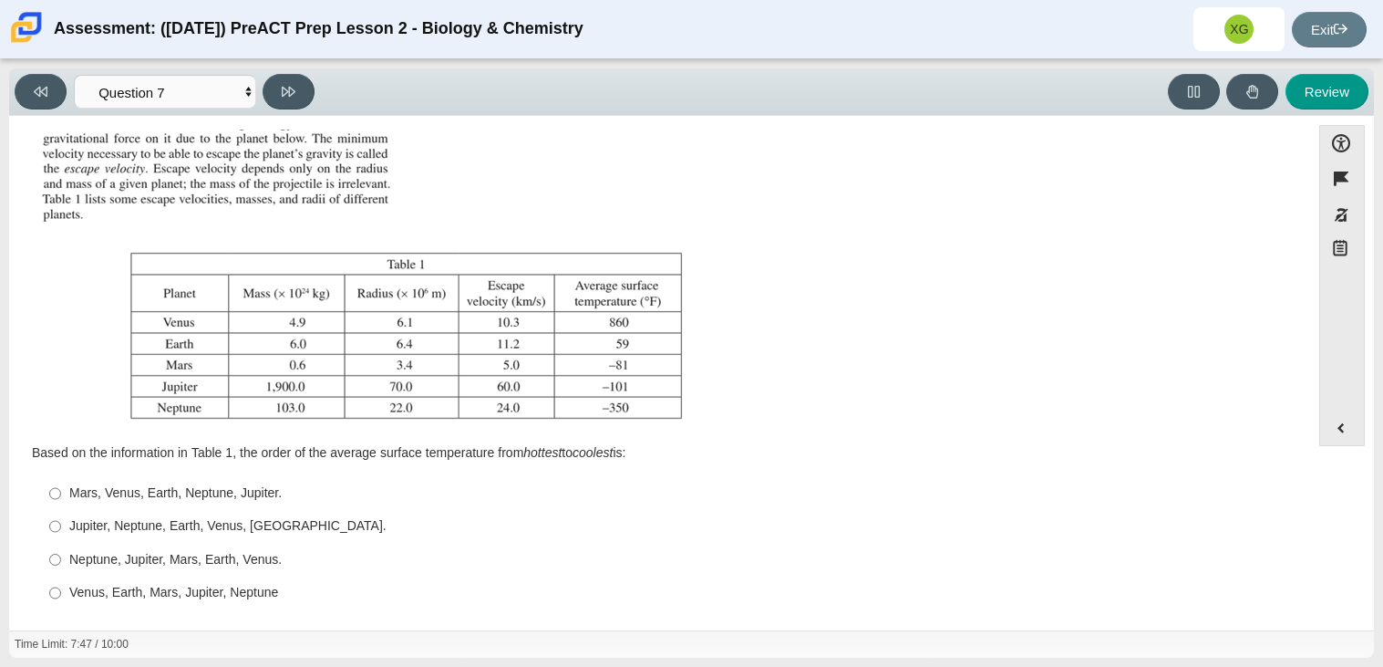
scroll to position [148, 0]
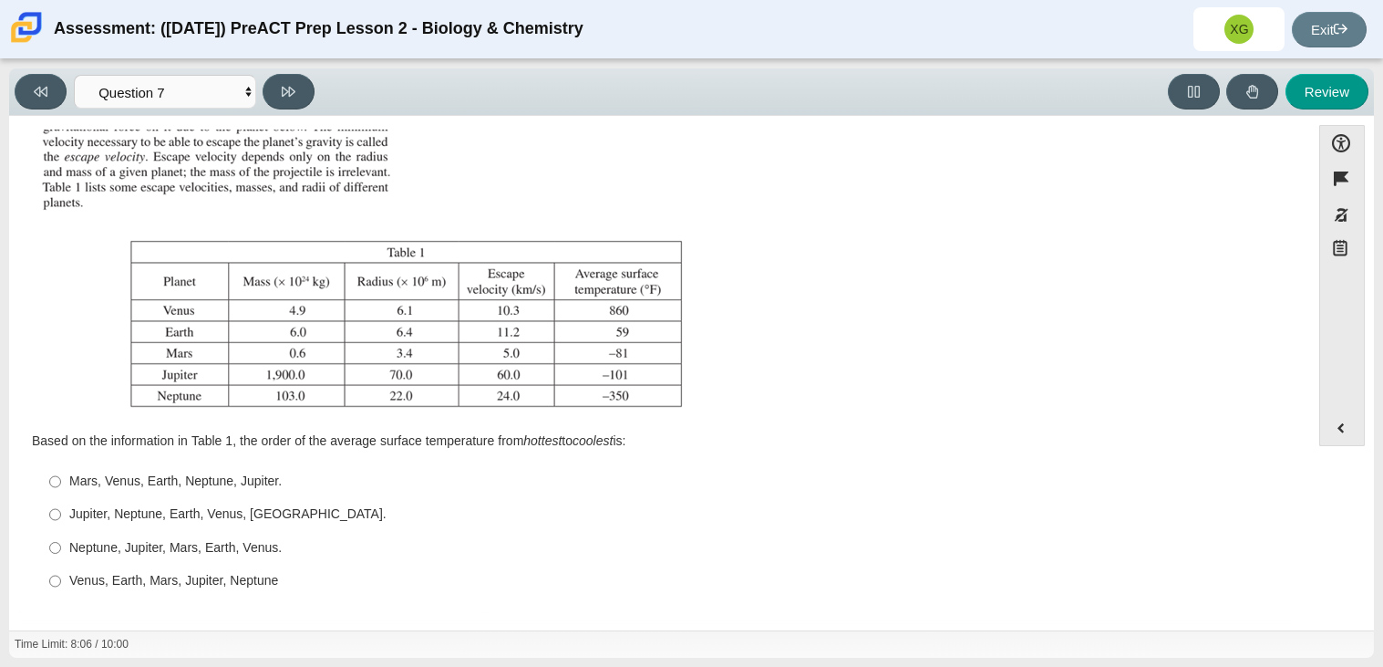
click at [256, 585] on div "Venus, Earth, Mars, Jupiter, Neptune" at bounding box center [673, 581] width 1209 height 18
click at [61, 585] on input "Venus, Earth, Mars, Jupiter, Neptune Venus, Earth, Mars, Jupiter, Neptune" at bounding box center [55, 580] width 12 height 33
radio input "true"
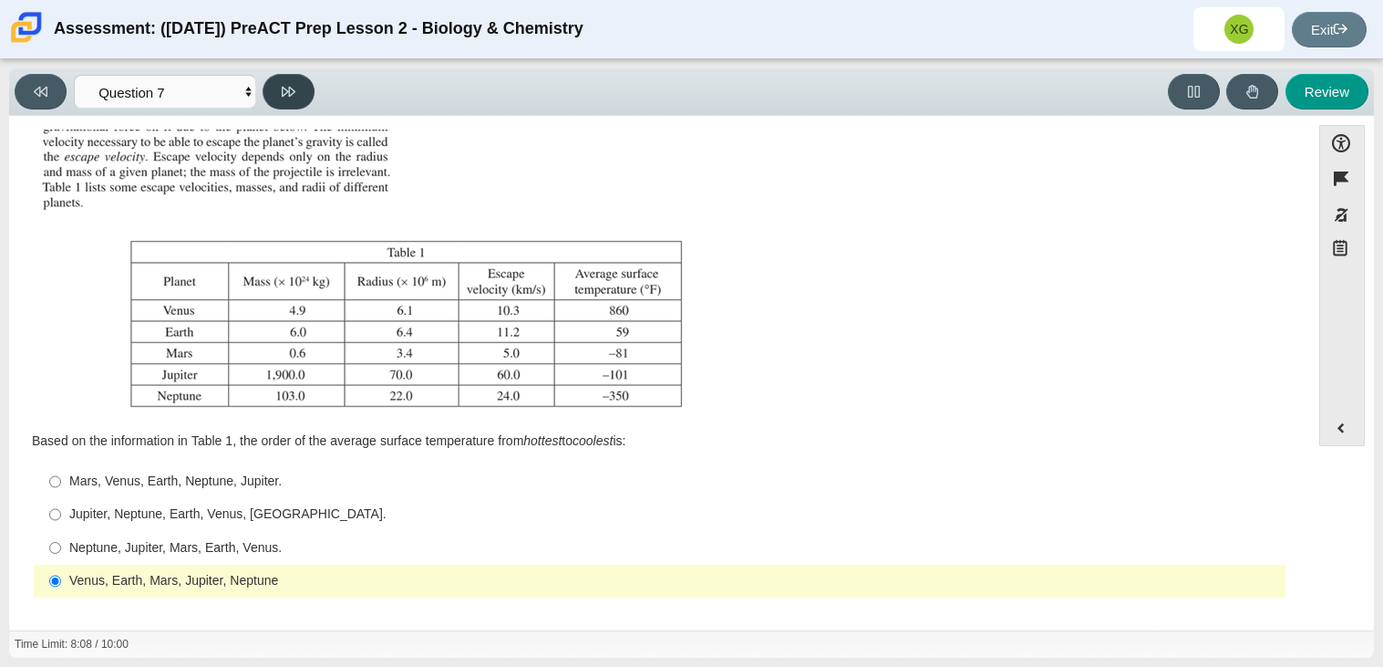
click at [300, 96] on button at bounding box center [289, 92] width 52 height 36
select select "02960795-9514-4c41-985f-77b6951c8514"
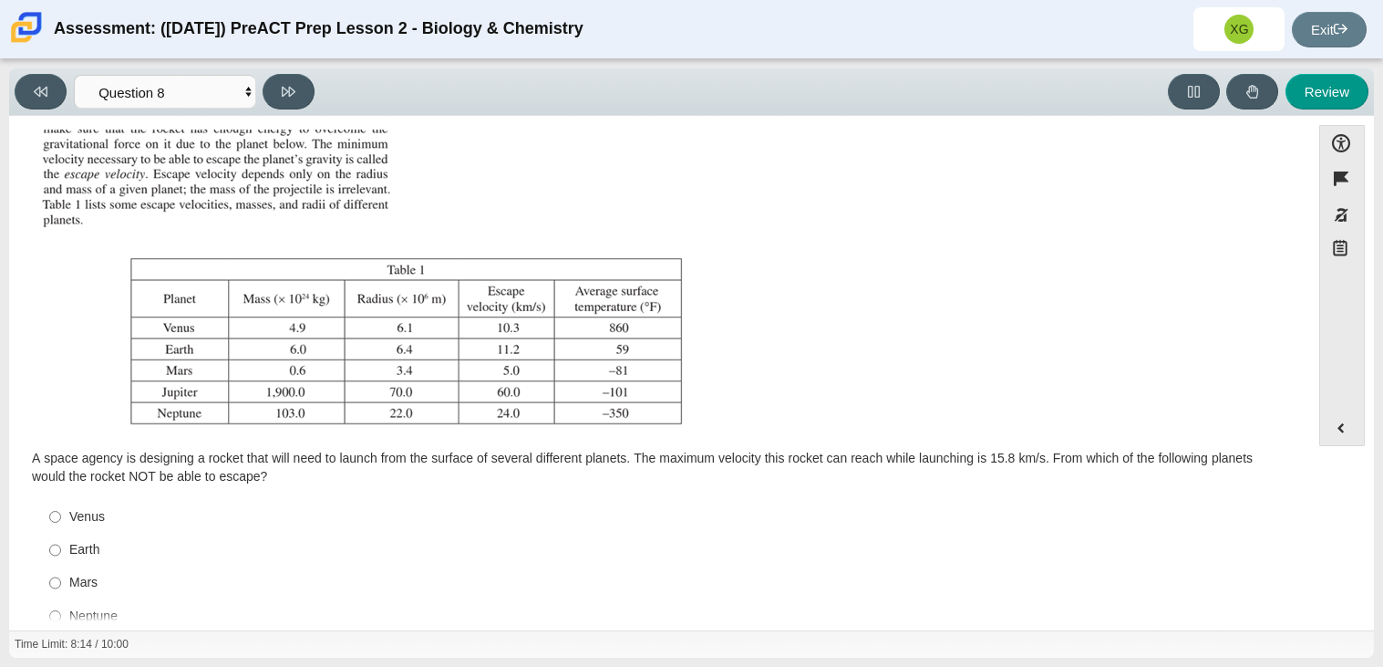
scroll to position [165, 0]
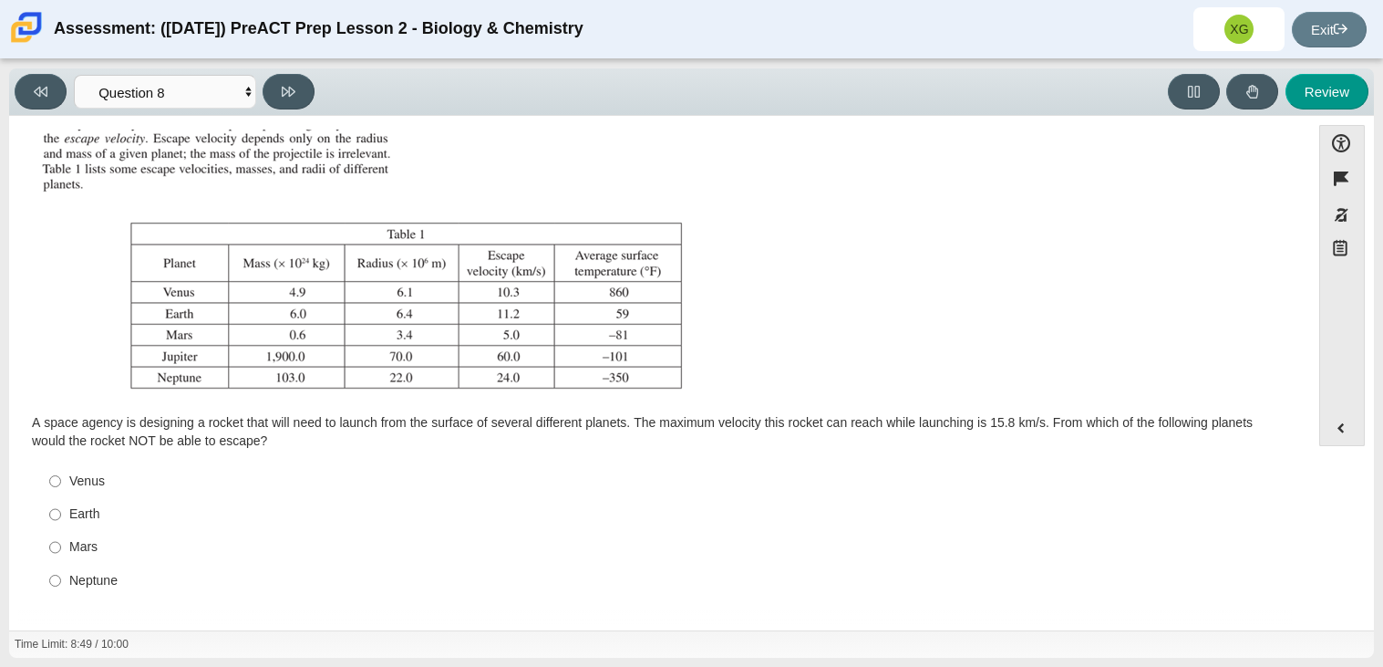
click at [67, 585] on label "Neptune Neptune" at bounding box center [660, 580] width 1249 height 33
click at [61, 585] on input "Neptune Neptune" at bounding box center [55, 580] width 12 height 33
radio input "true"
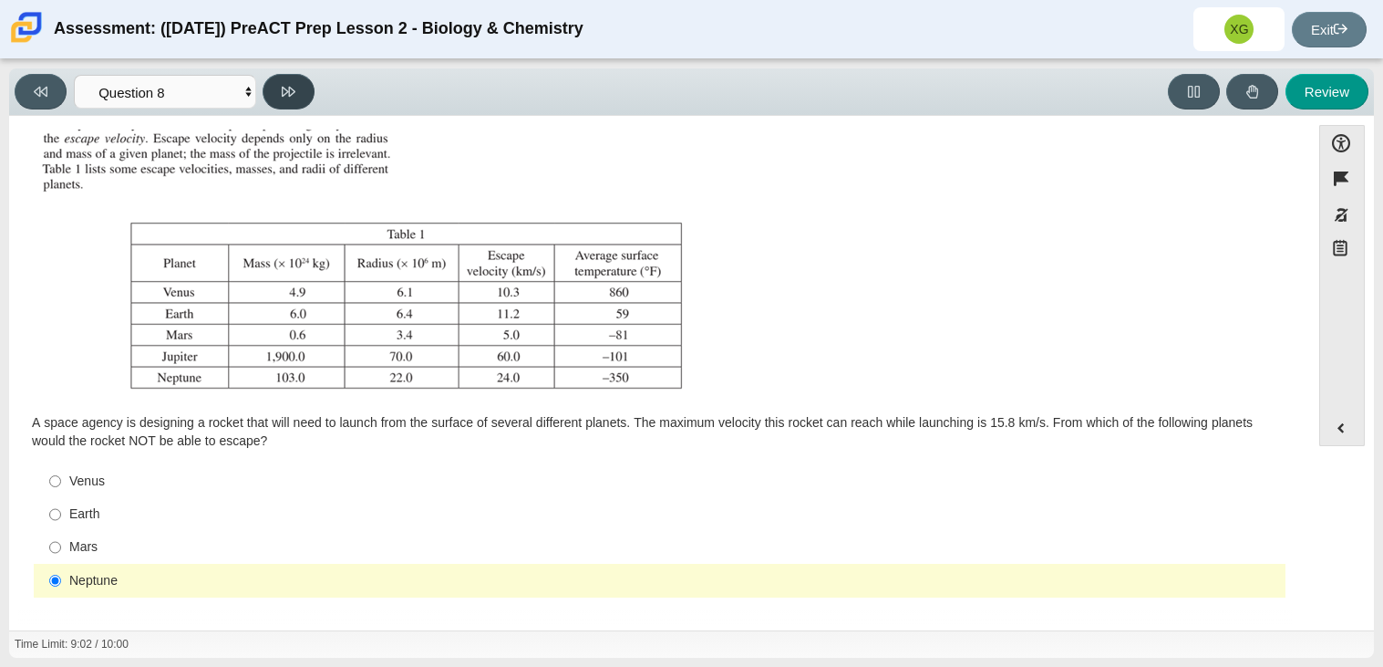
click at [296, 88] on button at bounding box center [289, 92] width 52 height 36
select select "ef19177f-9eb9-441f-a0b9-65cd4e602bb5"
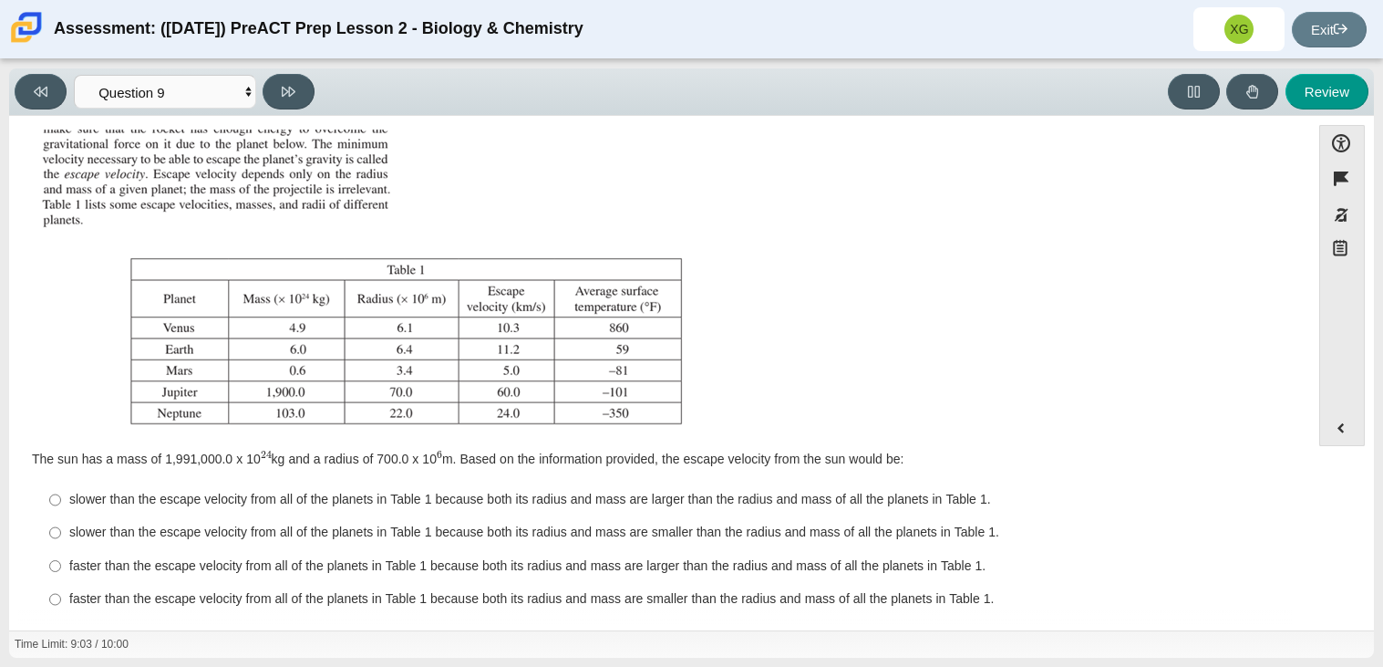
scroll to position [148, 0]
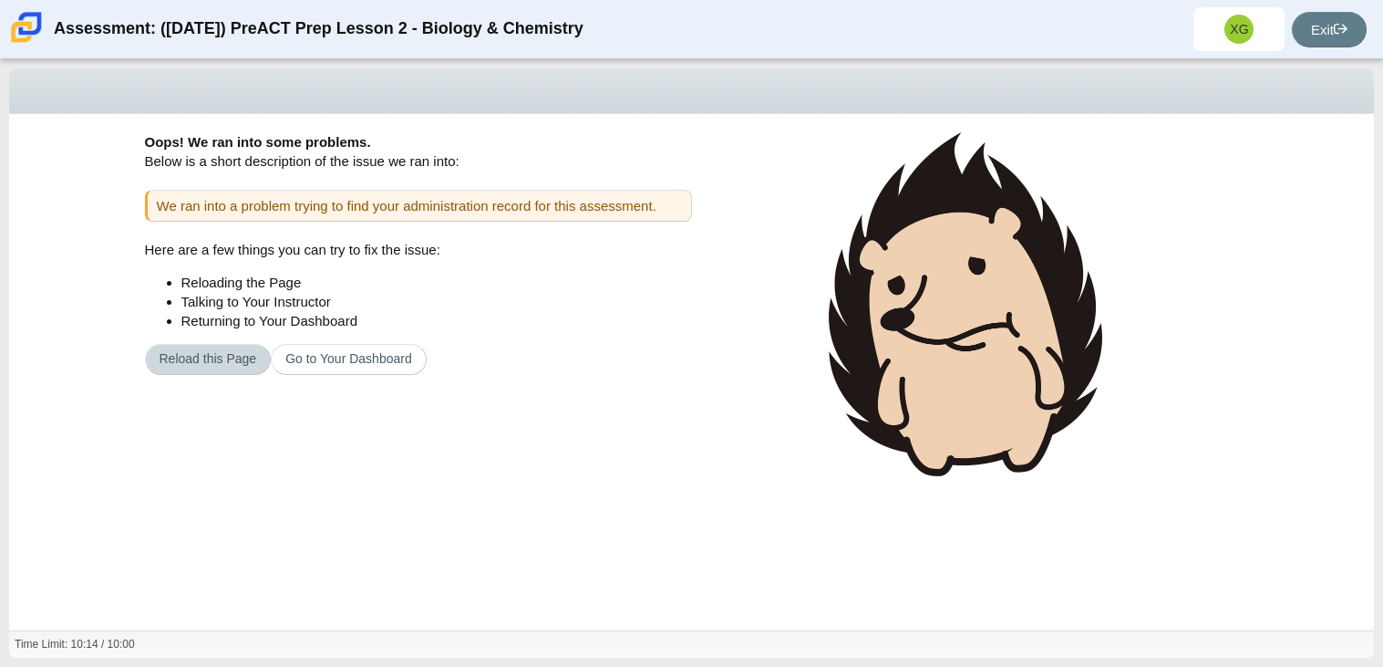
click at [250, 365] on button "Reload this Page" at bounding box center [208, 359] width 127 height 31
